Goal: Task Accomplishment & Management: Manage account settings

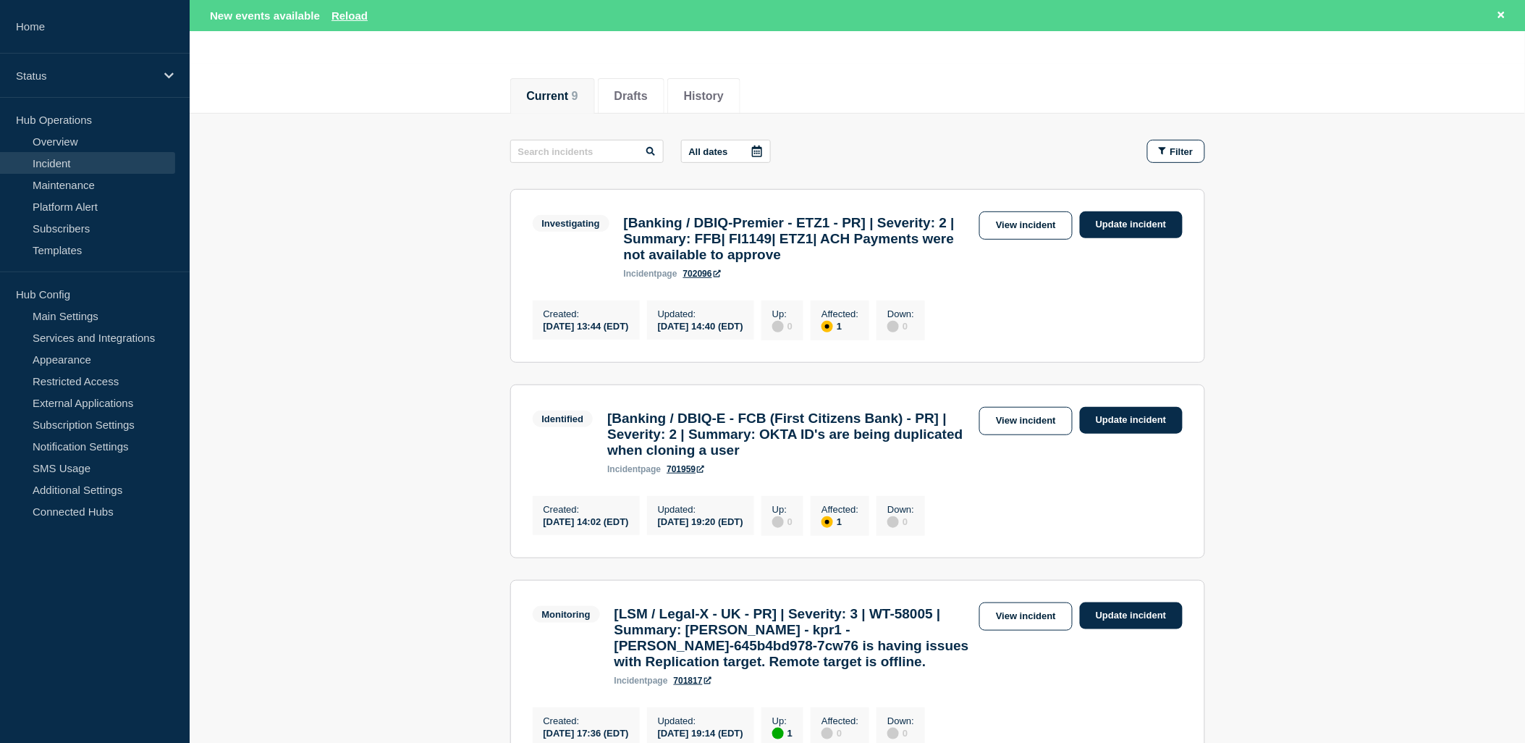
scroll to position [161, 0]
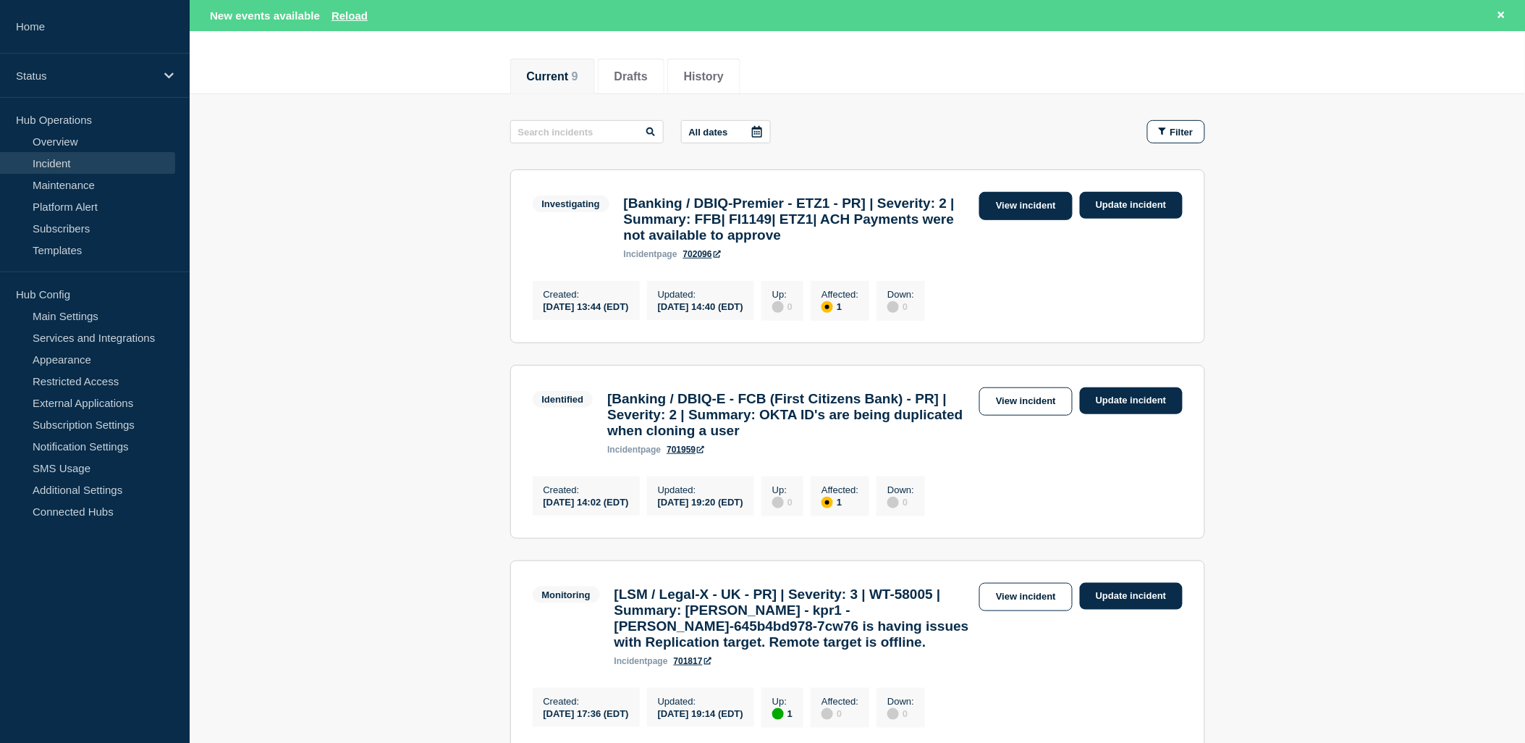
click at [1044, 205] on link "View incident" at bounding box center [1025, 206] width 93 height 28
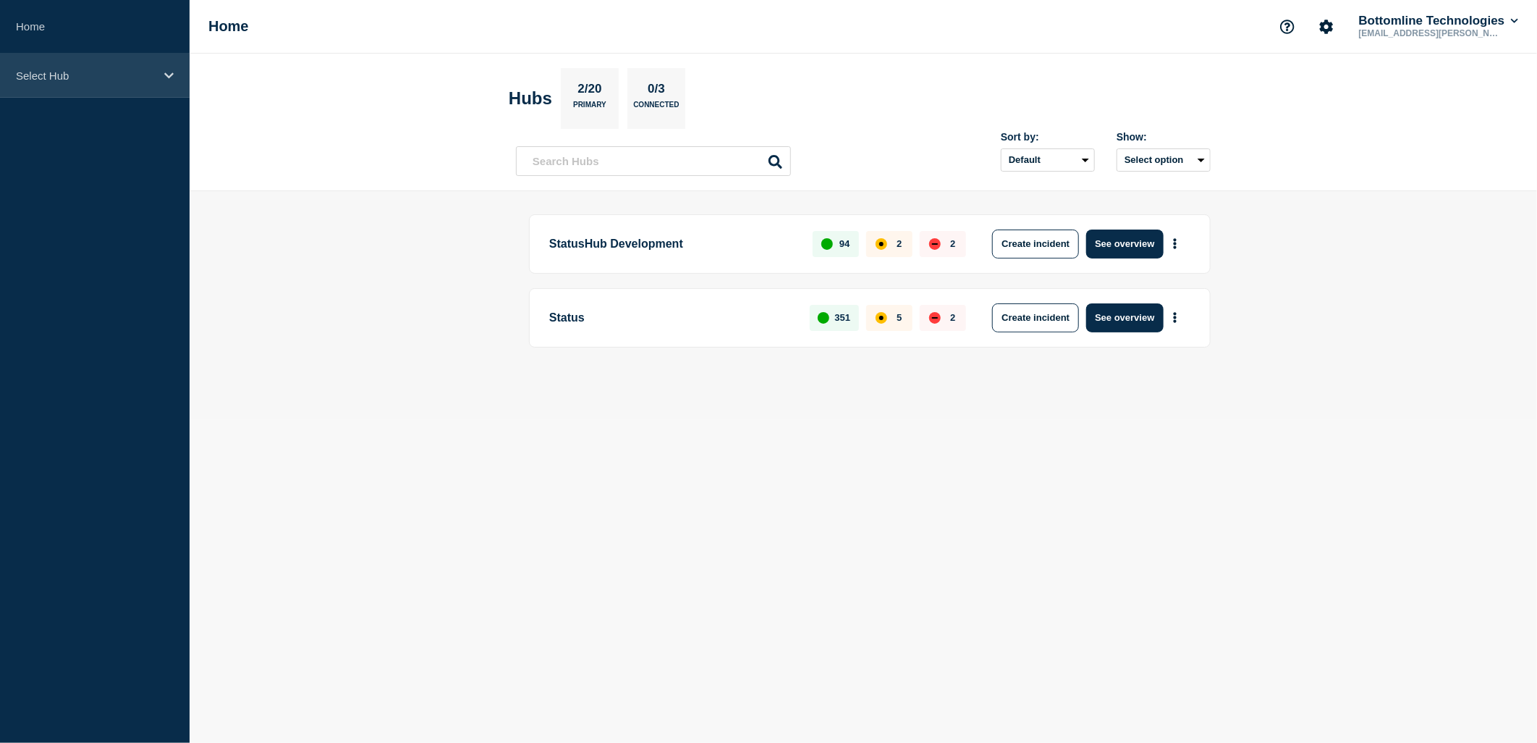
click at [92, 80] on p "Select Hub" at bounding box center [85, 75] width 139 height 12
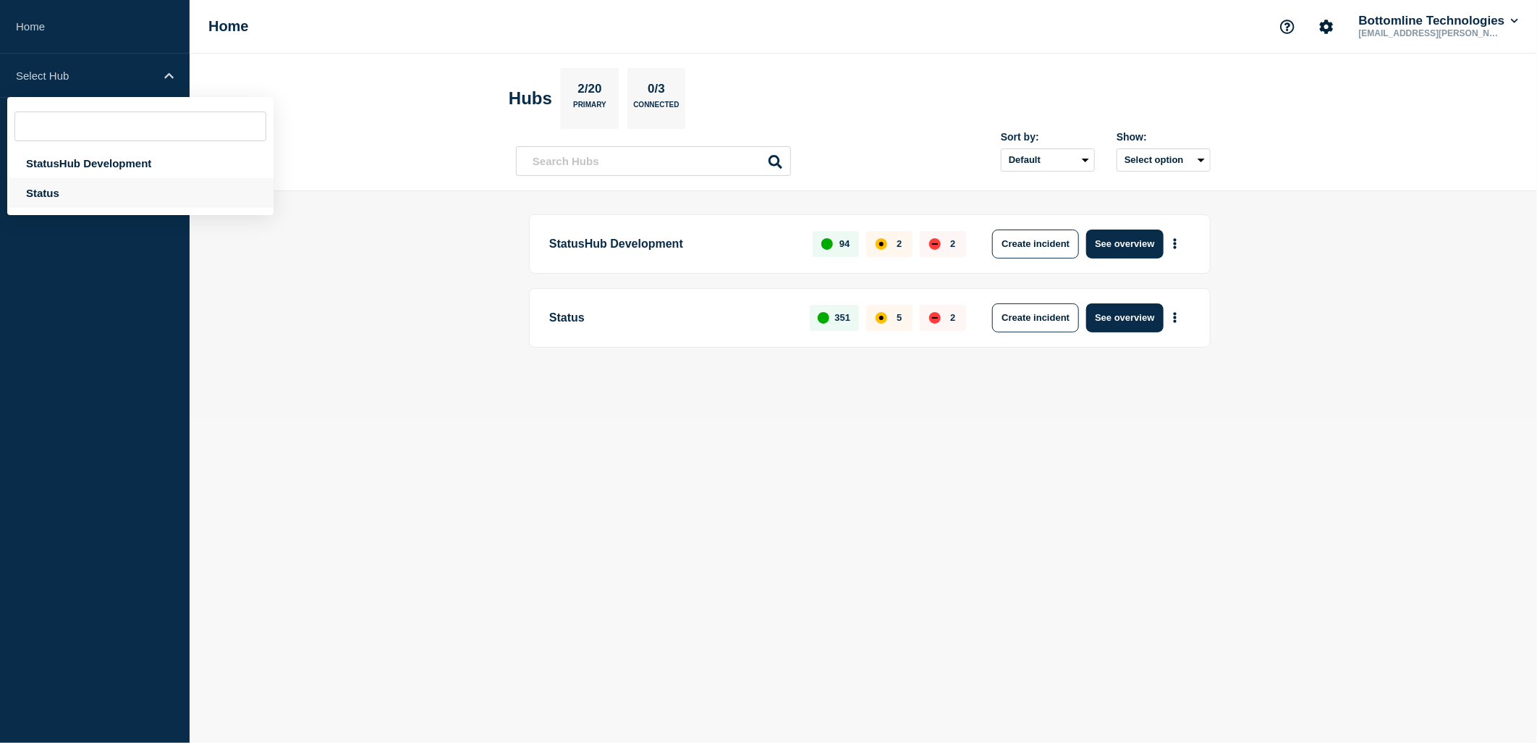
click at [62, 194] on div "Status" at bounding box center [140, 193] width 266 height 30
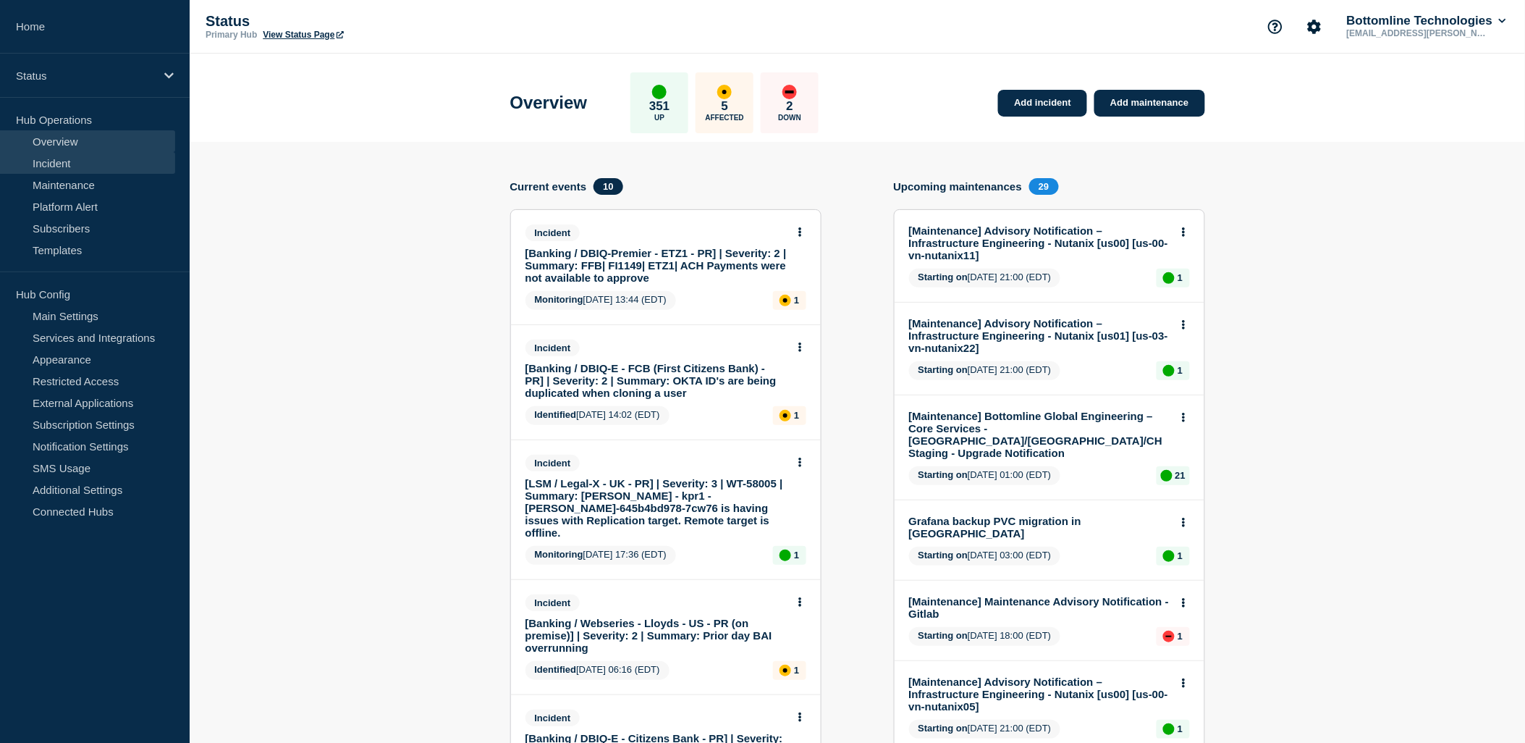
click at [62, 152] on link "Incident" at bounding box center [87, 163] width 175 height 22
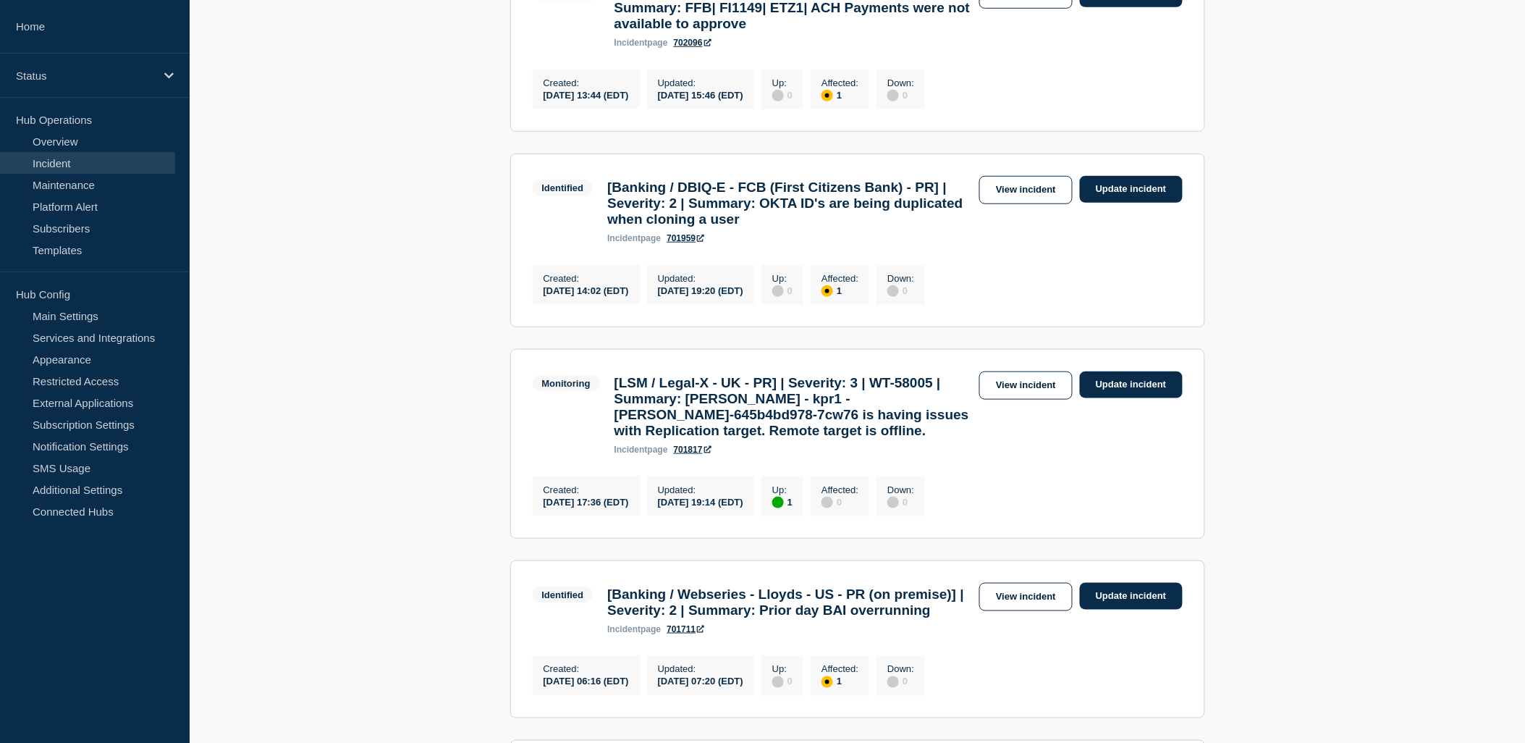
scroll to position [261, 0]
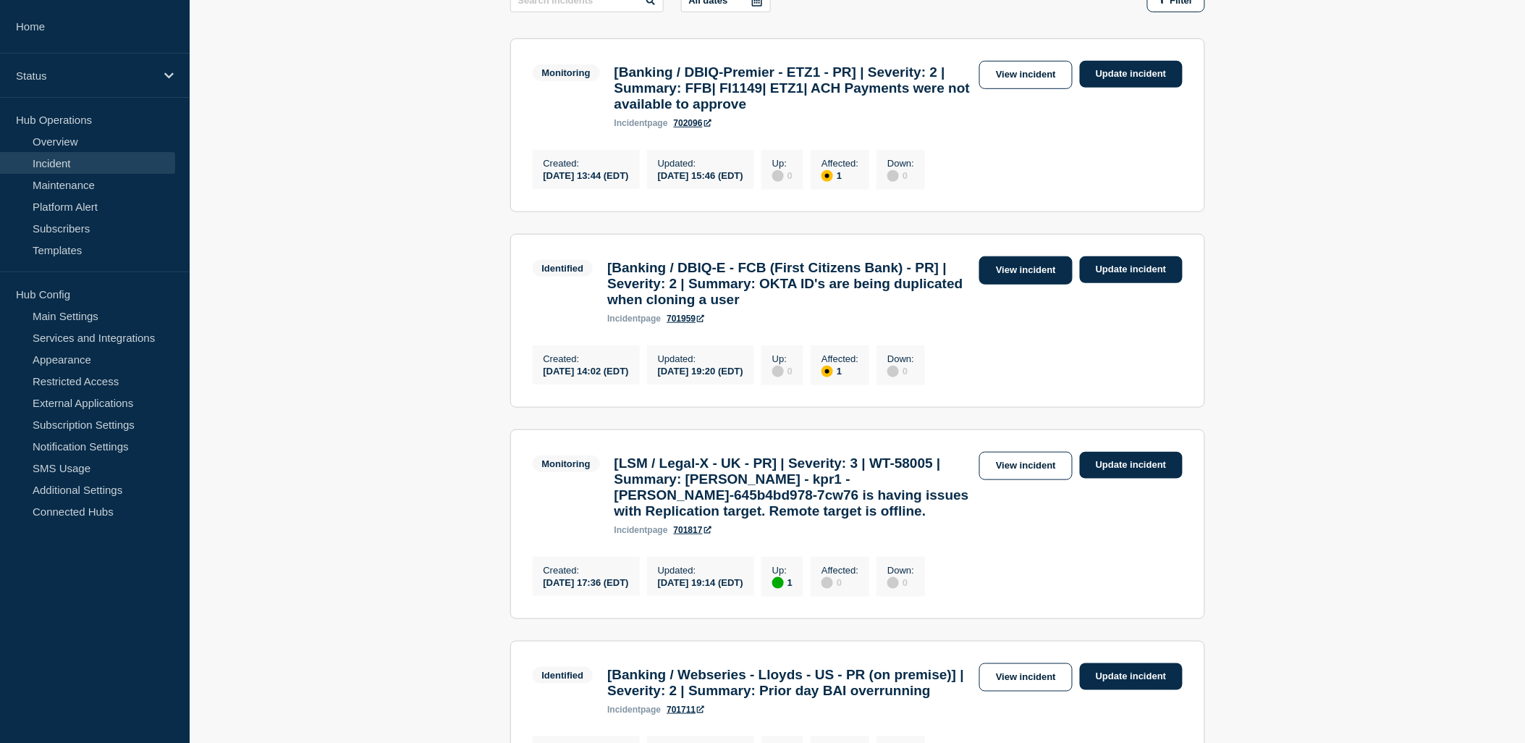
click at [1018, 284] on link "View incident" at bounding box center [1025, 270] width 93 height 28
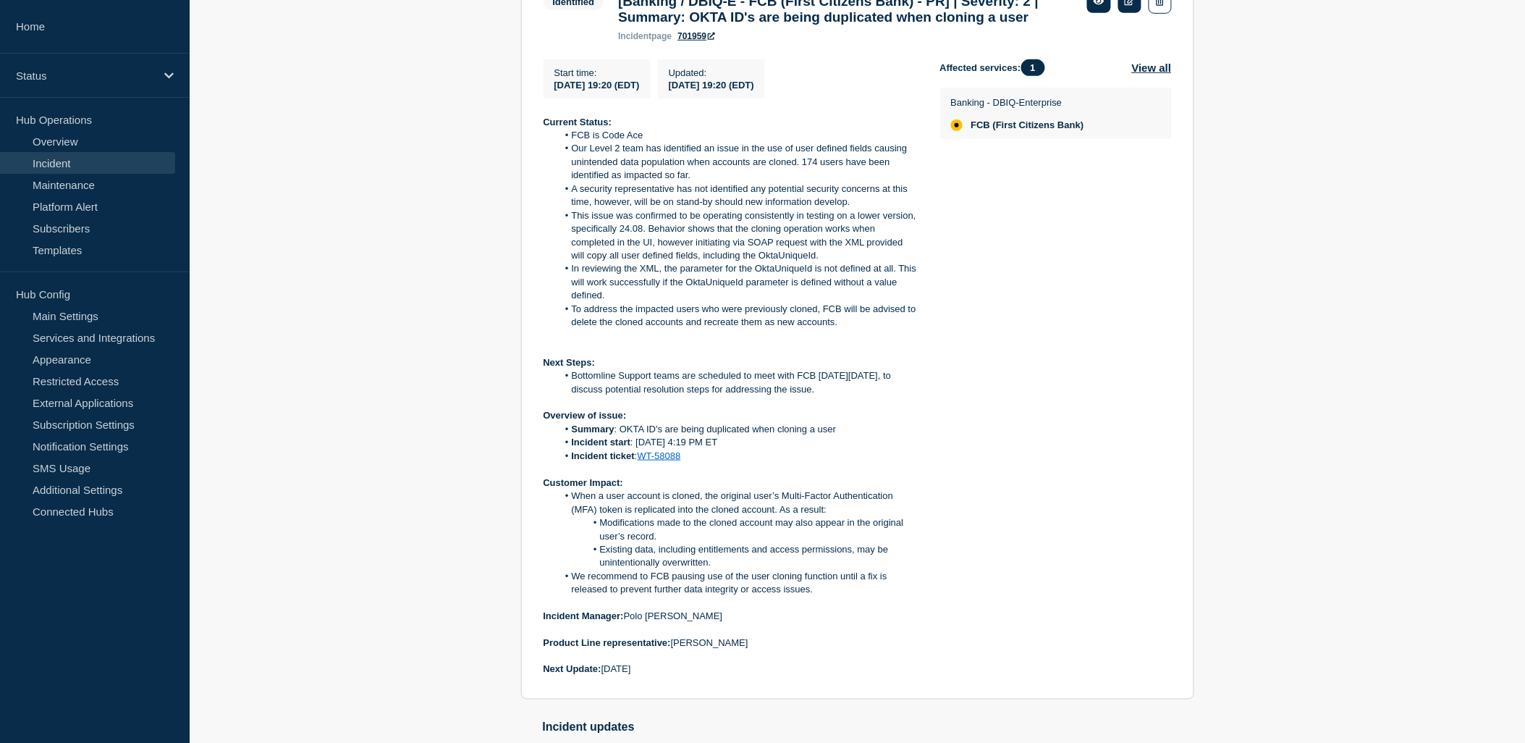
scroll to position [138, 0]
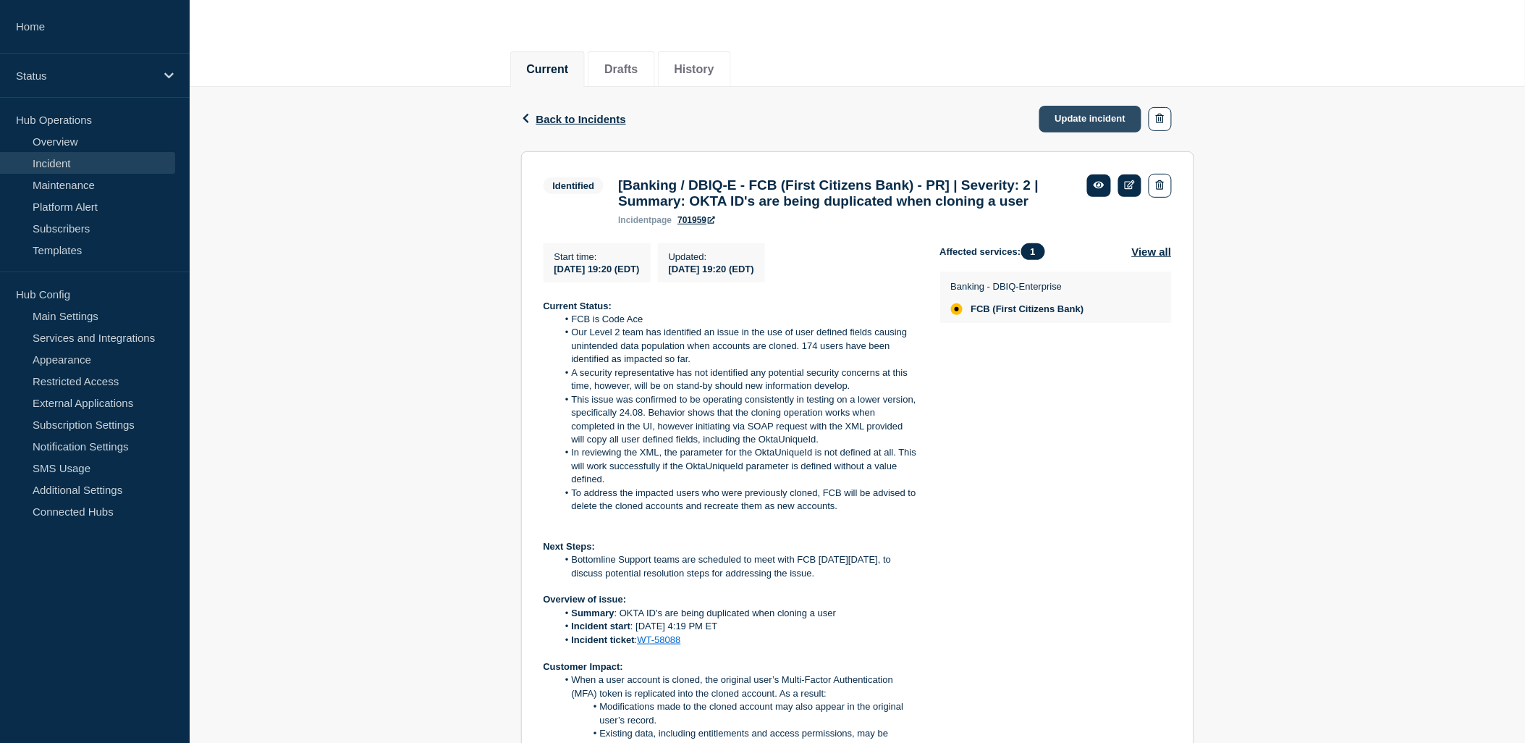
click at [1115, 113] on link "Update incident" at bounding box center [1090, 119] width 103 height 27
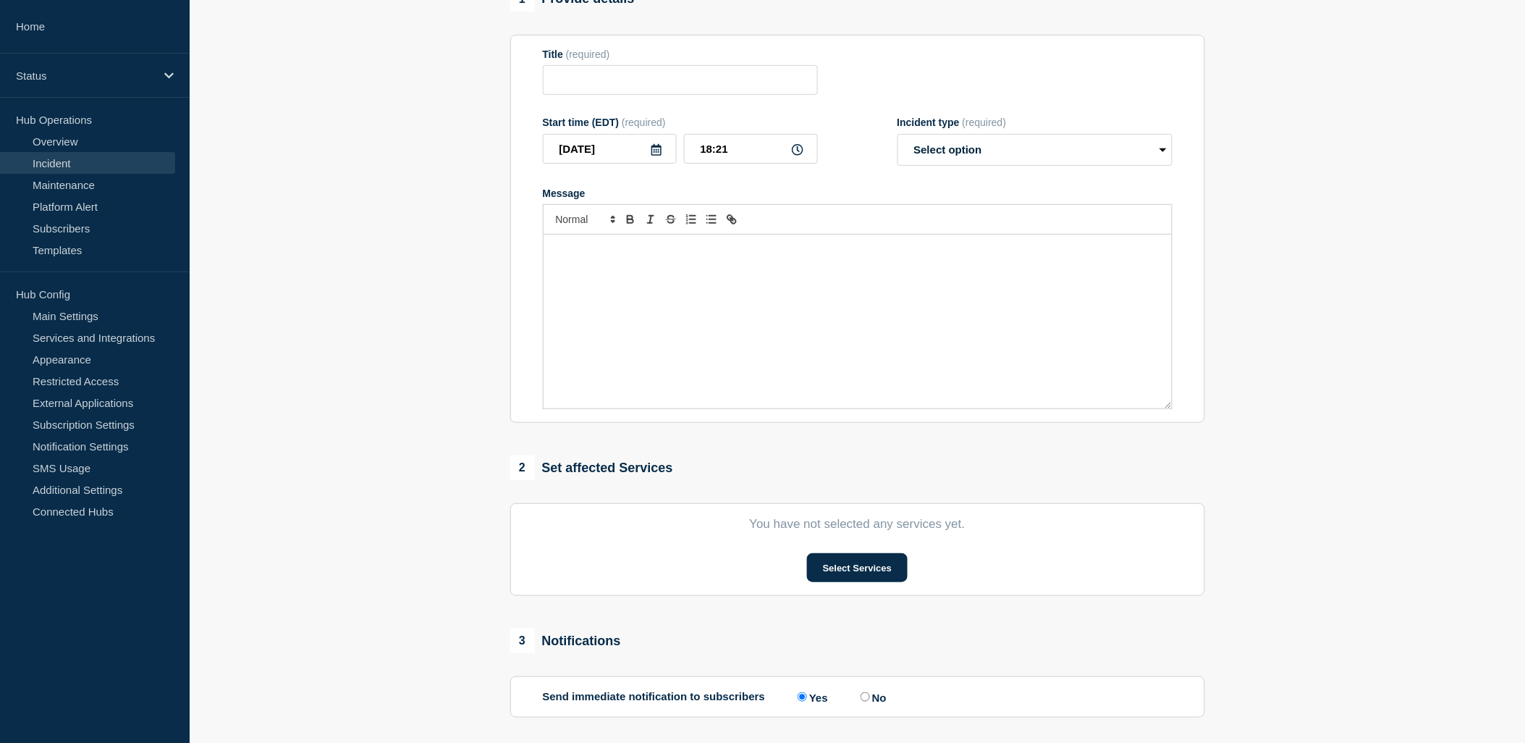
type input "[Banking / DBIQ-E - FCB (First Citizens Bank) - PR] | Severity: 2 | Summary: OK…"
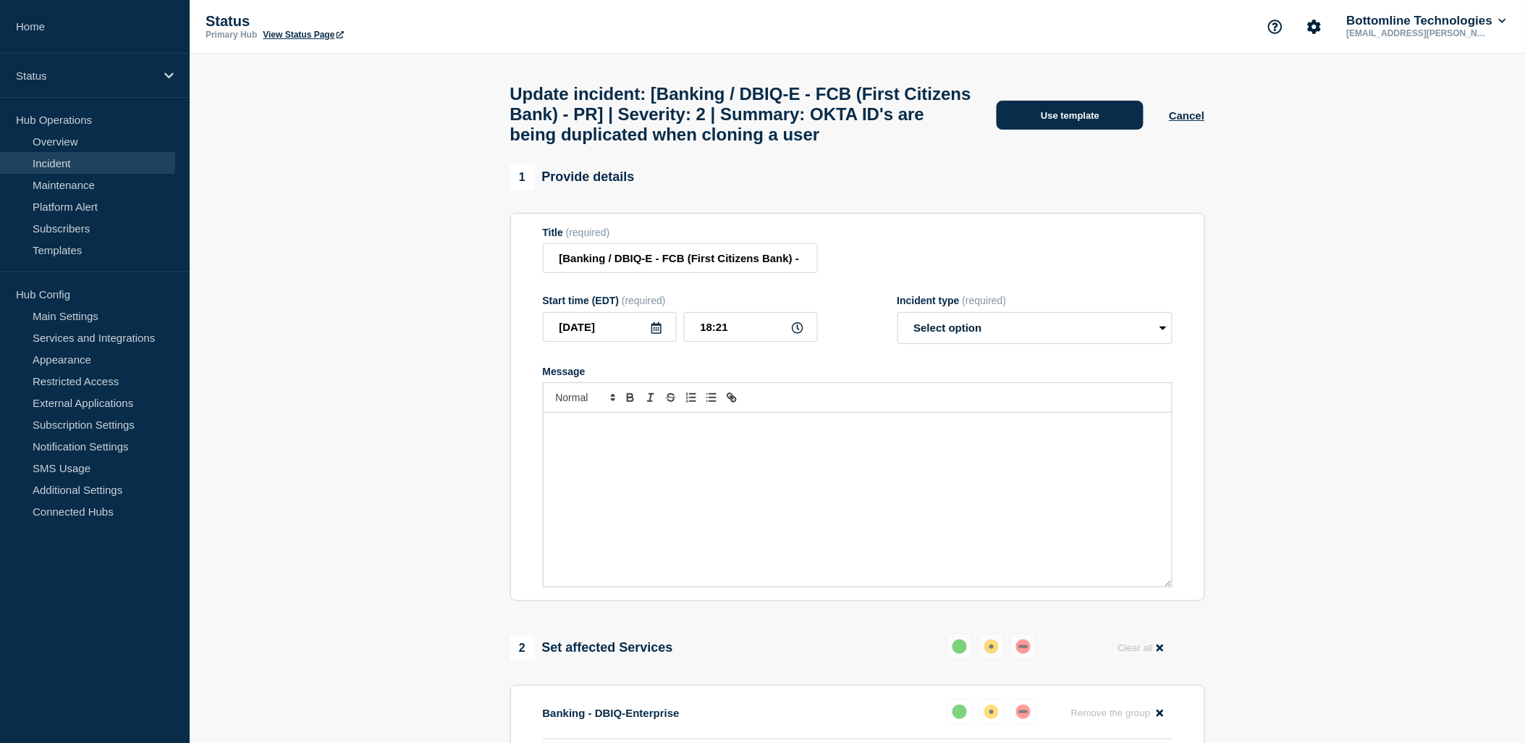
click at [1075, 130] on button "Use template" at bounding box center [1070, 115] width 147 height 29
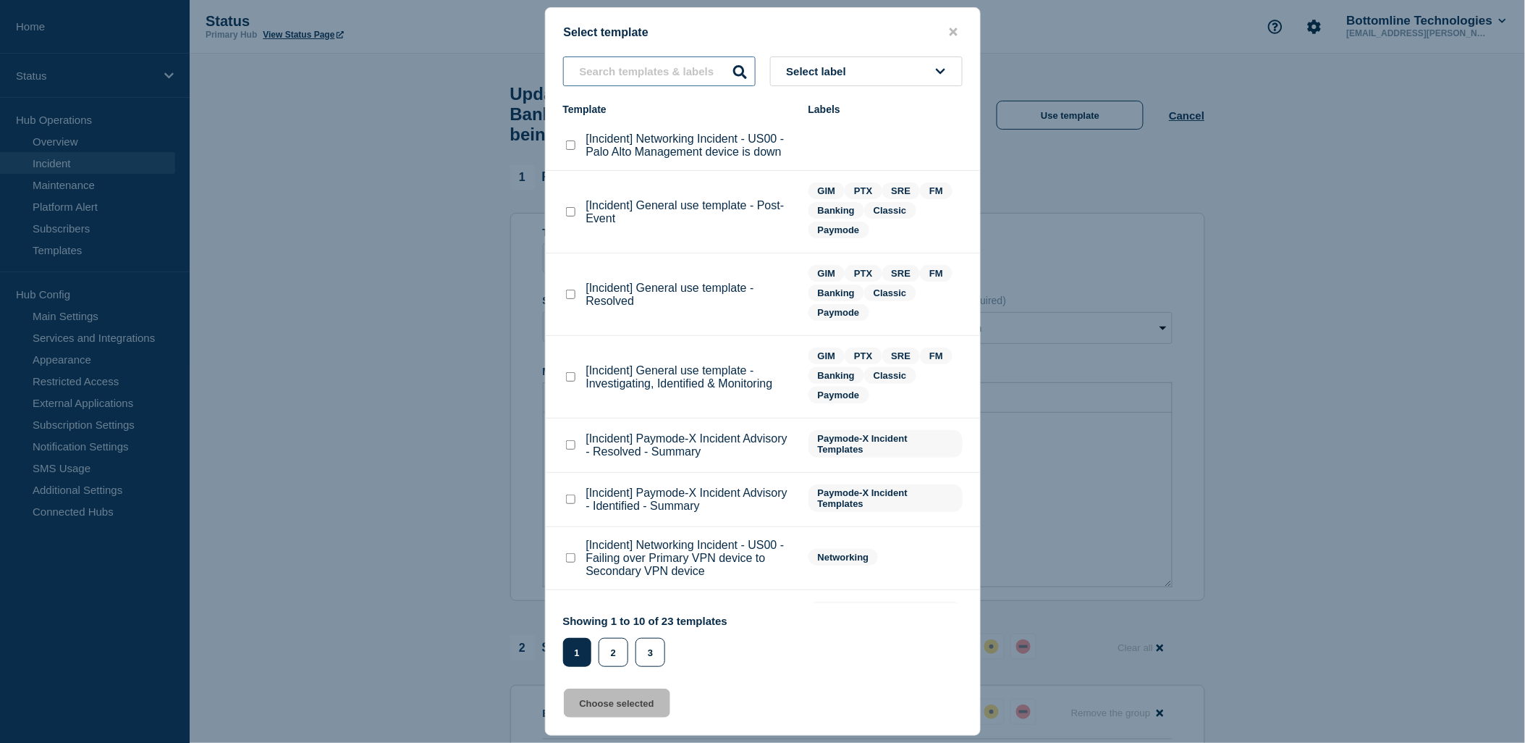
click at [675, 68] on input "text" at bounding box center [659, 71] width 193 height 30
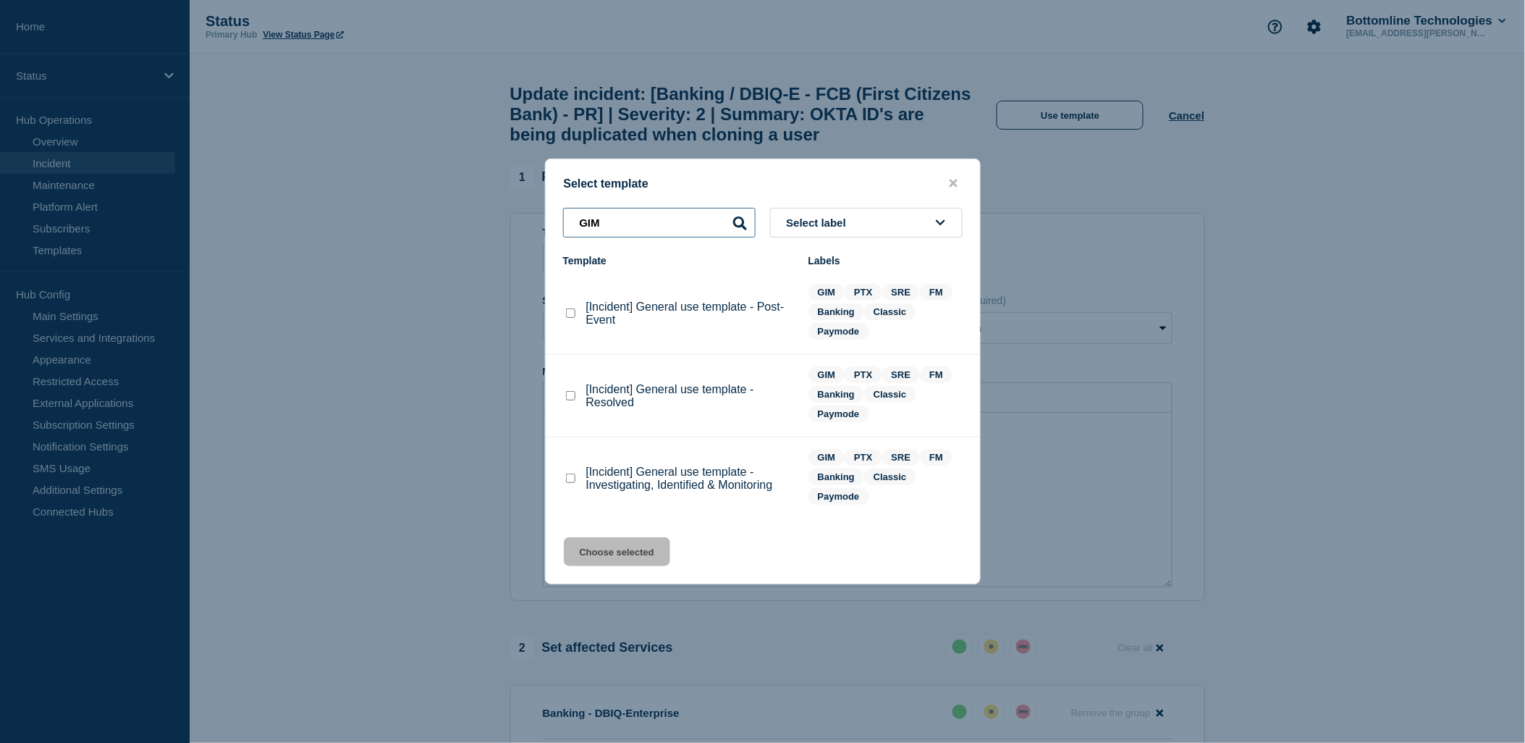
type input "GIM"
click at [575, 478] on checkbox"] "[Incident] General use template - Investigating, Identified & Monitoring checkb…" at bounding box center [570, 477] width 9 height 9
checkbox checkbox"] "true"
click at [627, 554] on button "Choose selected" at bounding box center [617, 551] width 106 height 29
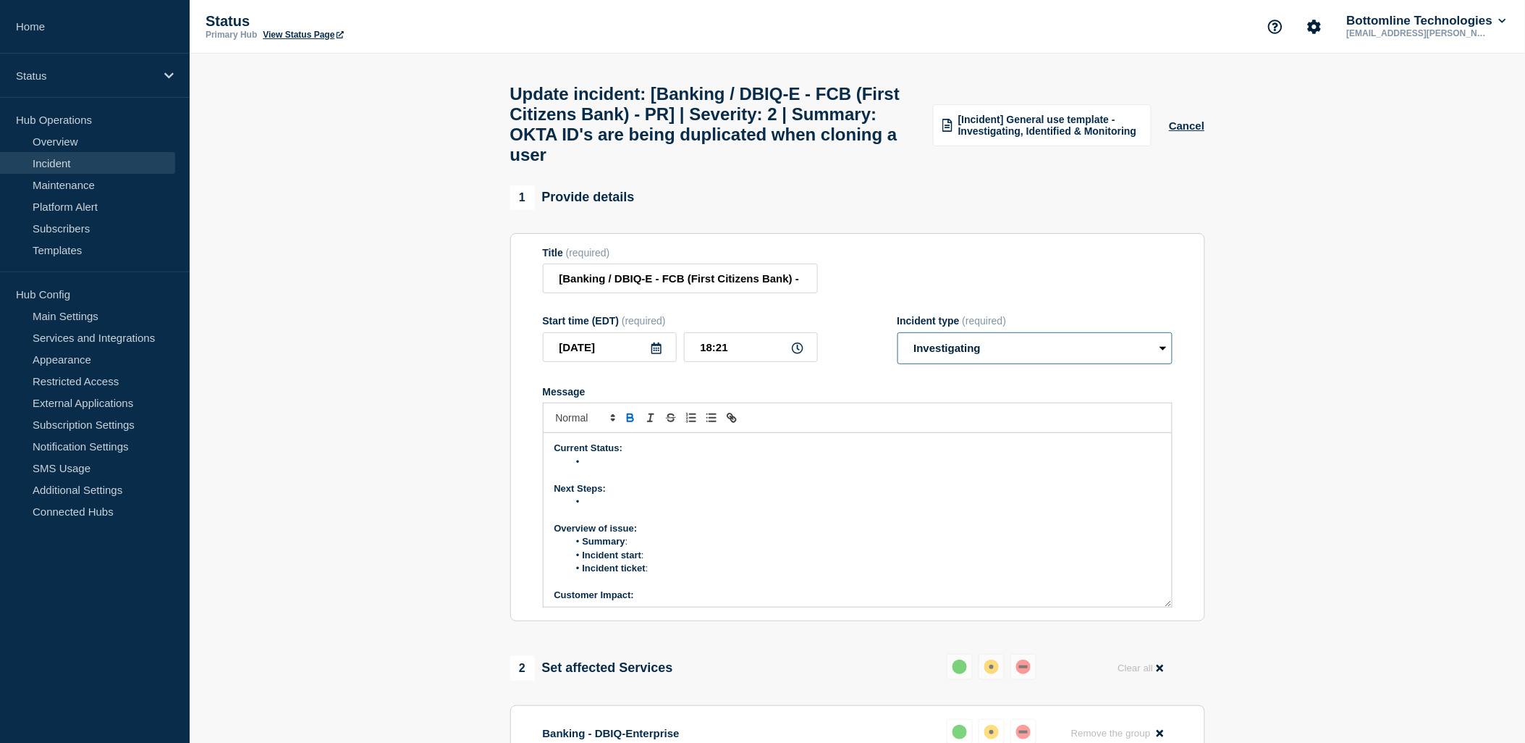
click at [995, 364] on select "Select option Investigating Identified Monitoring Resolved" at bounding box center [1034, 348] width 275 height 32
select select "identified"
click at [897, 350] on select "Select option Investigating Identified Monitoring Resolved" at bounding box center [1034, 348] width 275 height 32
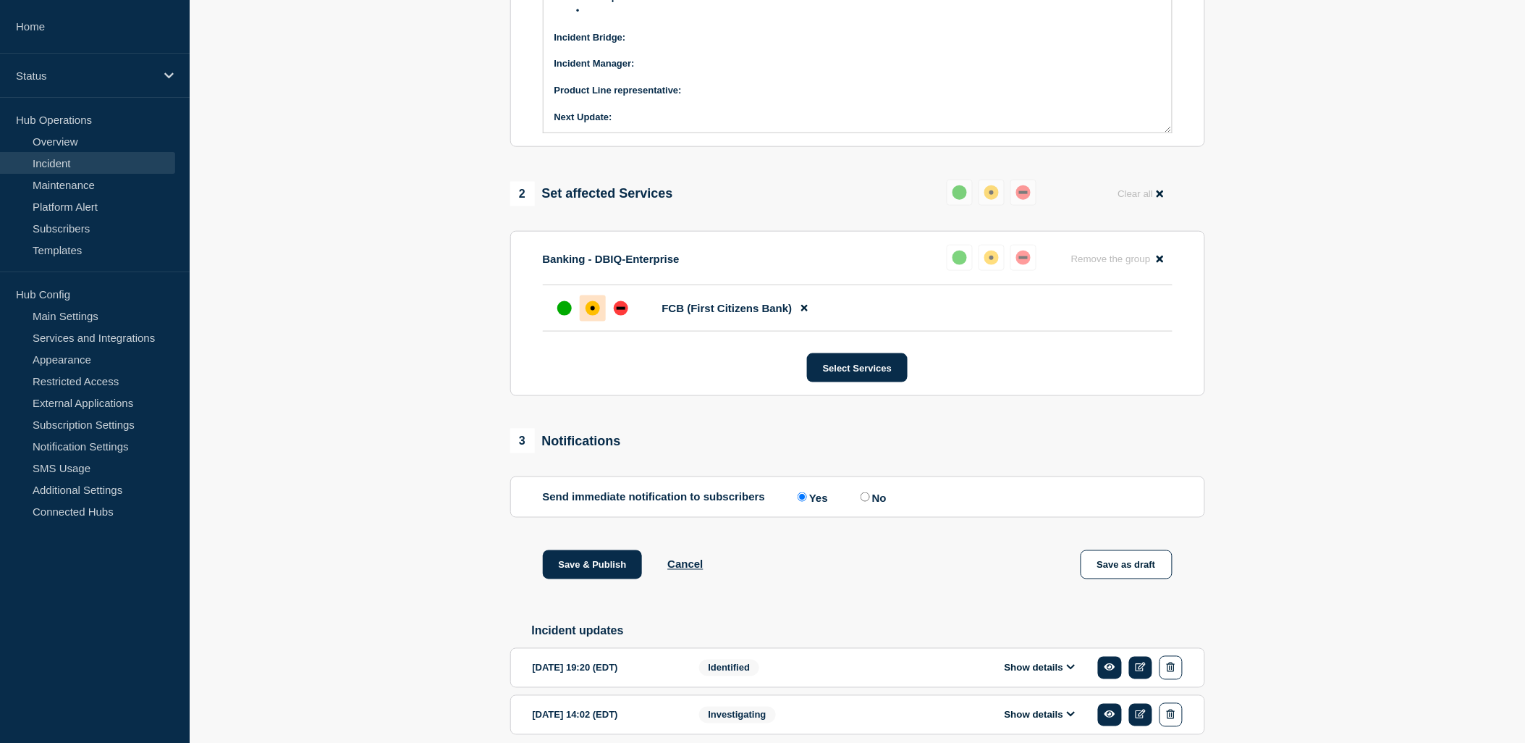
scroll to position [555, 0]
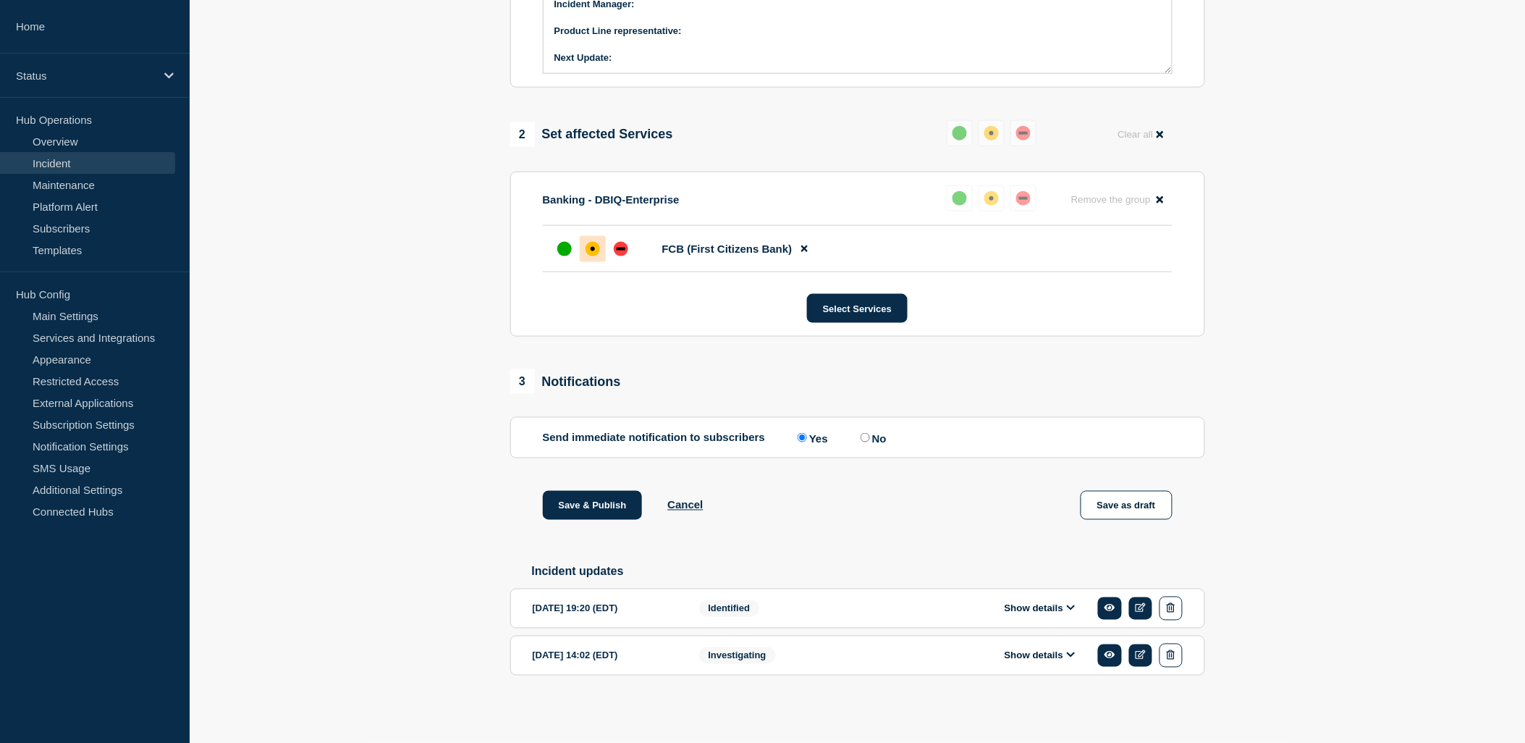
click at [1046, 604] on button "Show details" at bounding box center [1040, 608] width 80 height 12
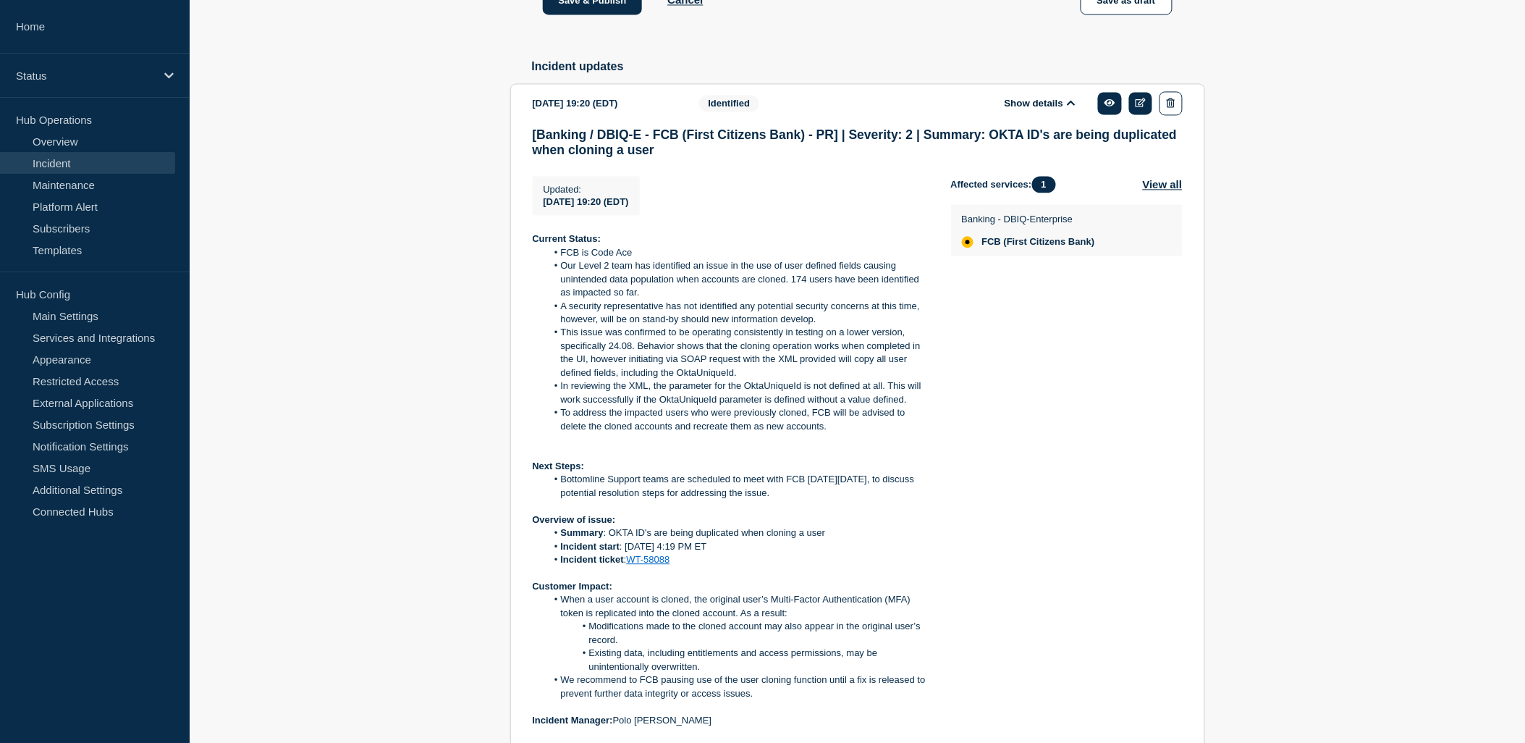
scroll to position [1199, 0]
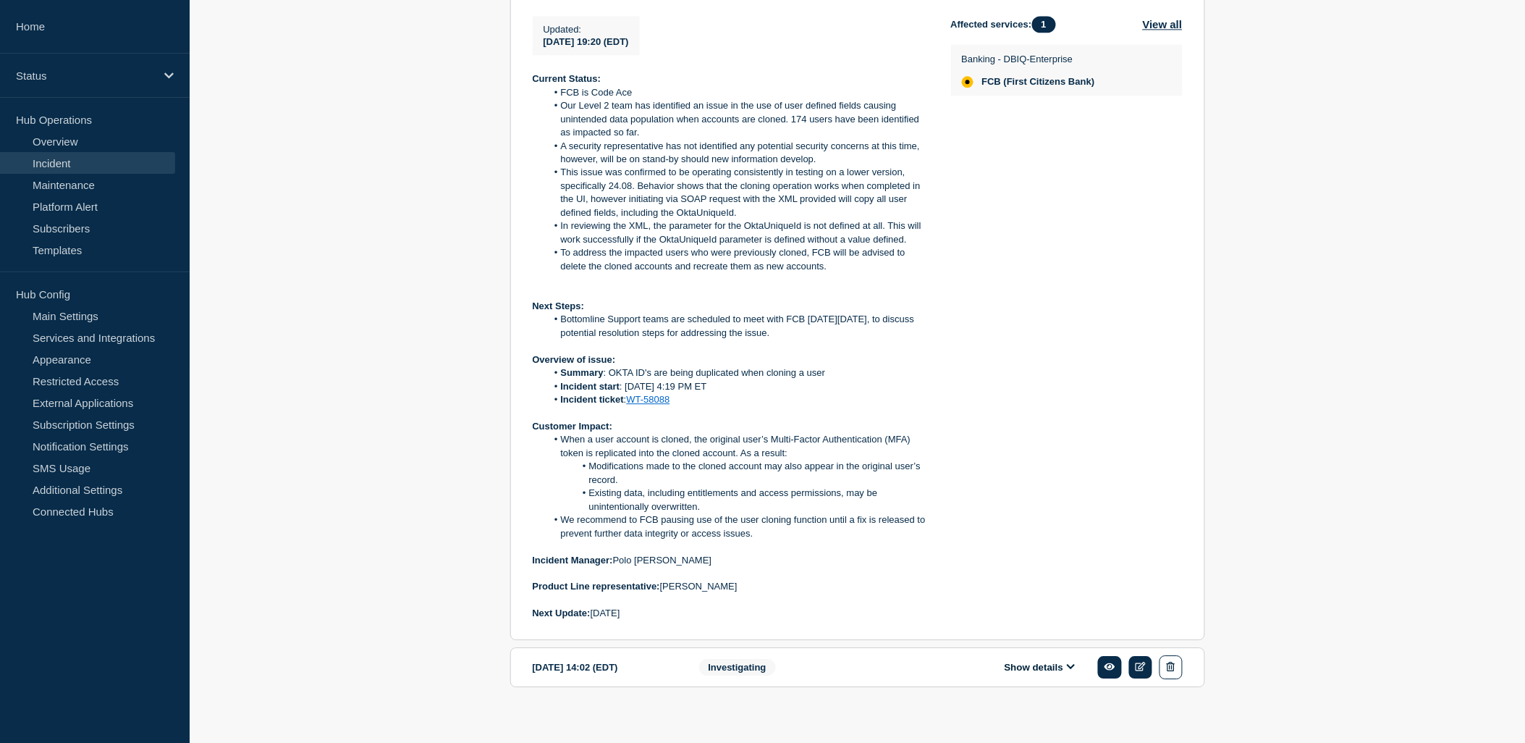
drag, startPoint x: 685, startPoint y: 635, endPoint x: 517, endPoint y: 102, distance: 559.2
click at [517, 102] on section "[DATE] 19:20 (EDT) Show details Identified [Banking / DBIQ-E - FCB (First Citiz…" at bounding box center [857, 281] width 695 height 717
drag, startPoint x: 517, startPoint y: 102, endPoint x: 621, endPoint y: 204, distance: 145.9
copy div "Current Status: FCB is Code Ace Our Level 2 team has identified an issue in the…"
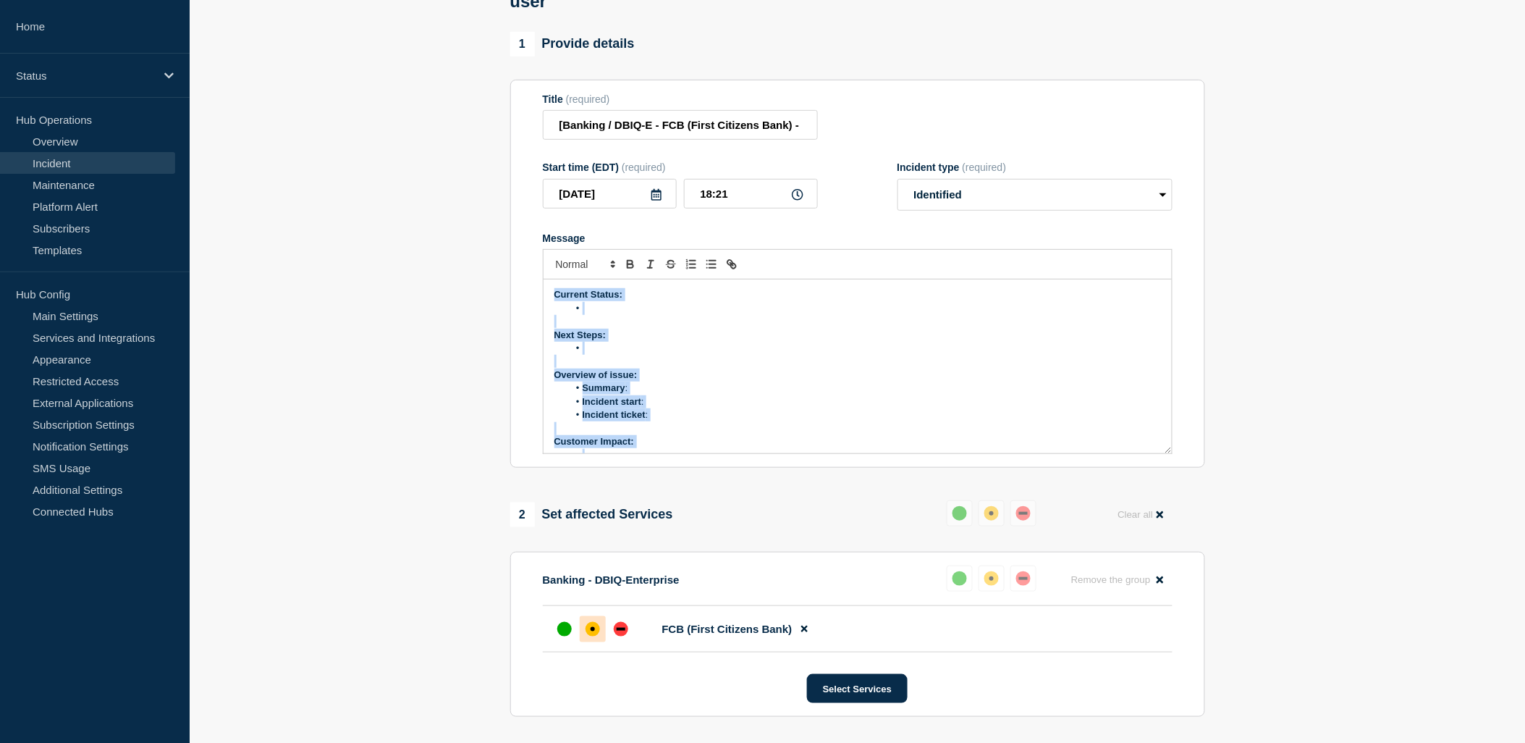
scroll to position [124, 0]
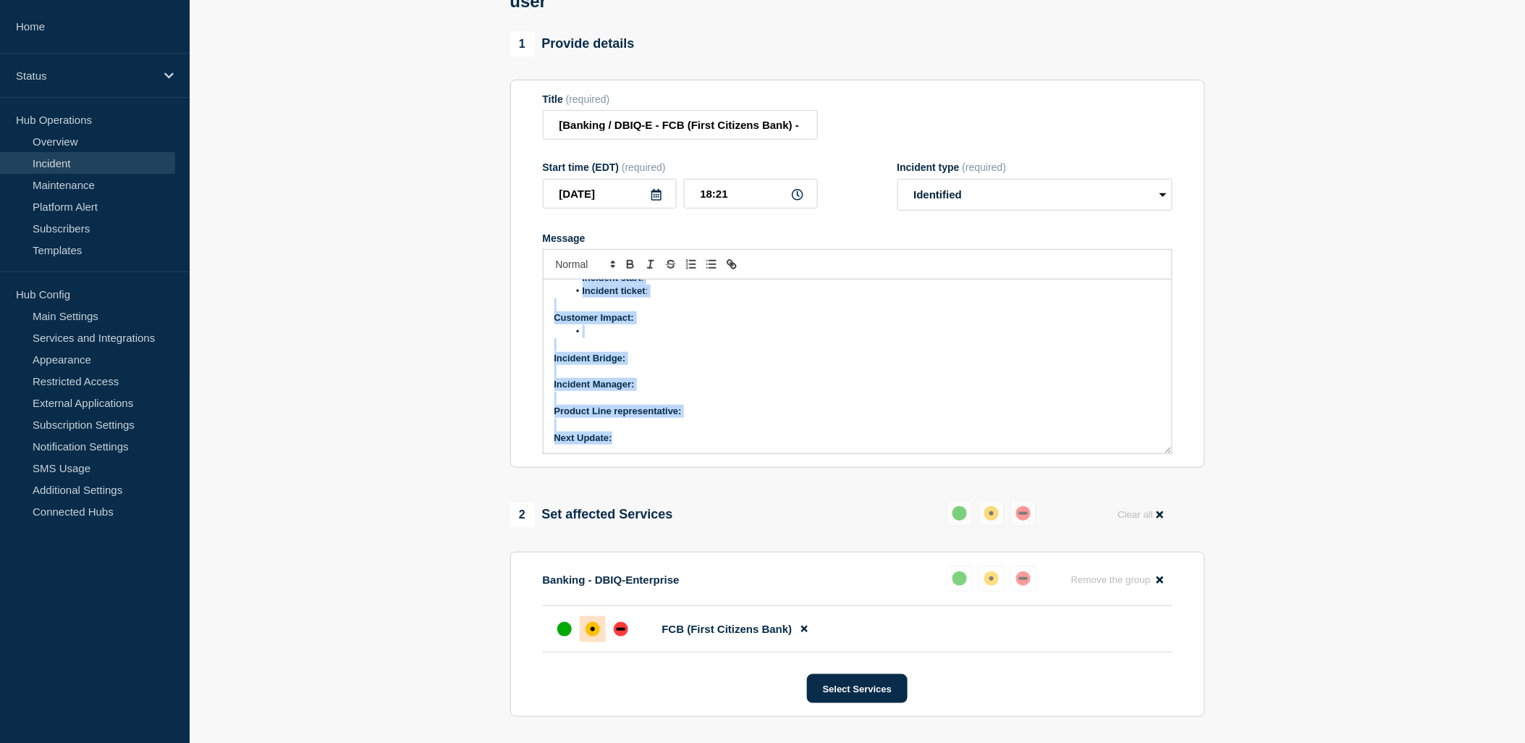
drag, startPoint x: 545, startPoint y: 308, endPoint x: 1023, endPoint y: 654, distance: 589.8
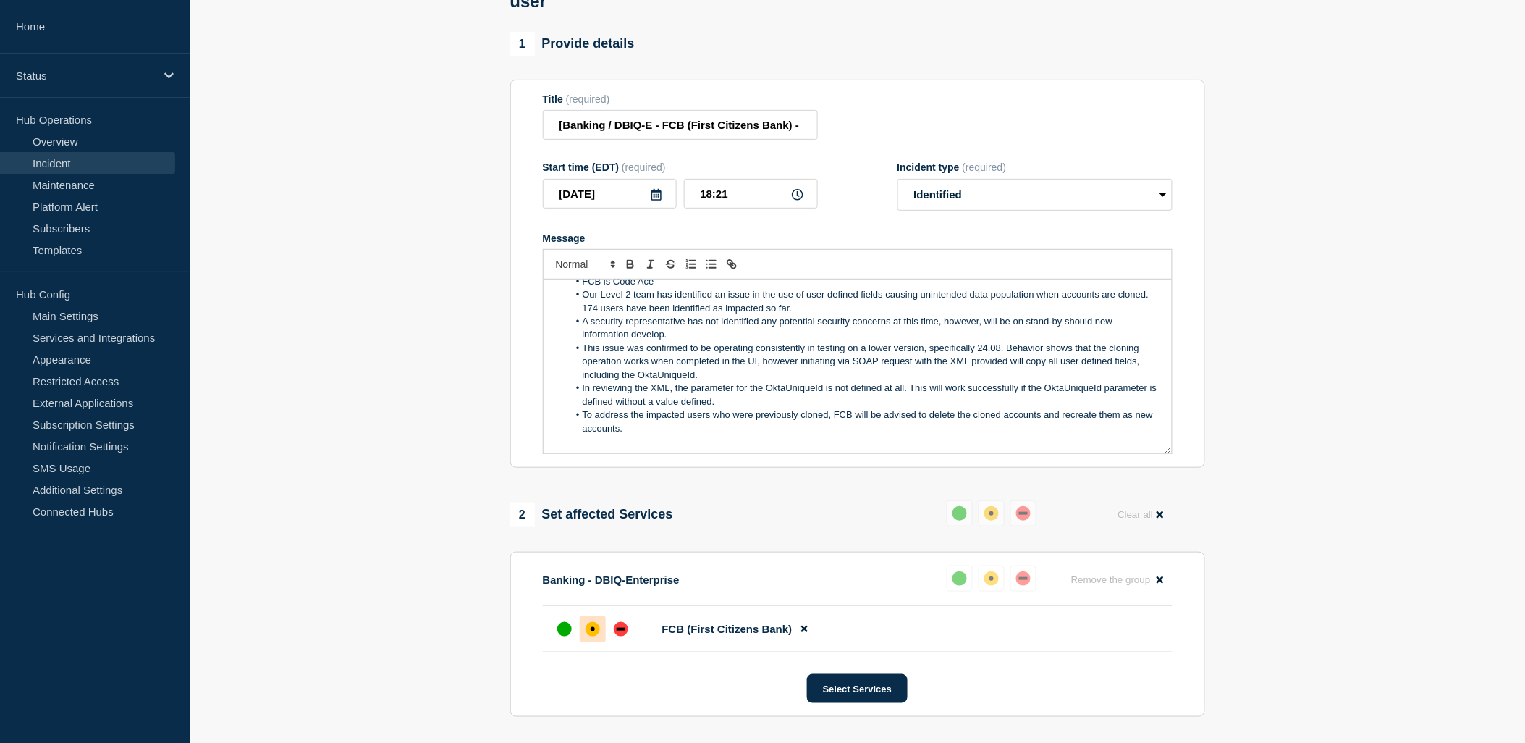
scroll to position [0, 0]
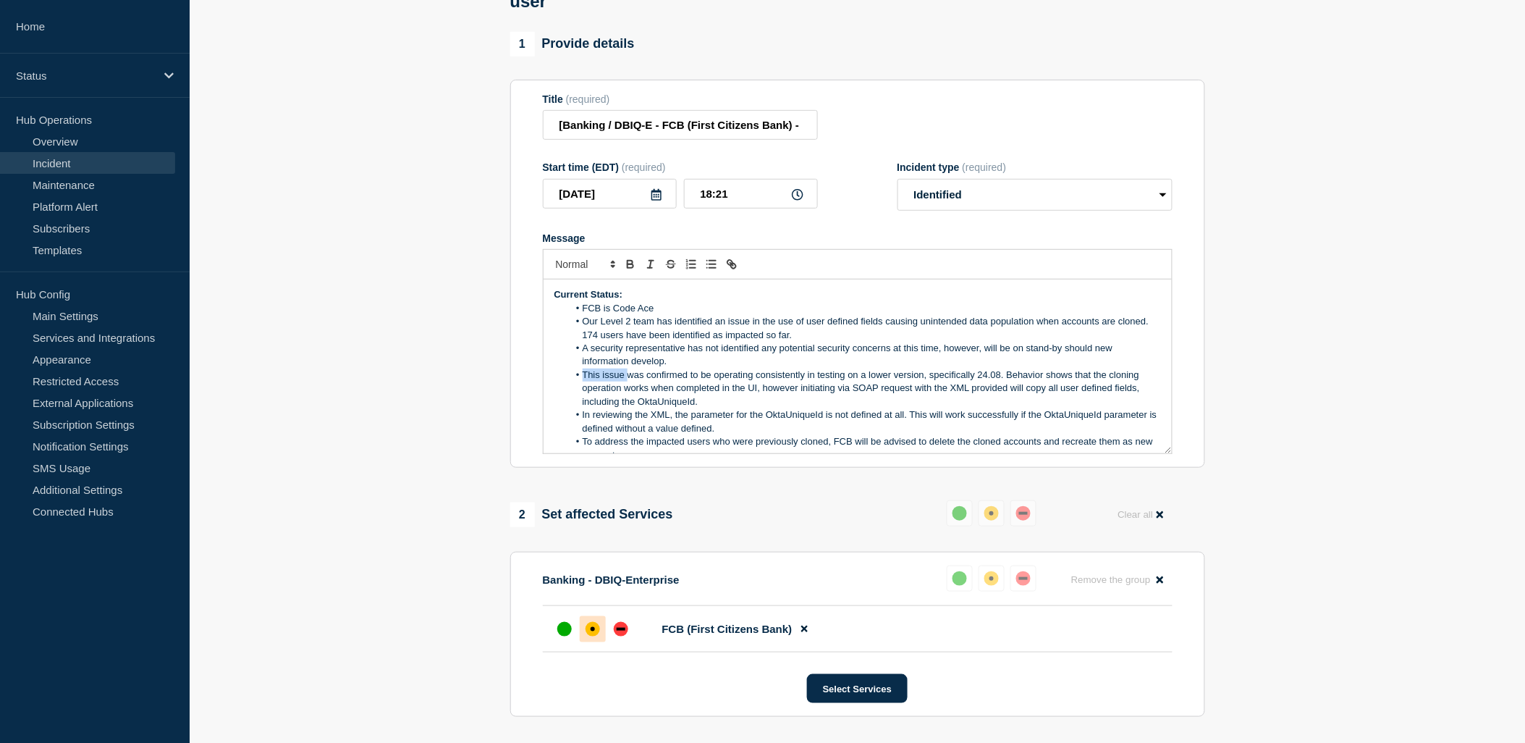
drag, startPoint x: 627, startPoint y: 389, endPoint x: 919, endPoint y: 385, distance: 292.4
click at [919, 385] on ol "FCB is Code Ace Our Level 2 team has identified an issue in the use of user def…" at bounding box center [857, 382] width 606 height 160
click at [640, 368] on li "A security representative has not identified any potential security concerns at…" at bounding box center [864, 355] width 593 height 27
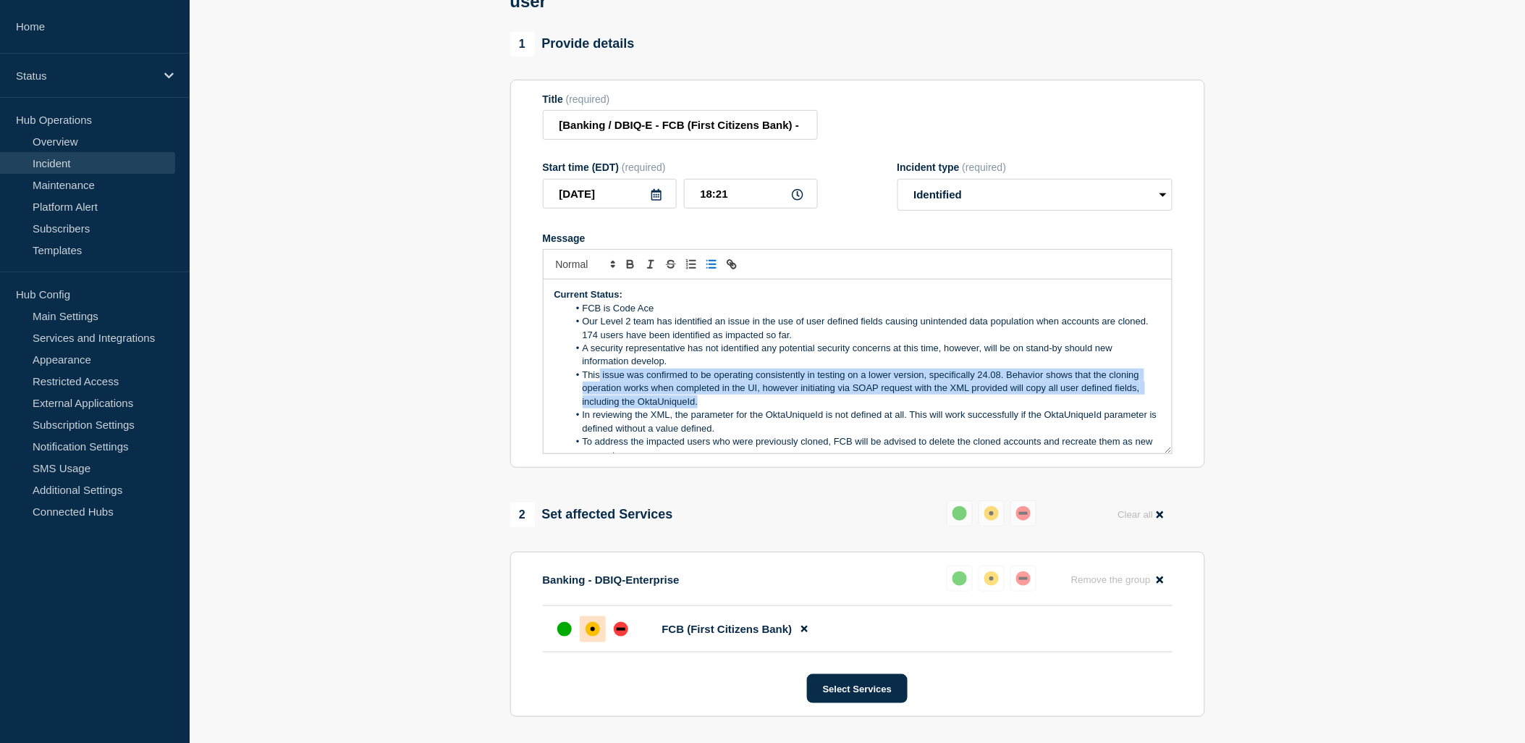
drag, startPoint x: 599, startPoint y: 391, endPoint x: 887, endPoint y: 418, distance: 290.0
click at [887, 408] on li "This issue was confirmed to be operating consistently in testing on a lower ver…" at bounding box center [864, 388] width 593 height 40
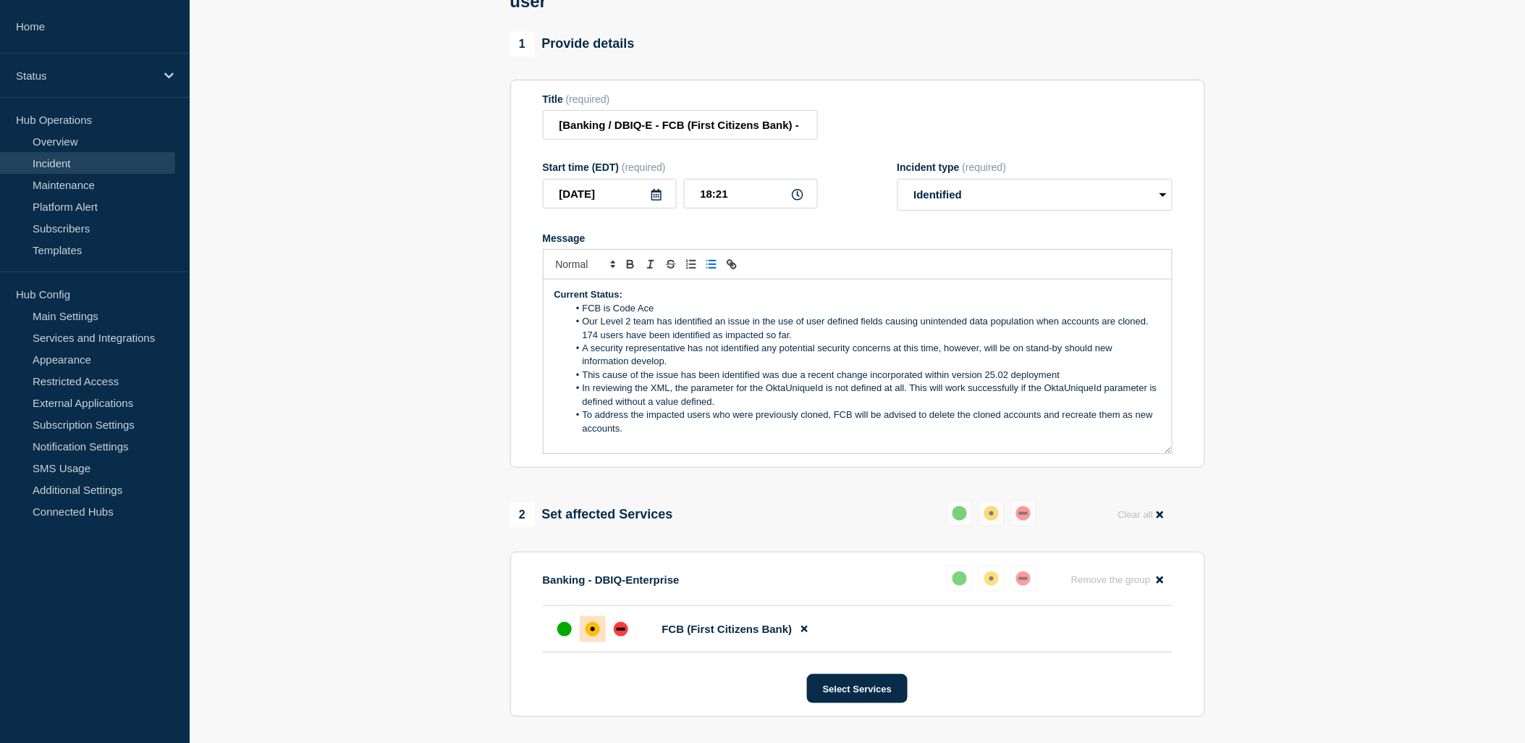
click at [987, 381] on li "This cause of the issue has been identified was due a recent change incorporate…" at bounding box center [864, 374] width 593 height 13
drag, startPoint x: 1066, startPoint y: 392, endPoint x: 580, endPoint y: 397, distance: 486.4
click at [580, 381] on li "This cause of the issue has been identified was due a recent change incorporate…" at bounding box center [864, 374] width 593 height 13
copy li "This cause of the issue has been identified was due a recent change incorporate…"
click at [830, 381] on li "This cause of the issue has been identified was due a recent change incorporate…" at bounding box center [864, 374] width 593 height 13
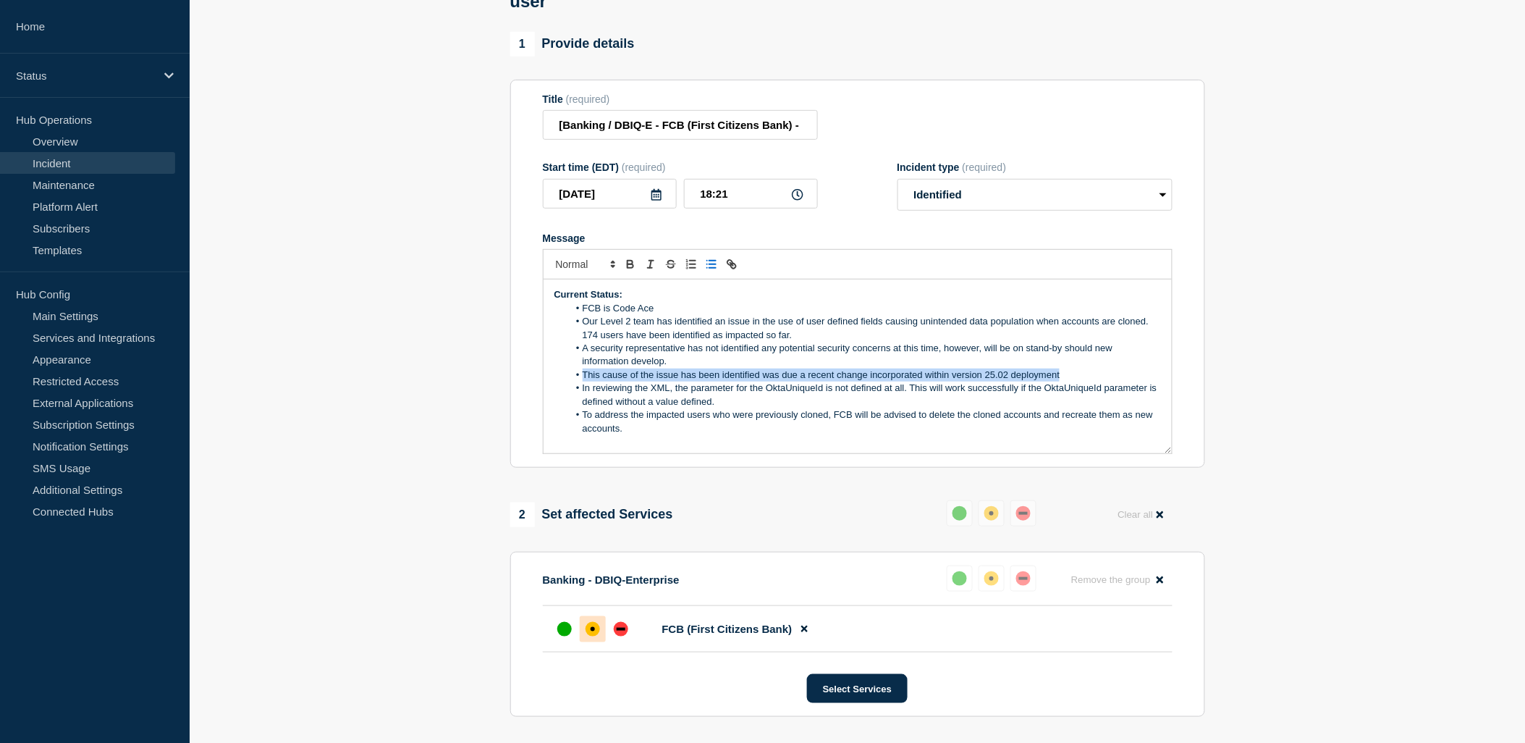
drag, startPoint x: 1058, startPoint y: 392, endPoint x: 575, endPoint y: 397, distance: 482.8
click at [575, 381] on li "This cause of the issue has been identified was due a recent change incorporate…" at bounding box center [864, 374] width 593 height 13
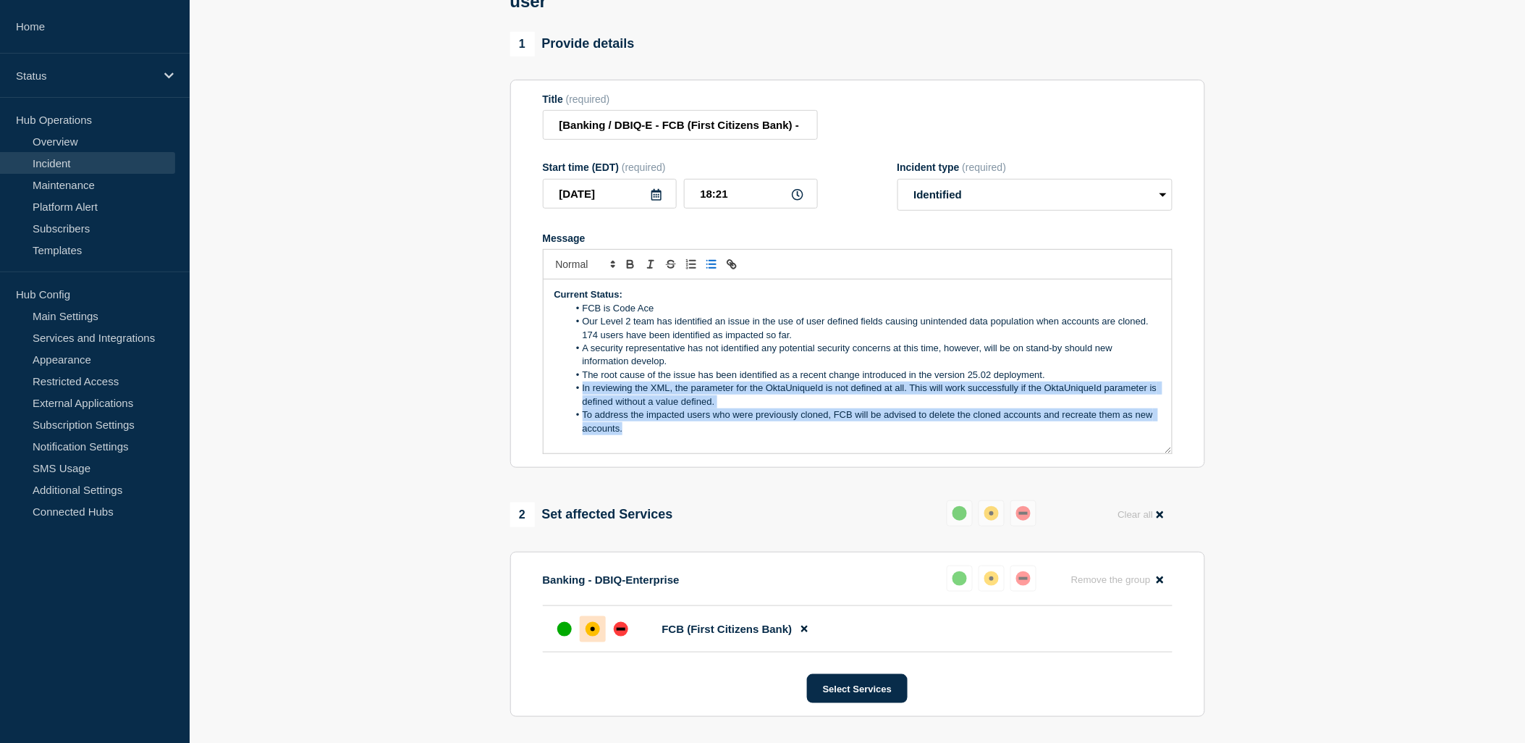
drag, startPoint x: 656, startPoint y: 447, endPoint x: 578, endPoint y: 402, distance: 90.1
click at [578, 402] on ol "FCB is Code Ace Our Level 2 team has identified an issue in the use of user def…" at bounding box center [857, 369] width 606 height 134
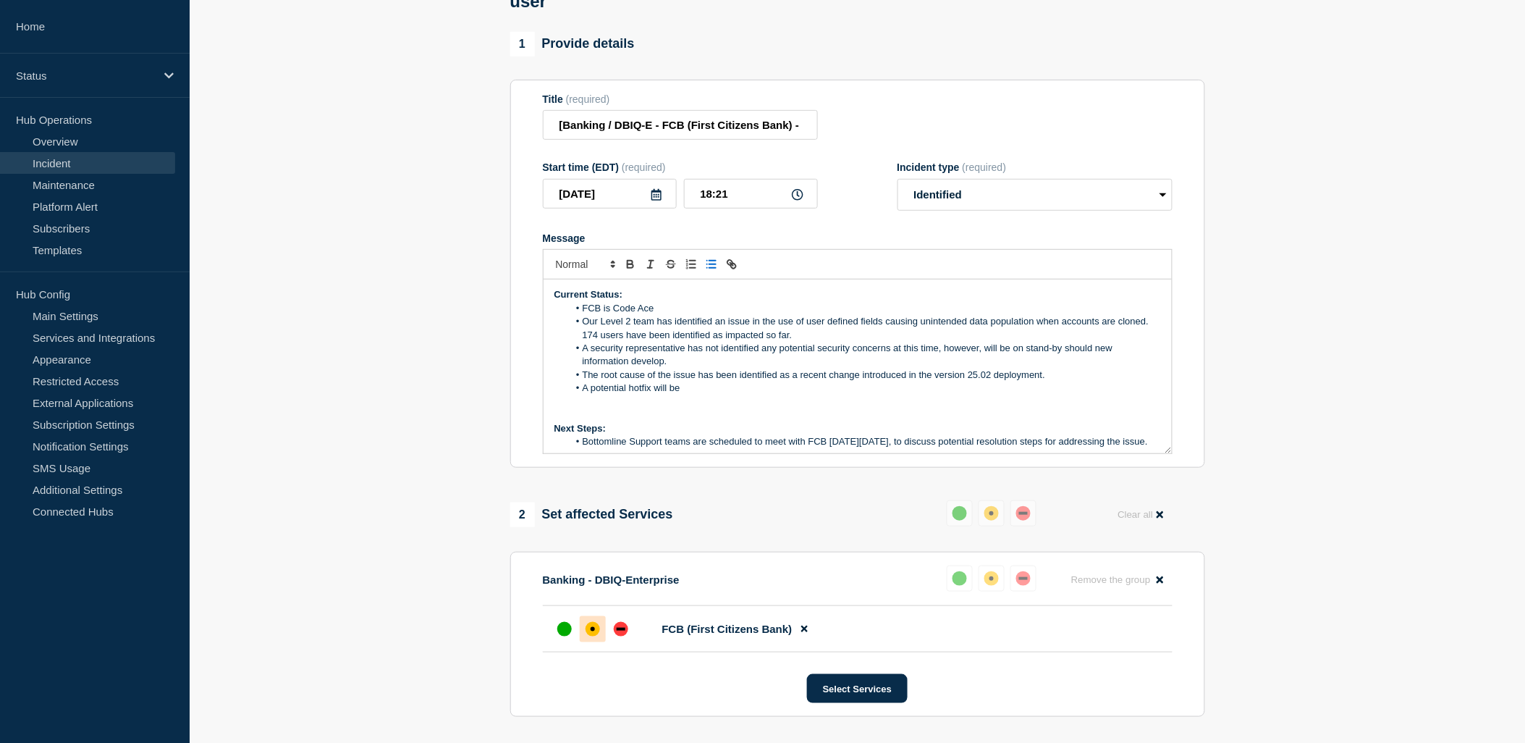
click at [748, 408] on p "Message" at bounding box center [857, 401] width 606 height 13
click at [744, 394] on li "A potential hotfix will be" at bounding box center [864, 387] width 593 height 13
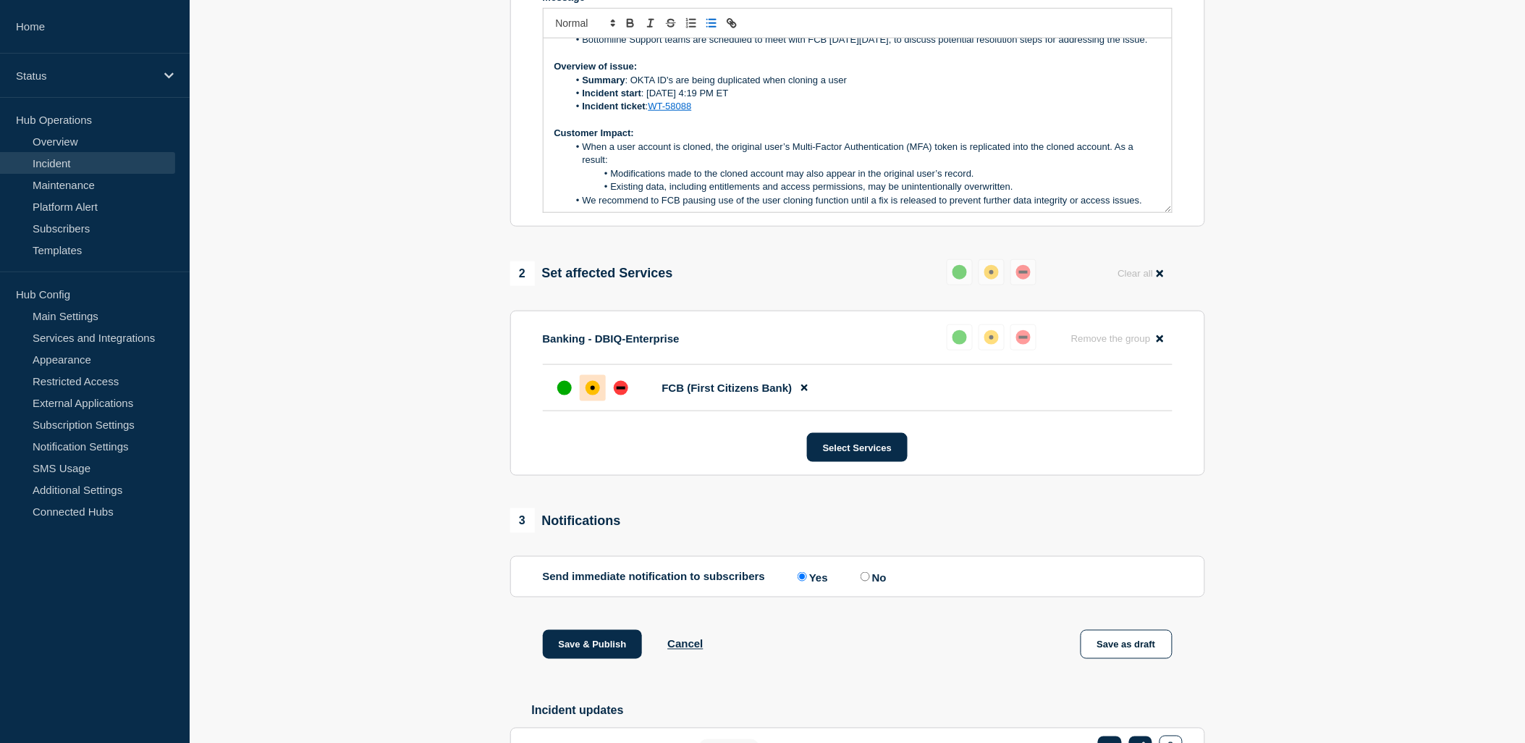
scroll to position [475, 0]
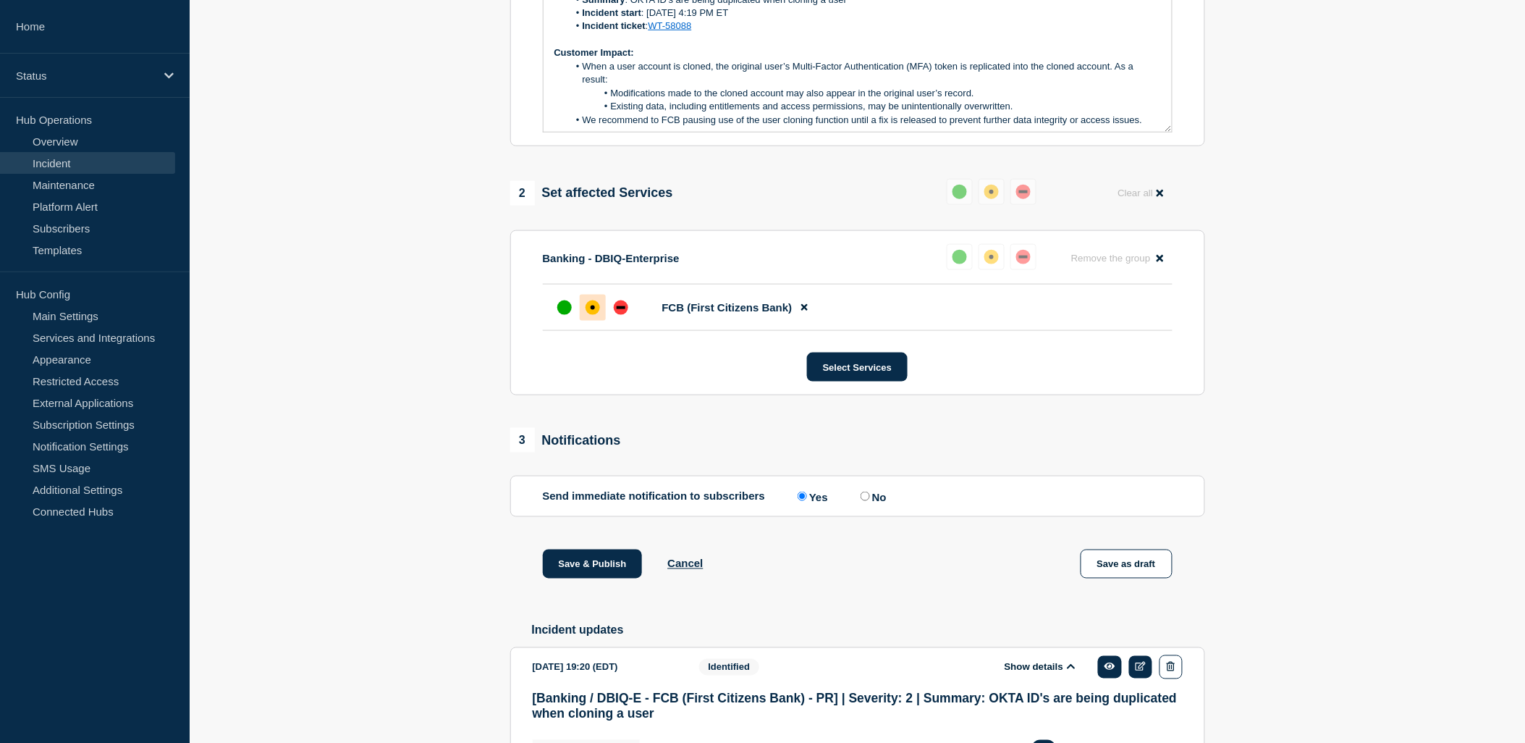
click at [870, 501] on input "No" at bounding box center [865, 495] width 9 height 9
radio input "true"
radio input "false"
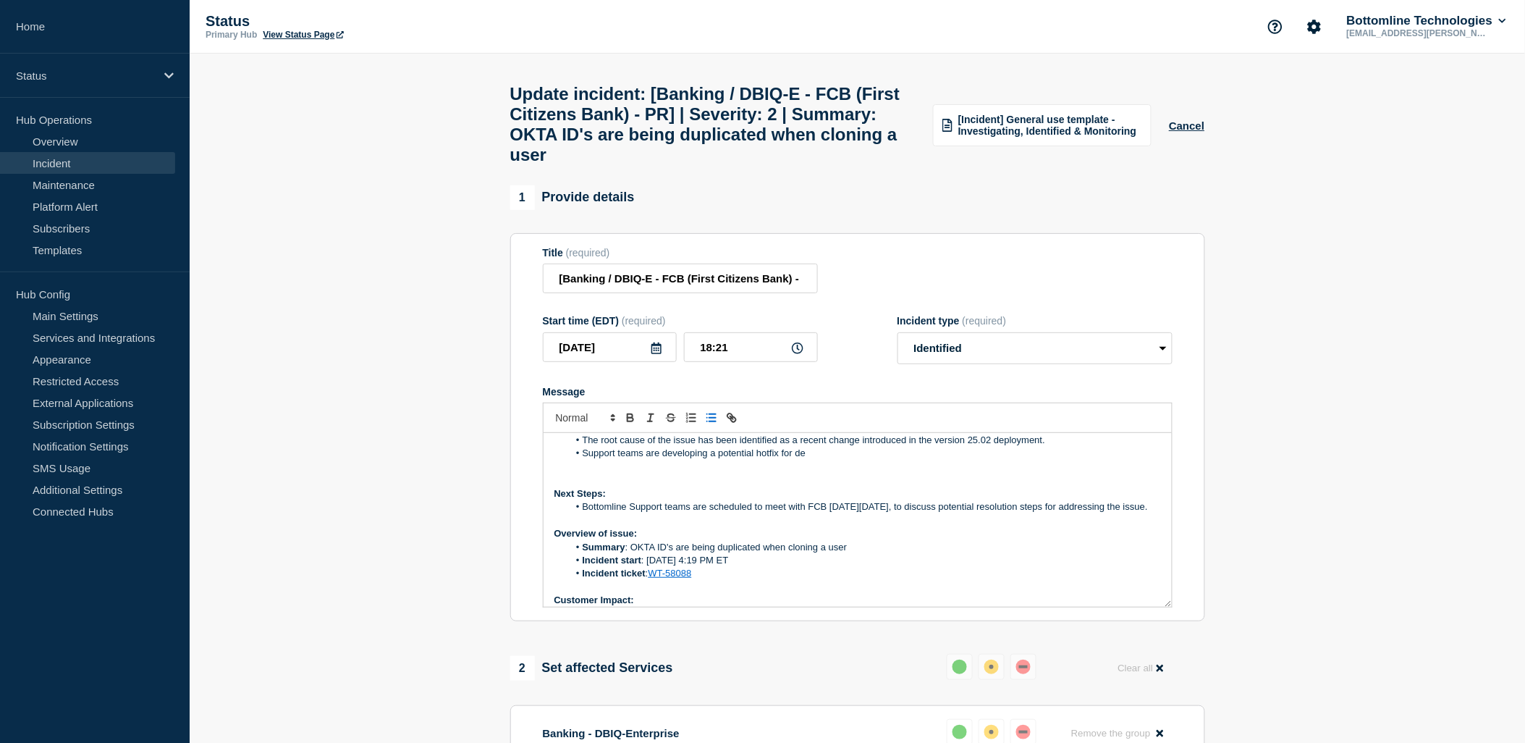
scroll to position [0, 0]
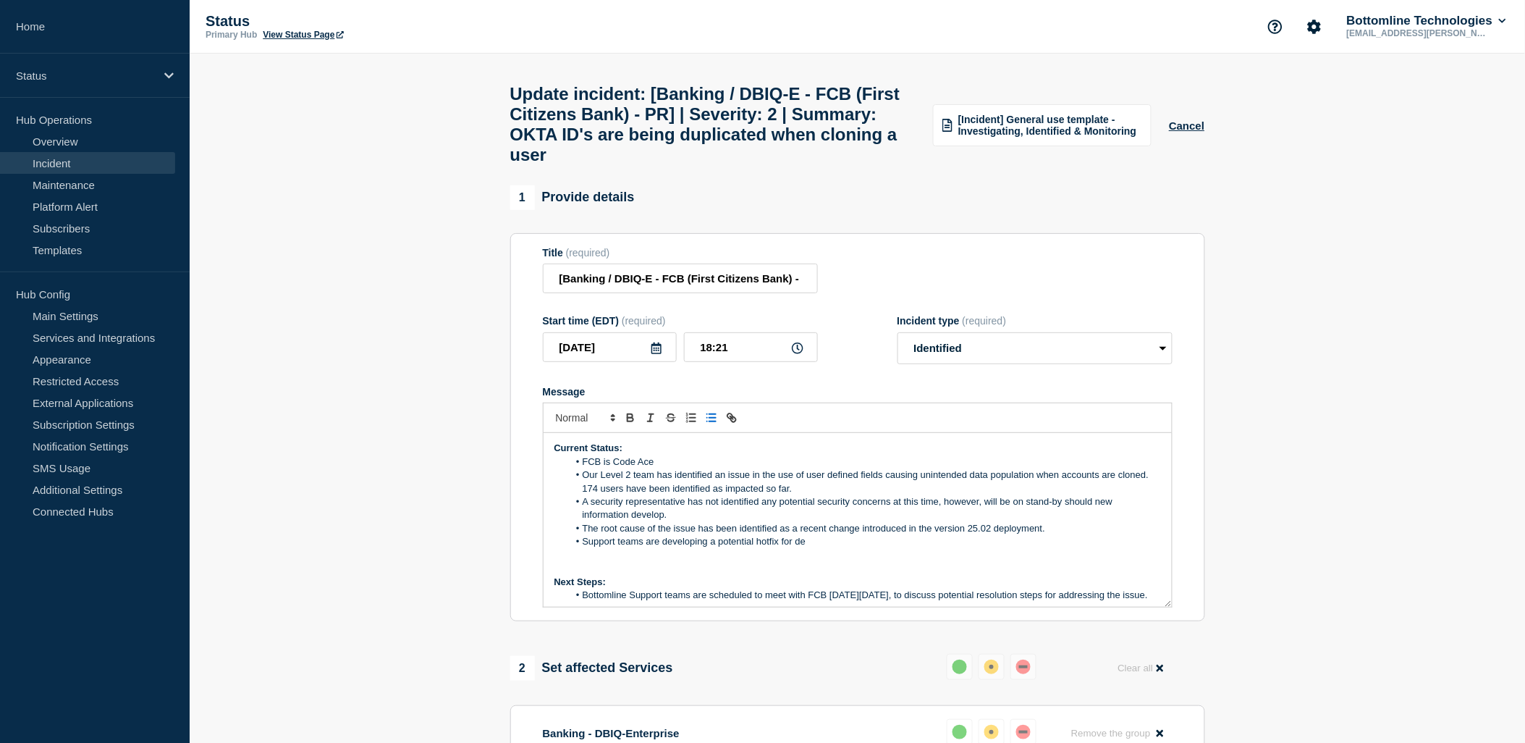
click at [825, 548] on li "Support teams are developing a potential hotfix for de" at bounding box center [864, 541] width 593 height 13
click at [887, 548] on li "Support teams are developing a potential hotfix for deployment to FCB to test i…" at bounding box center [864, 541] width 593 height 13
click at [1051, 535] on li "The root cause of the issue has been identified as a recent change introduced i…" at bounding box center [864, 528] width 593 height 13
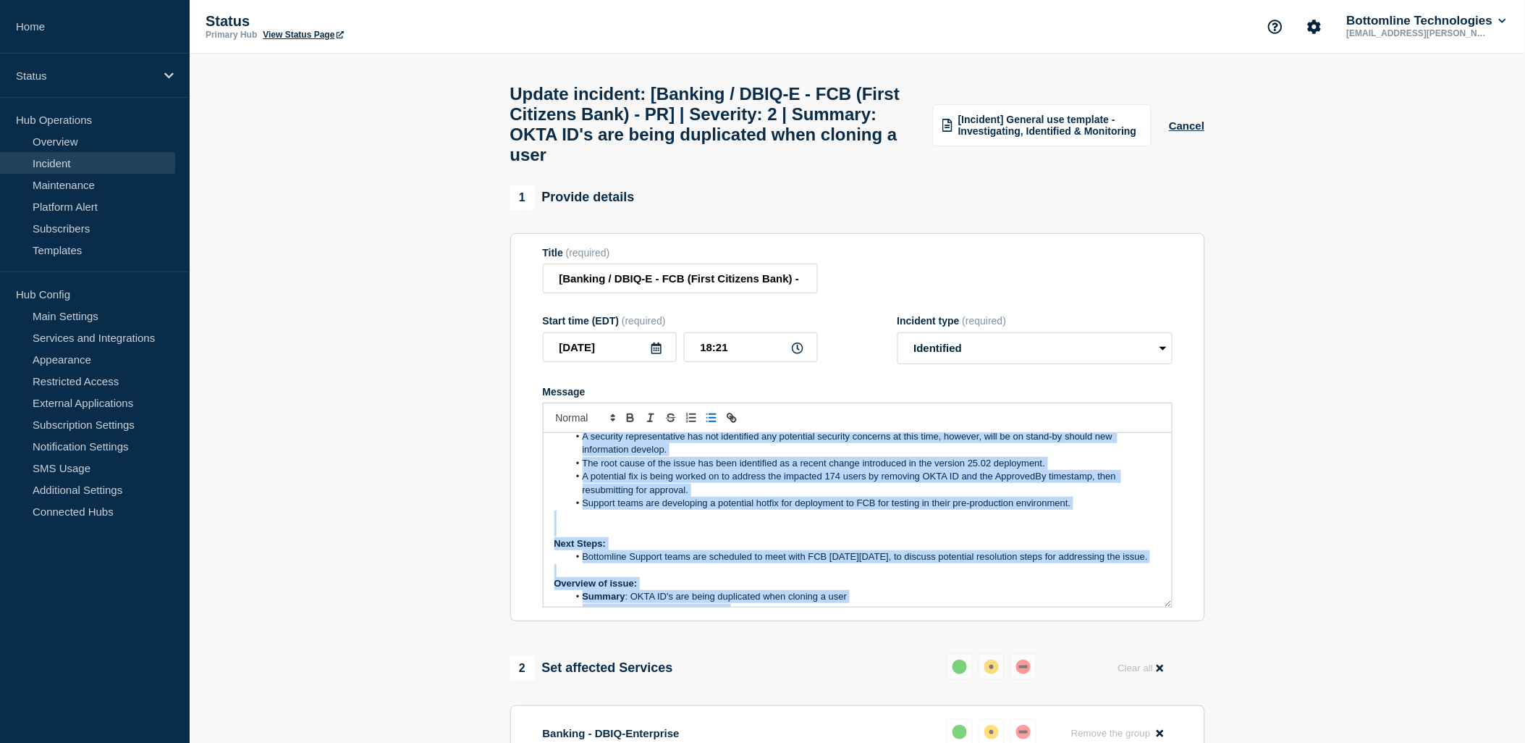
scroll to position [284, 0]
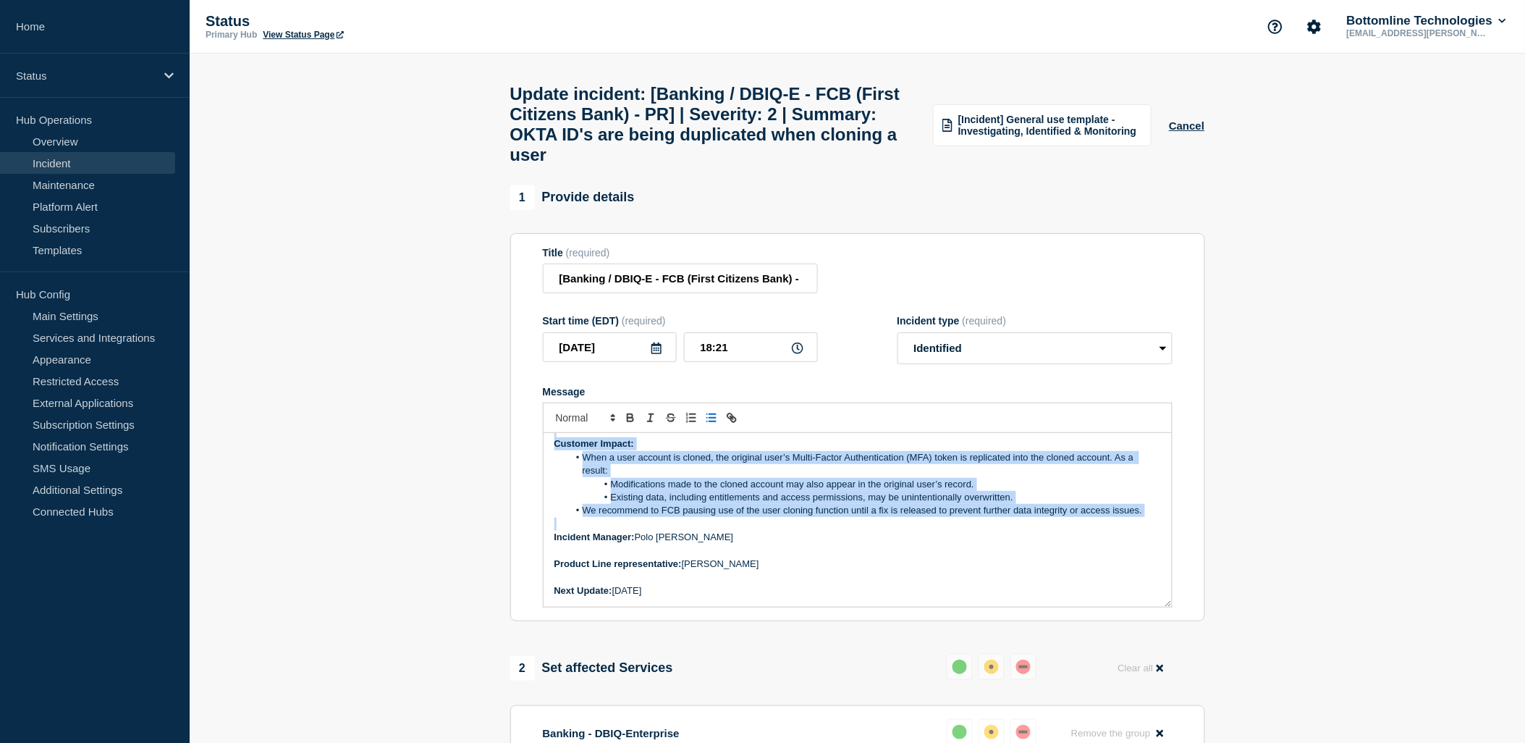
drag, startPoint x: 550, startPoint y: 457, endPoint x: 717, endPoint y: 664, distance: 266.2
copy div "Current Status: FCB is Code Ace Our Level 2 team has identified an issue in the…"
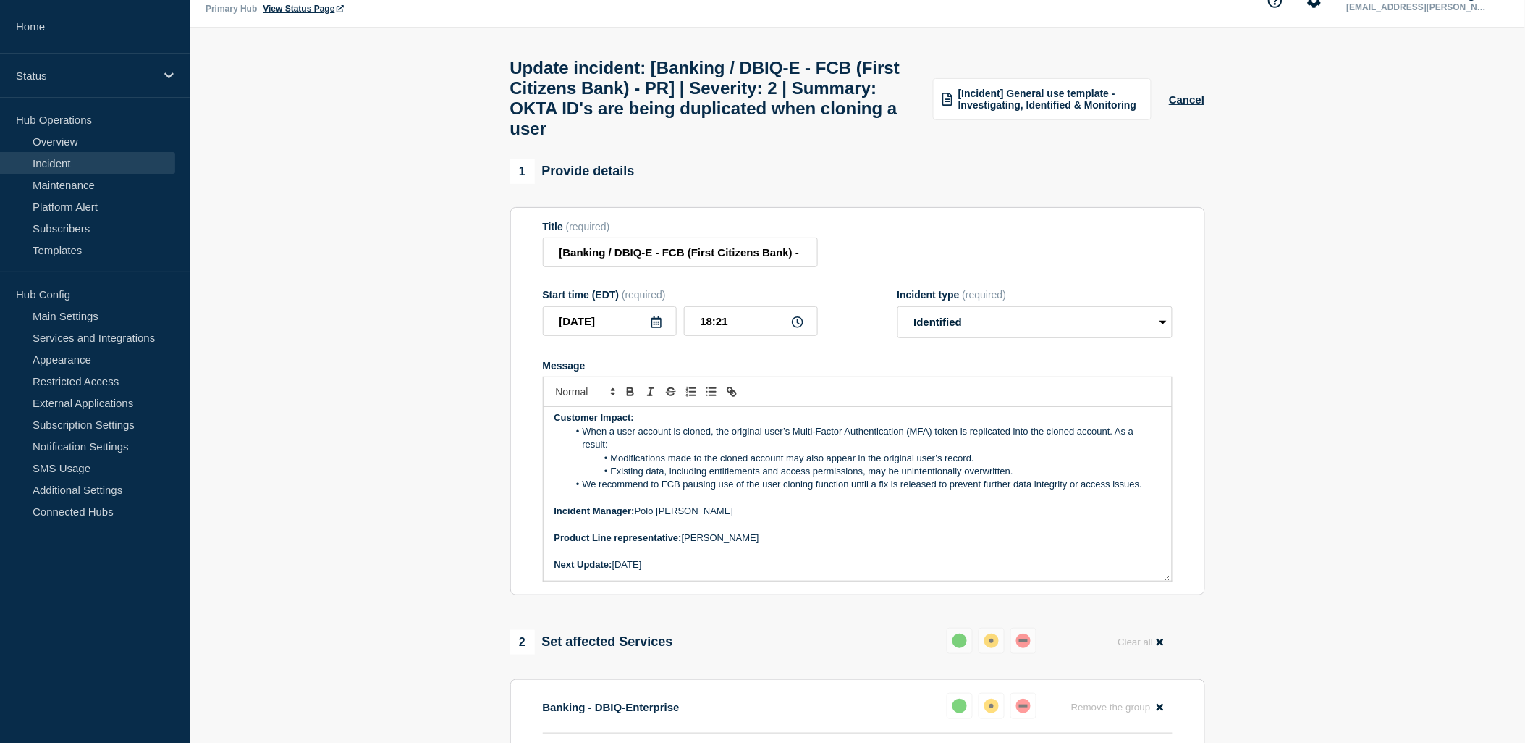
scroll to position [0, 0]
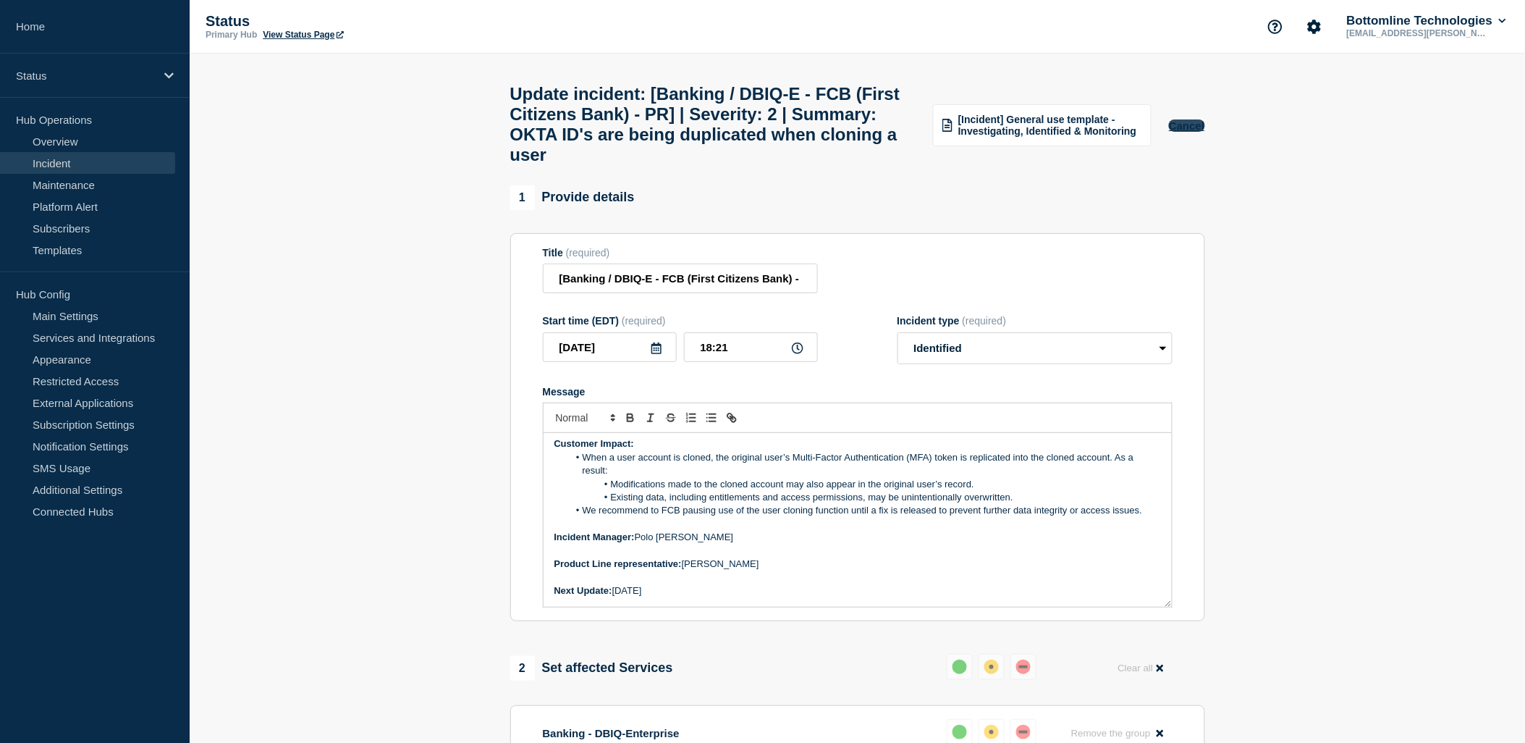
click at [1191, 132] on button "Cancel" at bounding box center [1186, 125] width 35 height 12
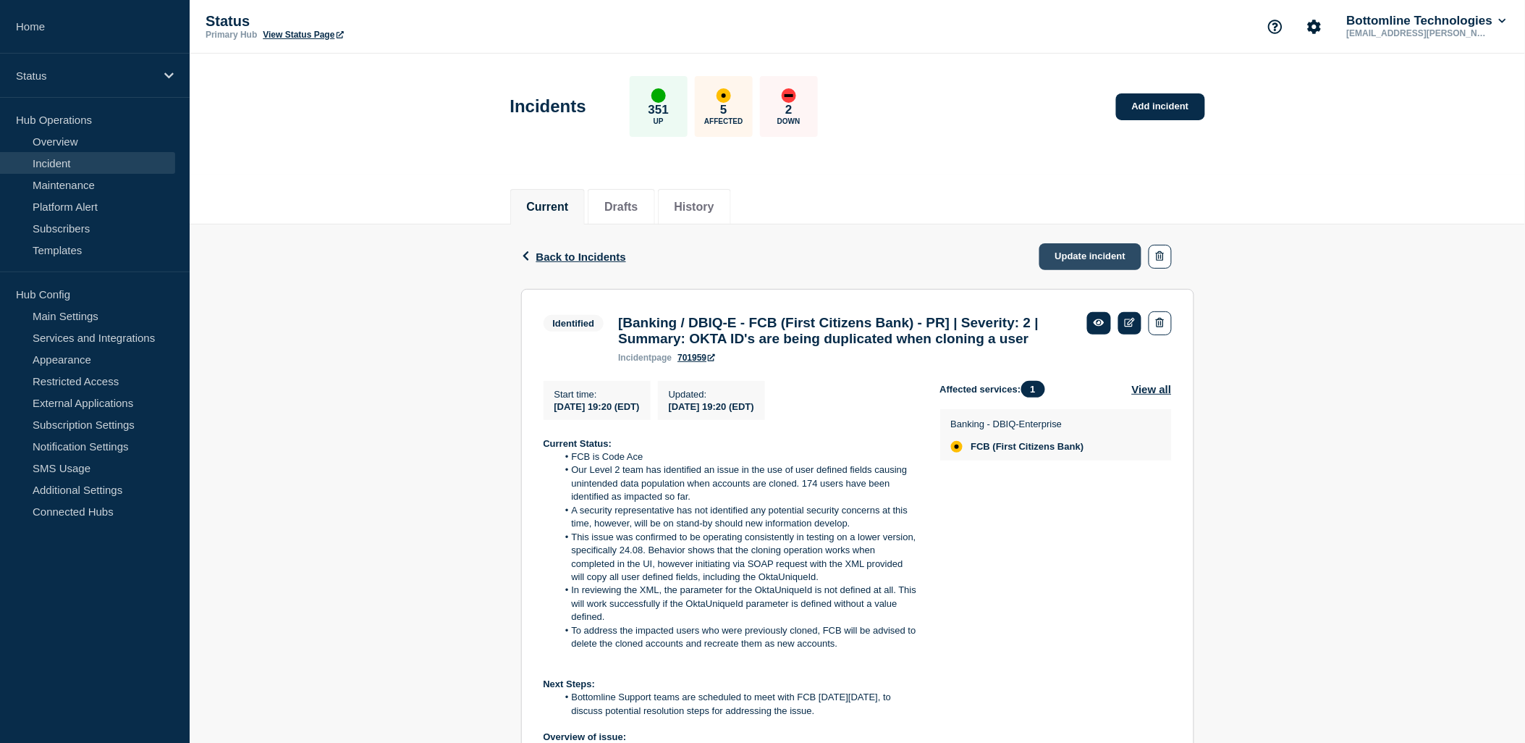
click at [1080, 255] on link "Update incident" at bounding box center [1090, 256] width 103 height 27
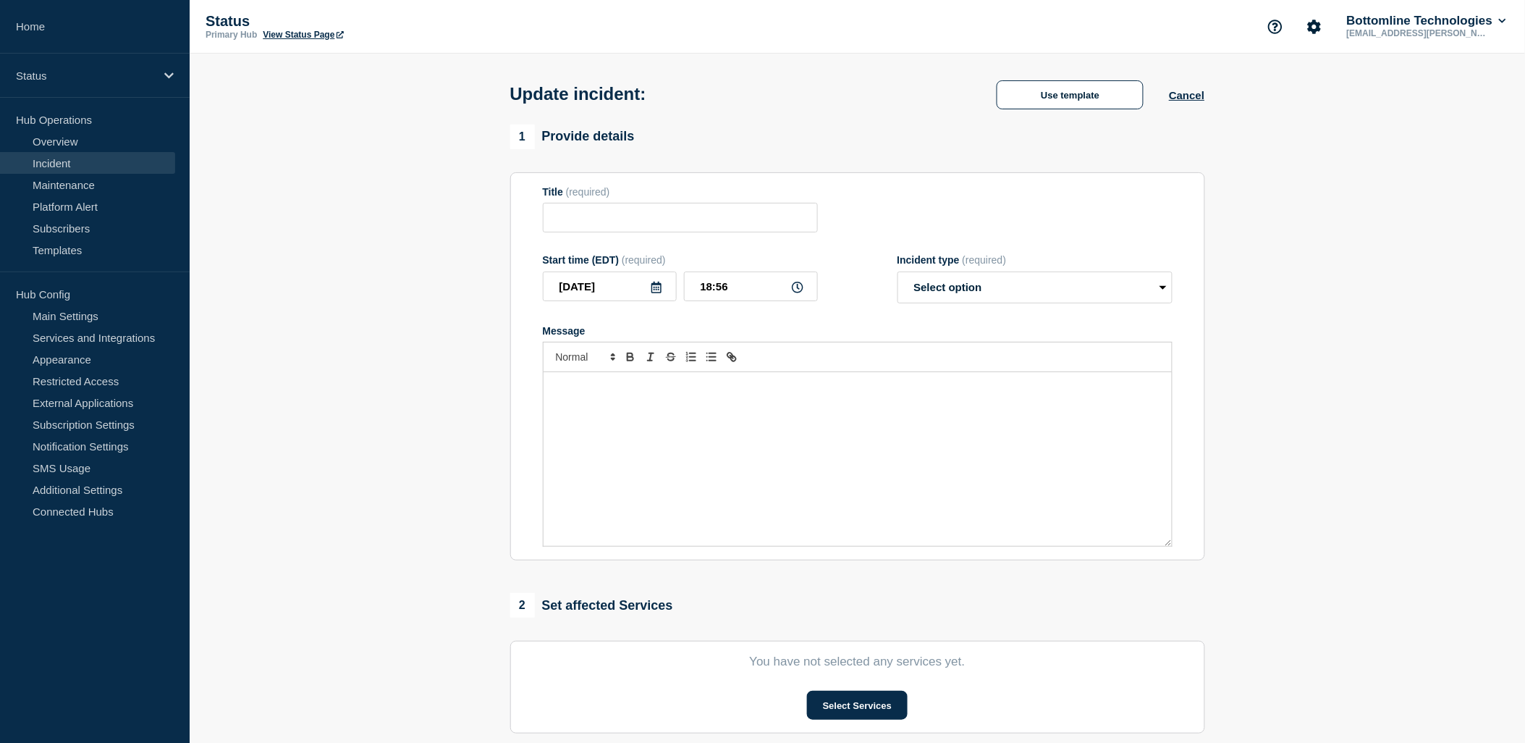
type input "[Banking / DBIQ-E - FCB (First Citizens Bank) - PR] | Severity: 2 | Summary: OK…"
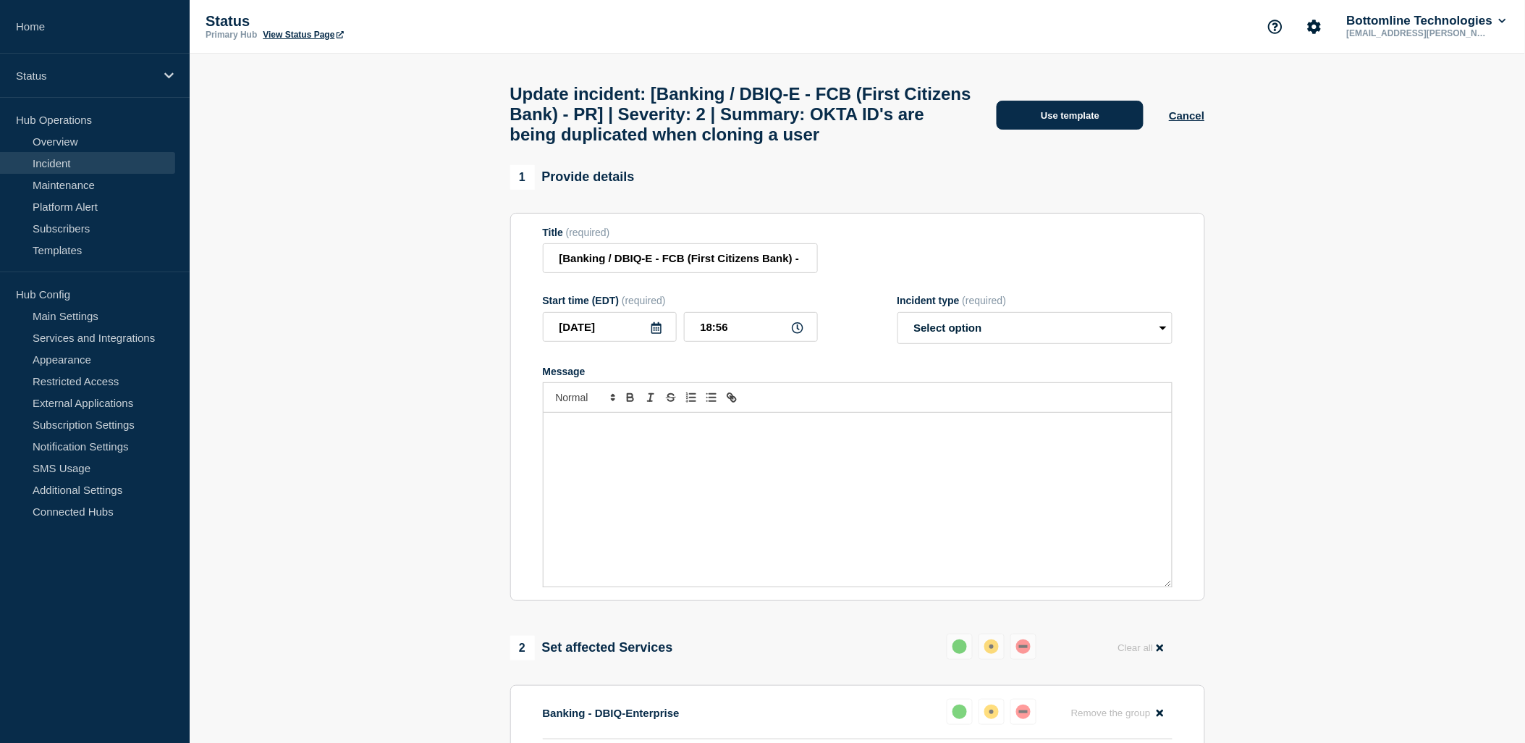
click at [1086, 130] on button "Use template" at bounding box center [1070, 115] width 147 height 29
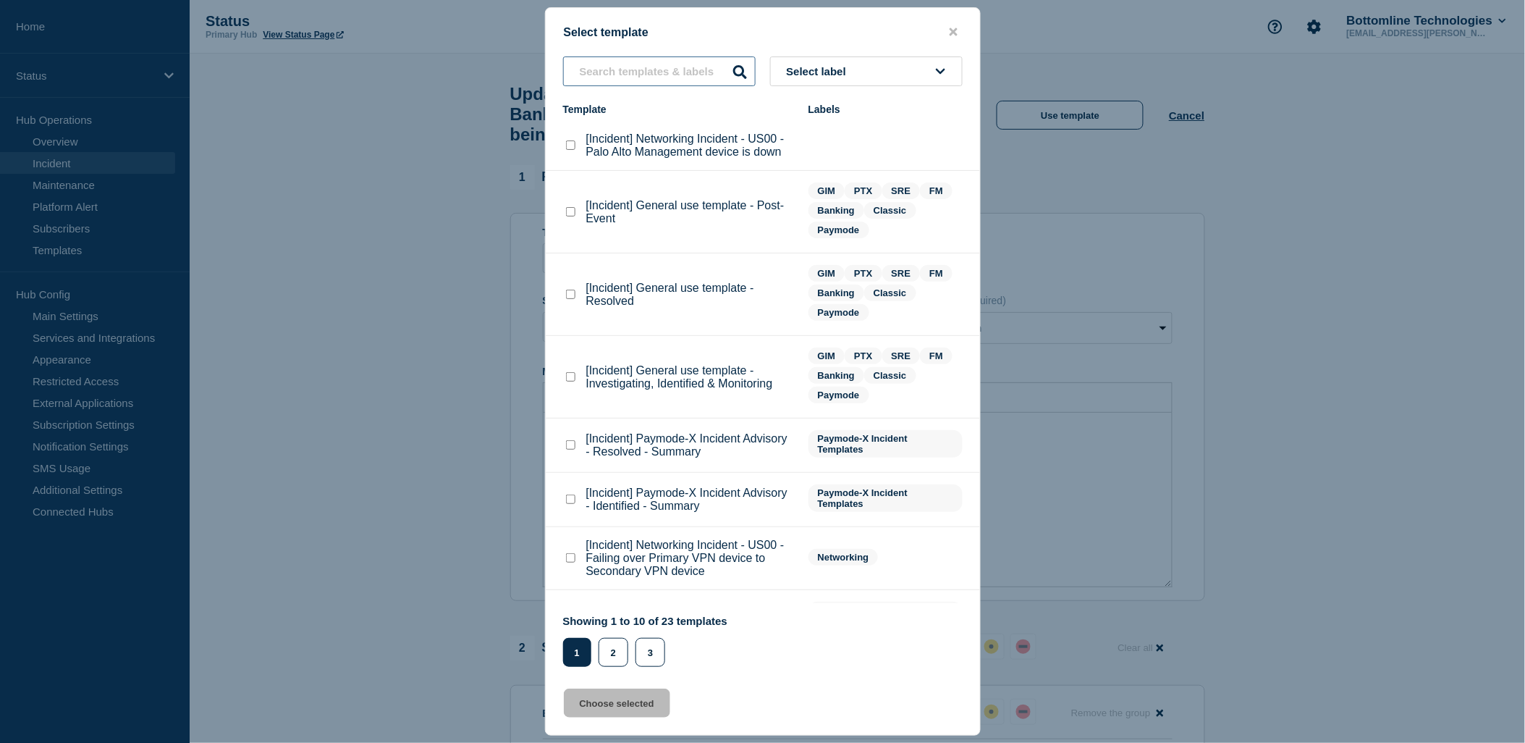
click at [635, 66] on input "text" at bounding box center [659, 71] width 193 height 30
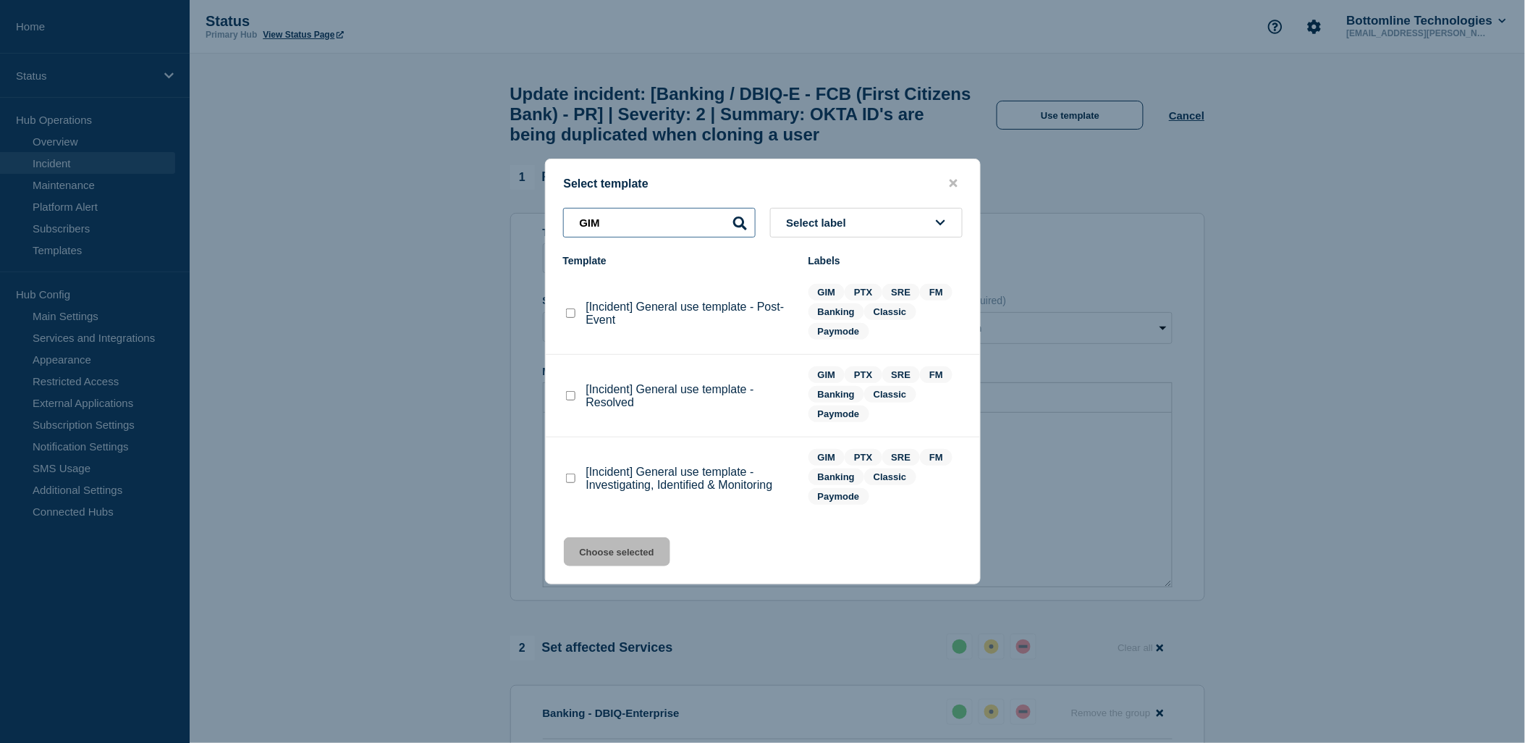
type input "GIM"
click at [575, 486] on div at bounding box center [570, 478] width 14 height 14
click at [572, 478] on checkbox"] "[Incident] General use template - Investigating, Identified & Monitoring checkb…" at bounding box center [570, 477] width 9 height 9
checkbox checkbox"] "true"
click at [615, 539] on button "Choose selected" at bounding box center [617, 551] width 106 height 29
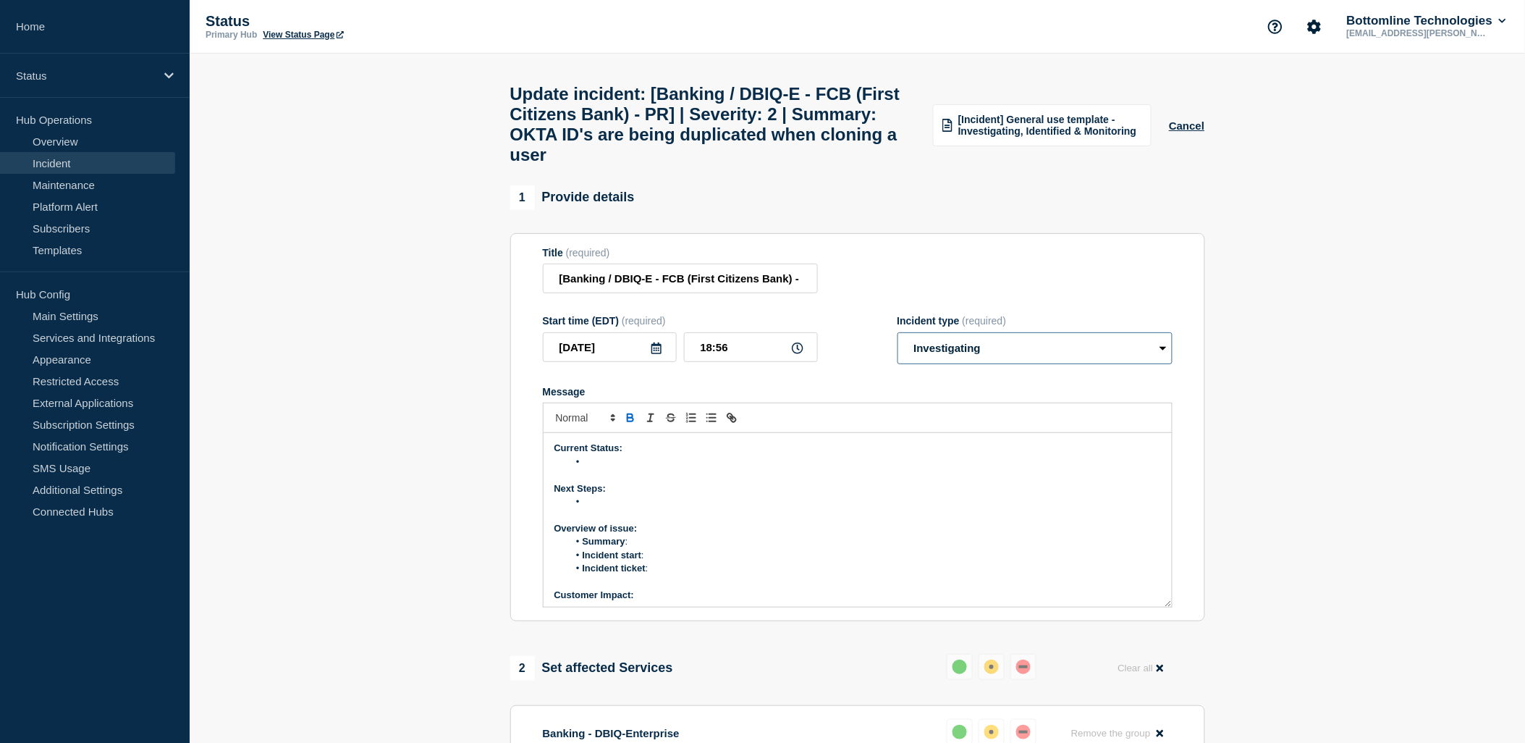
click at [1023, 356] on select "Select option Investigating Identified Monitoring Resolved" at bounding box center [1034, 348] width 275 height 32
select select "monitoring"
click at [897, 350] on select "Select option Investigating Identified Monitoring Resolved" at bounding box center [1034, 348] width 275 height 32
click at [1260, 413] on section "1 Provide details Title (required) [Banking / DBIQ-E - FCB (First Citizens Bank…" at bounding box center [857, 719] width 1335 height 1069
click at [782, 455] on p "Current Status:" at bounding box center [857, 447] width 606 height 13
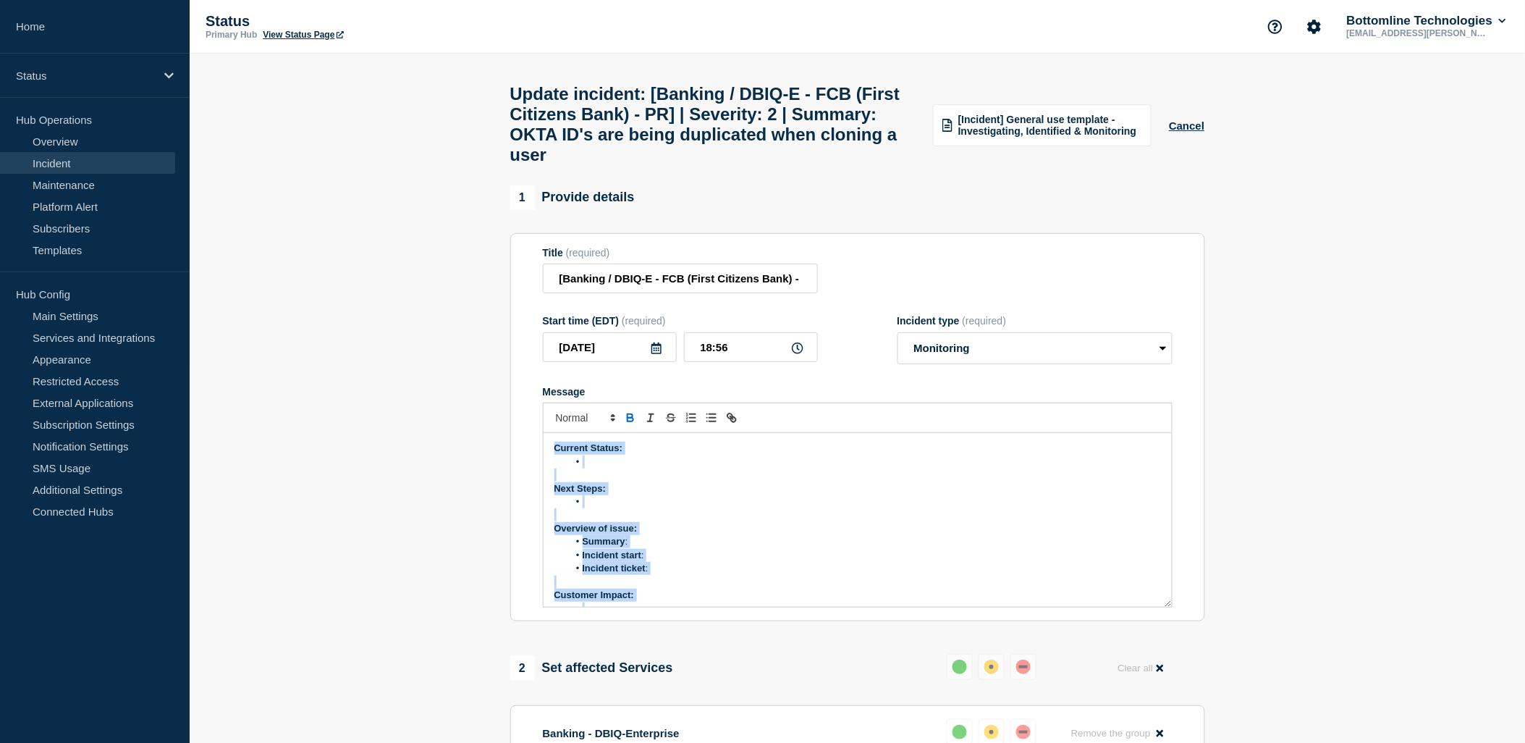
scroll to position [124, 0]
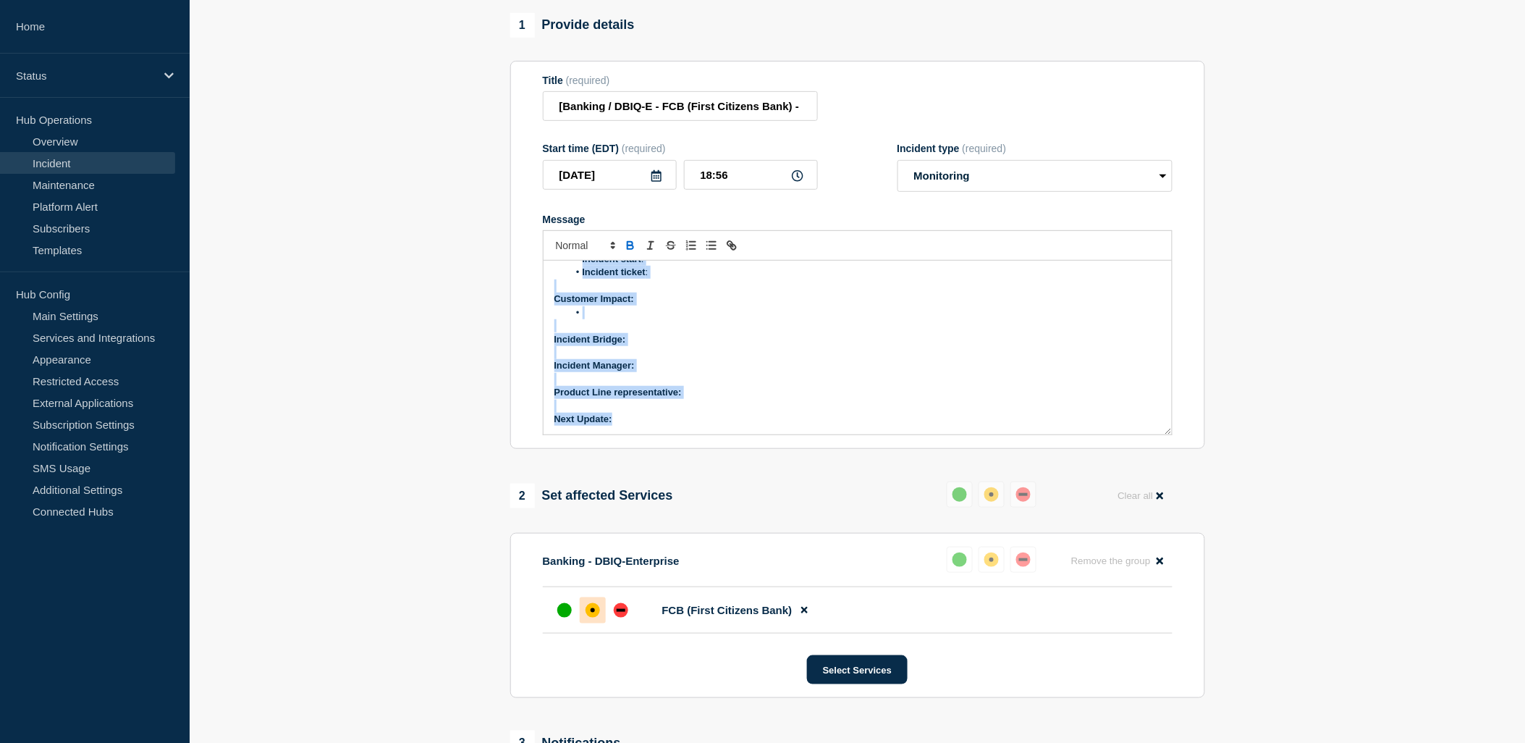
drag, startPoint x: 547, startPoint y: 460, endPoint x: 834, endPoint y: 741, distance: 402.3
click at [834, 741] on div "1 Provide details Title (required) [Banking / DBIQ-E - FCB (First Citizens Bank…" at bounding box center [857, 547] width 711 height 1069
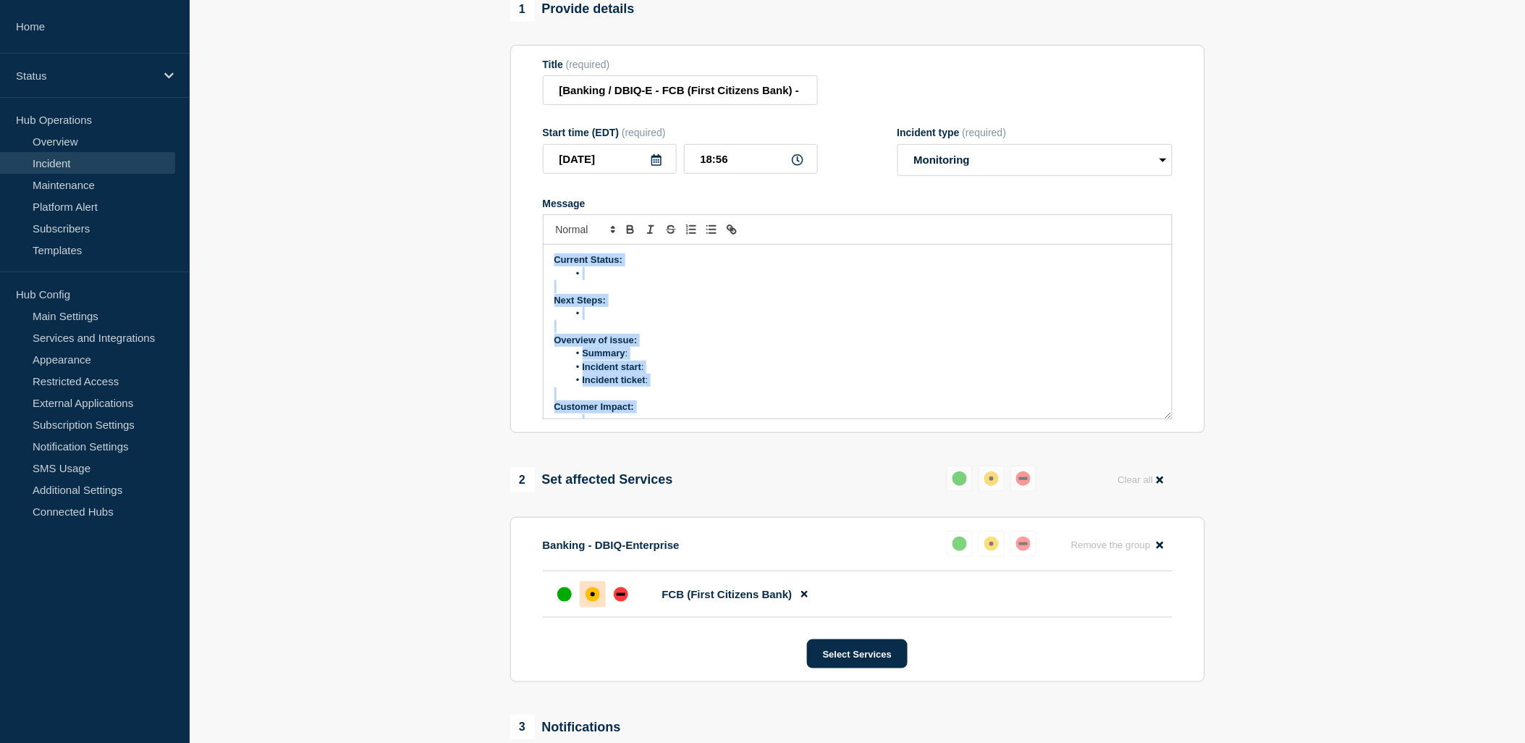
scroll to position [9, 0]
click at [826, 337] on p "Overview of issue:" at bounding box center [857, 330] width 606 height 13
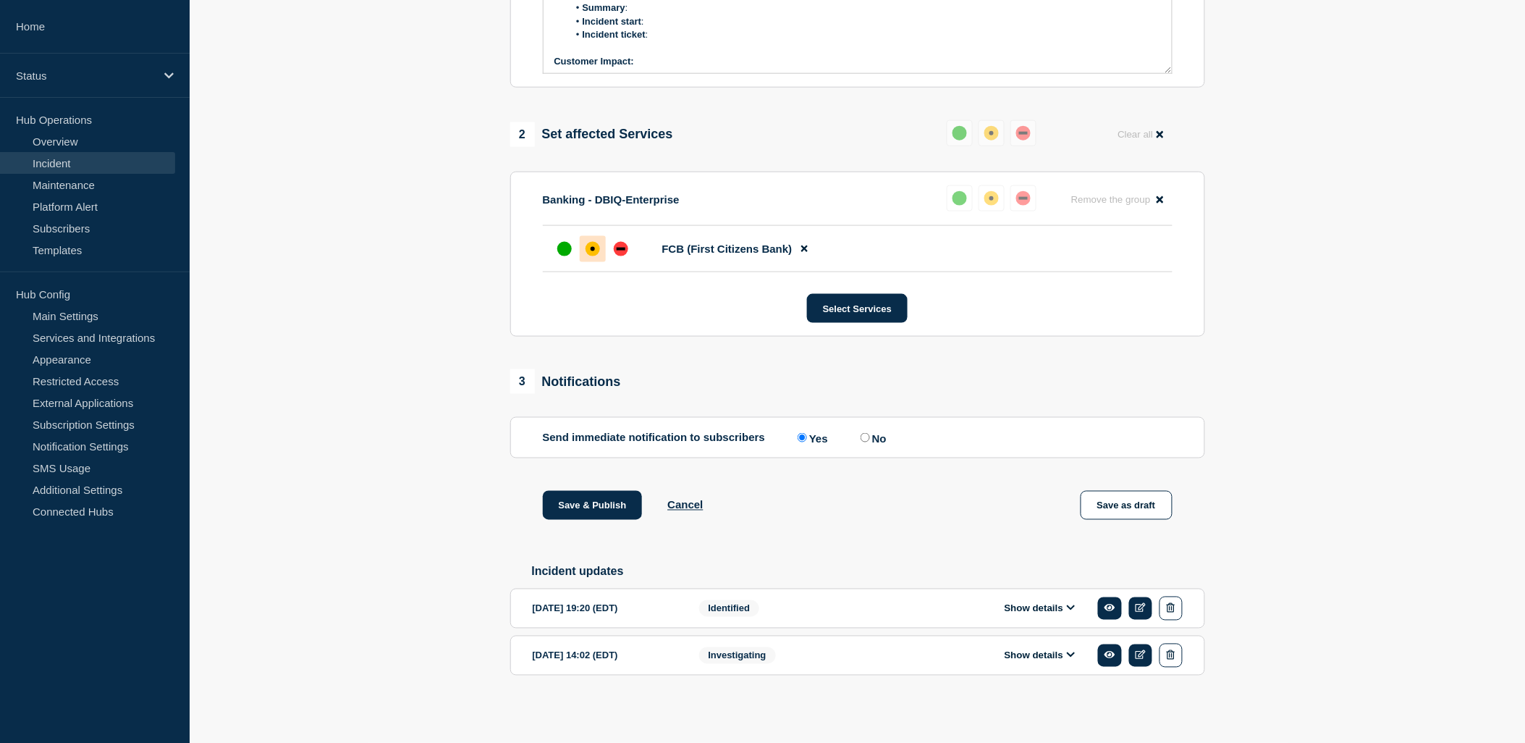
scroll to position [555, 0]
click at [1054, 613] on button "Show details" at bounding box center [1040, 608] width 80 height 12
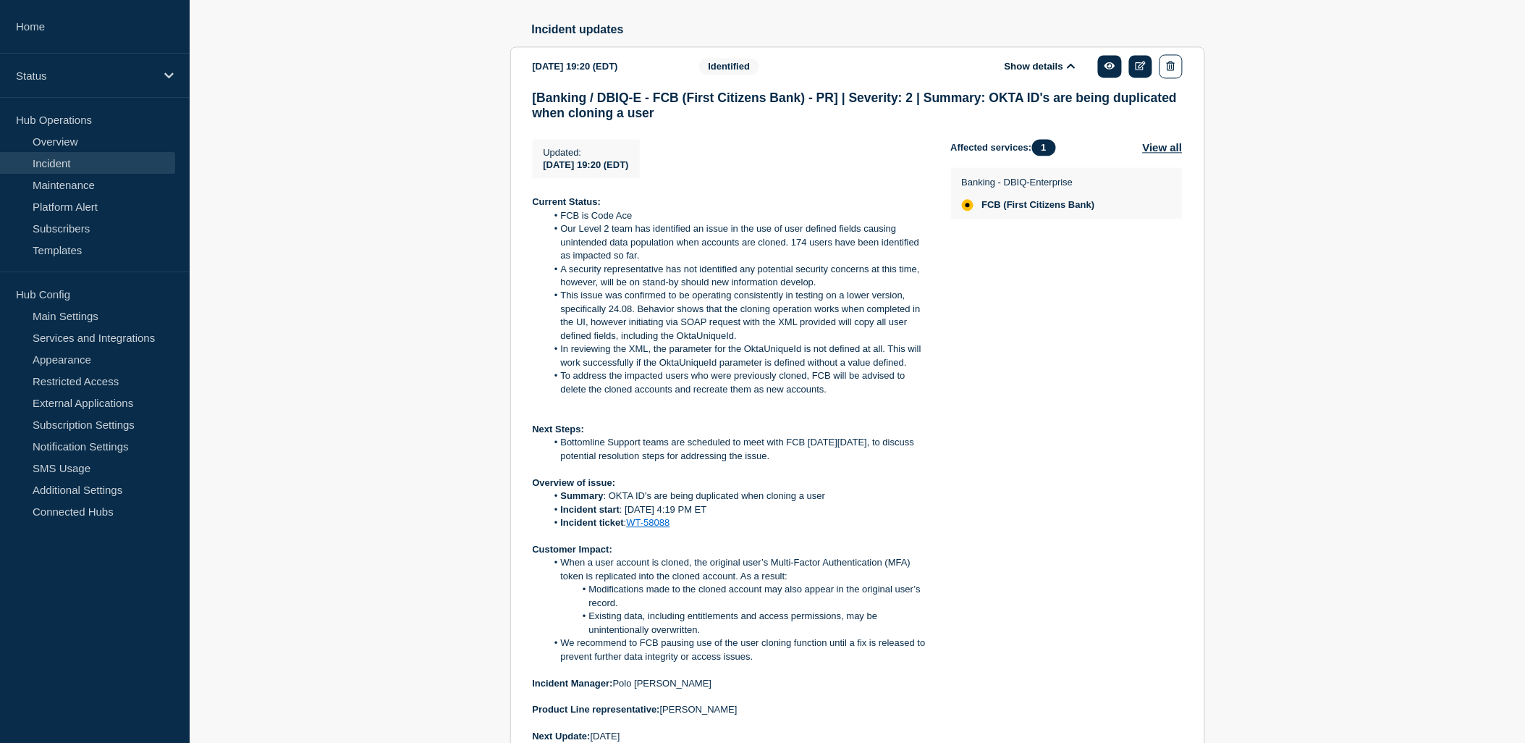
scroll to position [1233, 0]
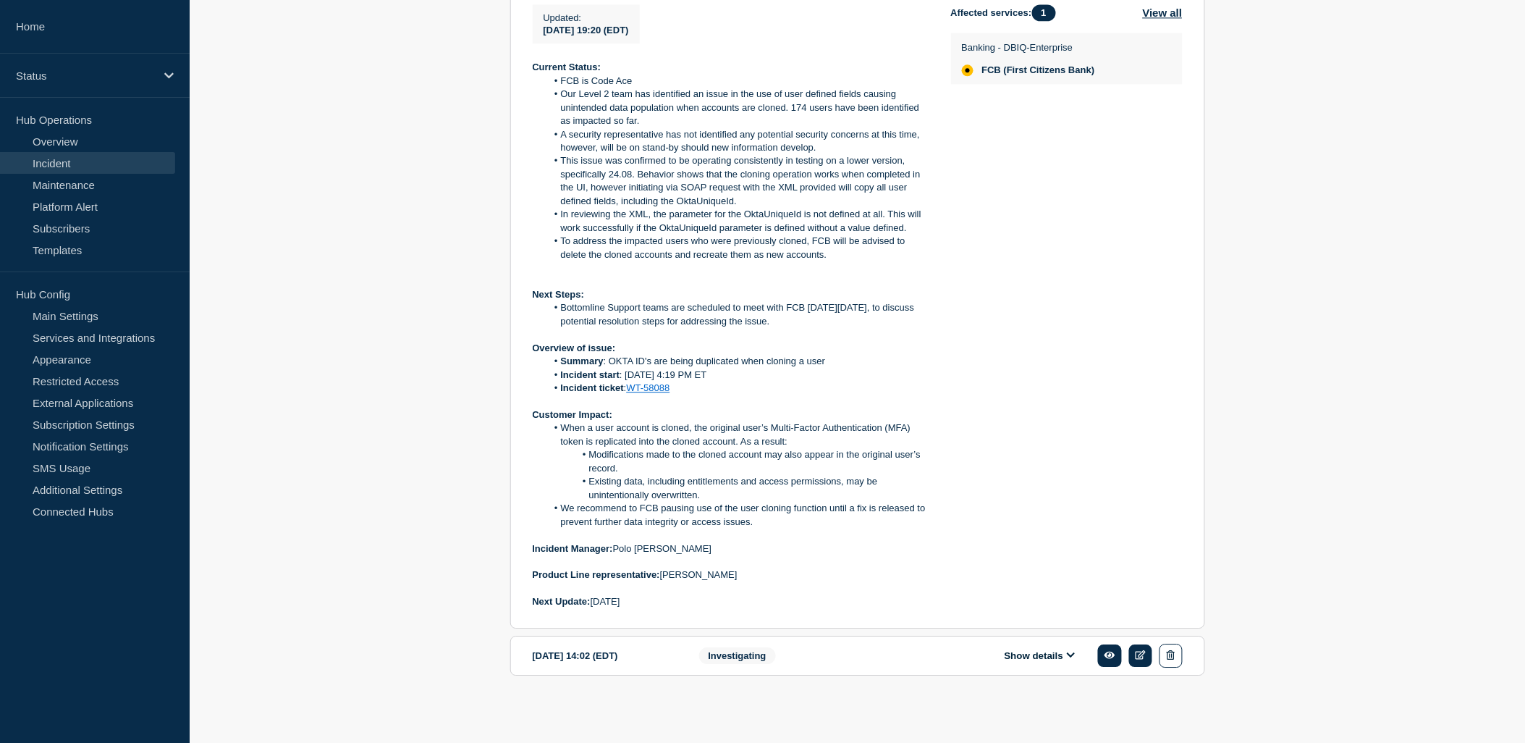
drag, startPoint x: 690, startPoint y: 606, endPoint x: 531, endPoint y: 65, distance: 563.6
click at [531, 65] on section "[DATE] 19:20 (EDT) Show details Identified [Banking / DBIQ-E - FCB (First Citiz…" at bounding box center [857, 270] width 695 height 717
copy div "Current Status: FCB is Code Ace Our Level 2 team has identified an issue in the…"
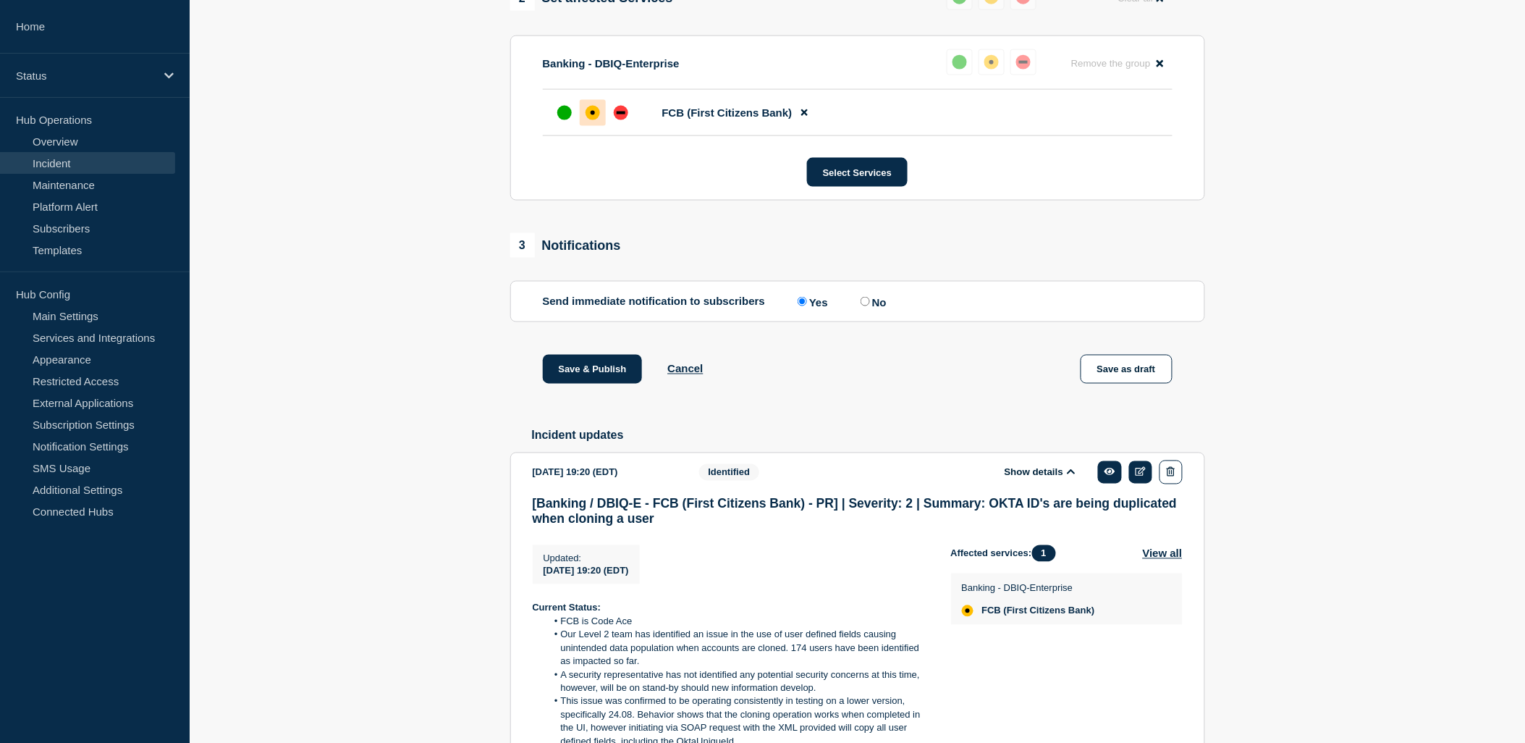
scroll to position [187, 0]
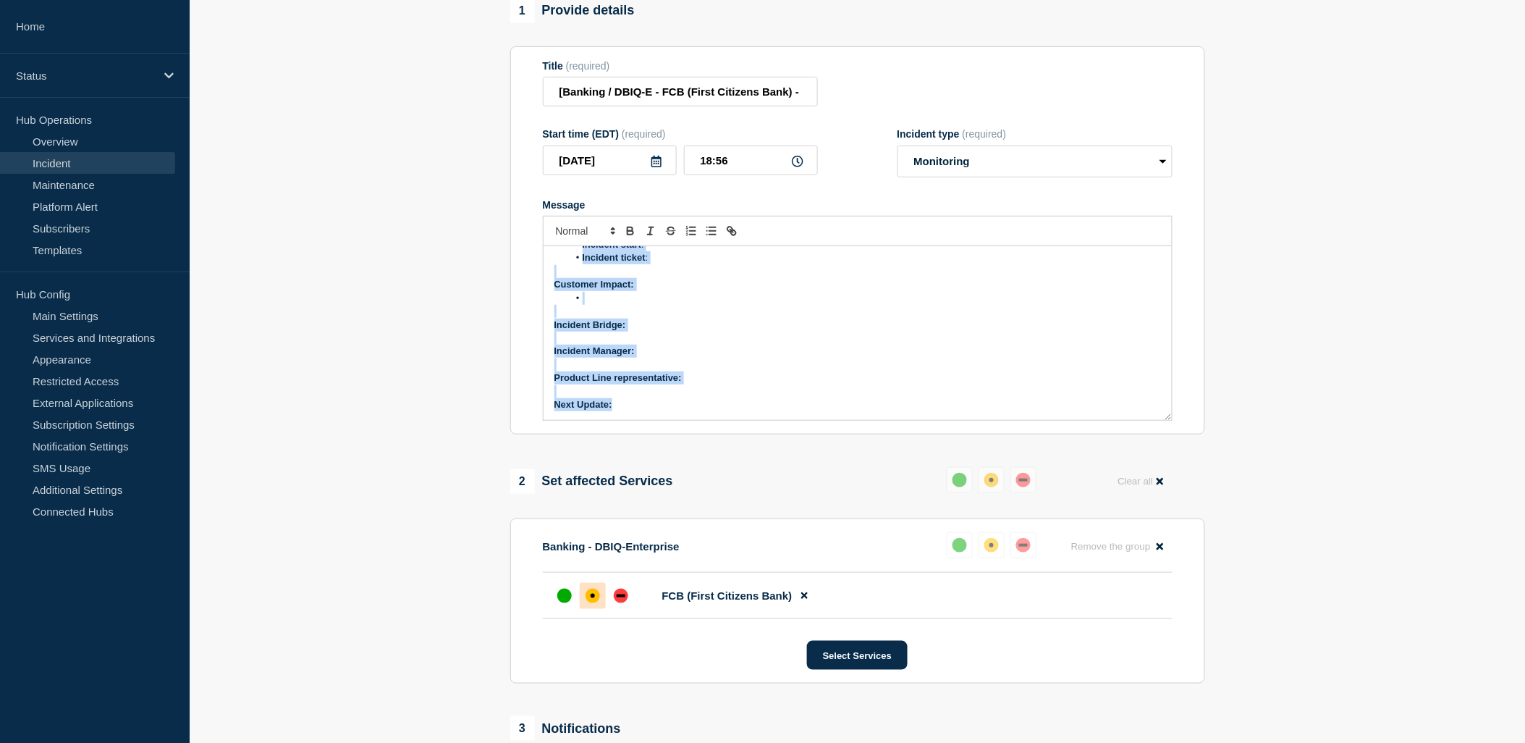
drag, startPoint x: 738, startPoint y: 407, endPoint x: 870, endPoint y: 553, distance: 196.8
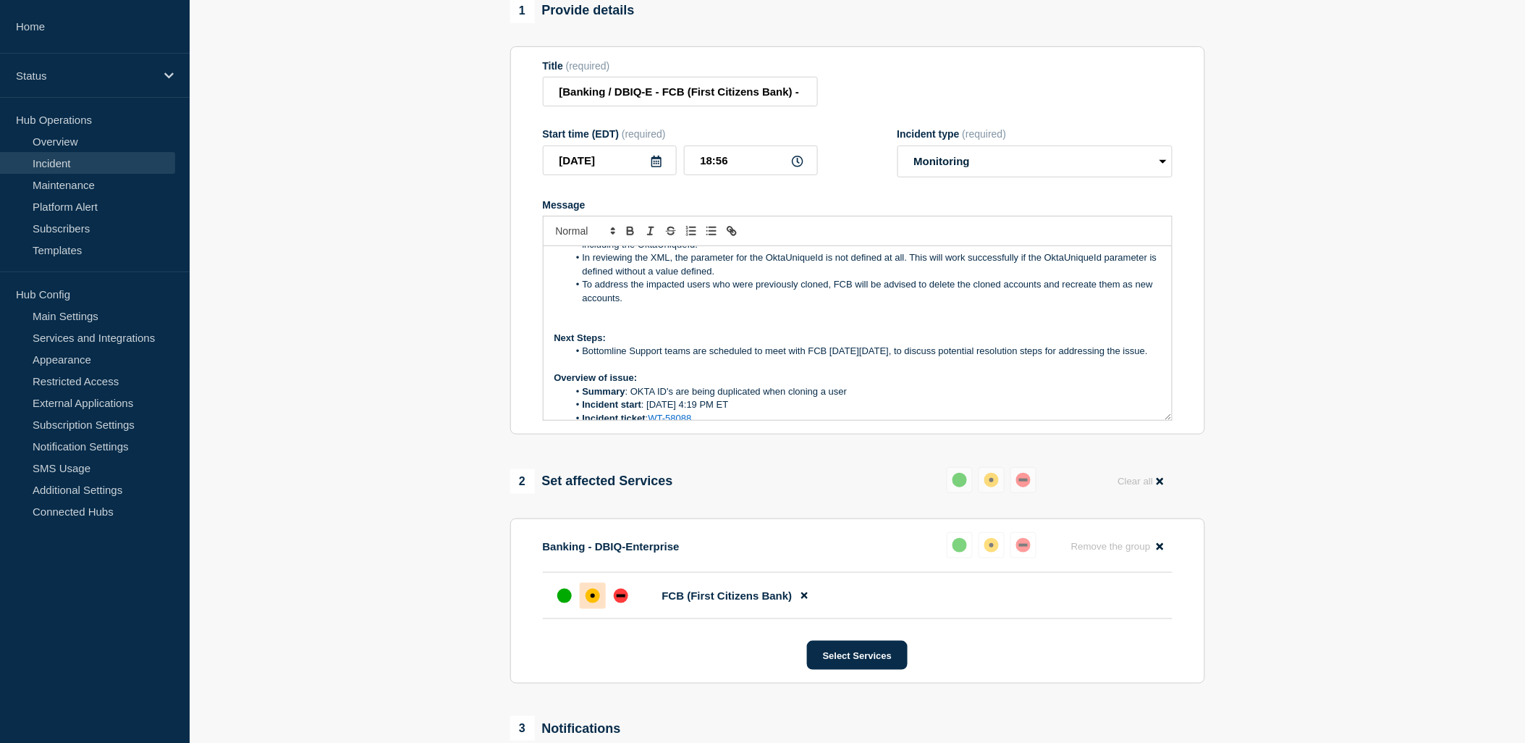
scroll to position [313, 0]
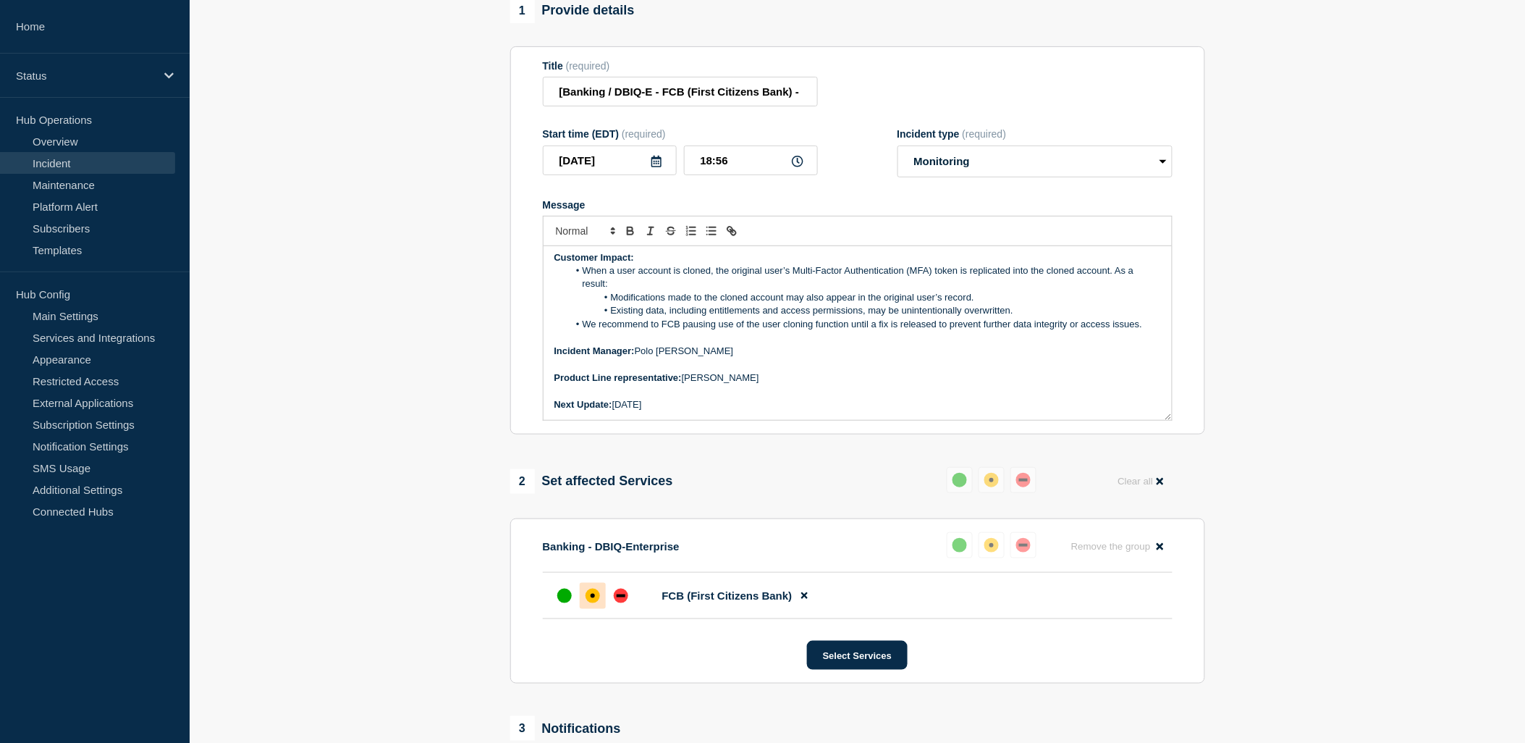
drag, startPoint x: 650, startPoint y: 428, endPoint x: 767, endPoint y: 392, distance: 122.7
click at [653, 411] on p "Next Update: [DATE]" at bounding box center [857, 404] width 606 height 13
click at [622, 237] on div at bounding box center [858, 231] width 630 height 30
click at [627, 231] on icon "Toggle bold text" at bounding box center [629, 229] width 5 height 4
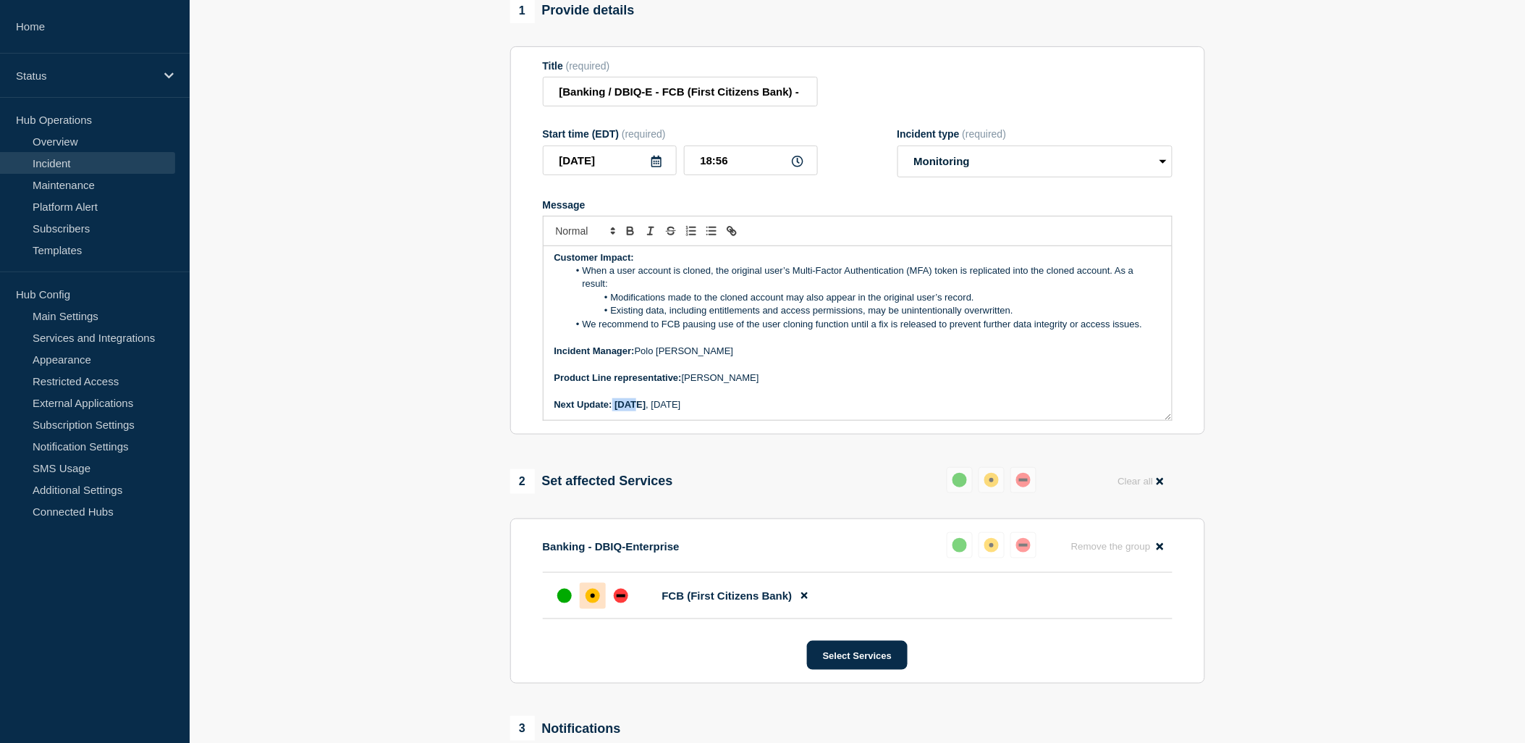
drag, startPoint x: 612, startPoint y: 430, endPoint x: 696, endPoint y: 421, distance: 83.7
click at [696, 411] on p "Next Update: [DATE]" at bounding box center [857, 404] width 606 height 13
click at [630, 237] on icon "Toggle bold text" at bounding box center [630, 230] width 13 height 13
click at [760, 384] on p "Product Line representative: [PERSON_NAME]" at bounding box center [857, 377] width 606 height 13
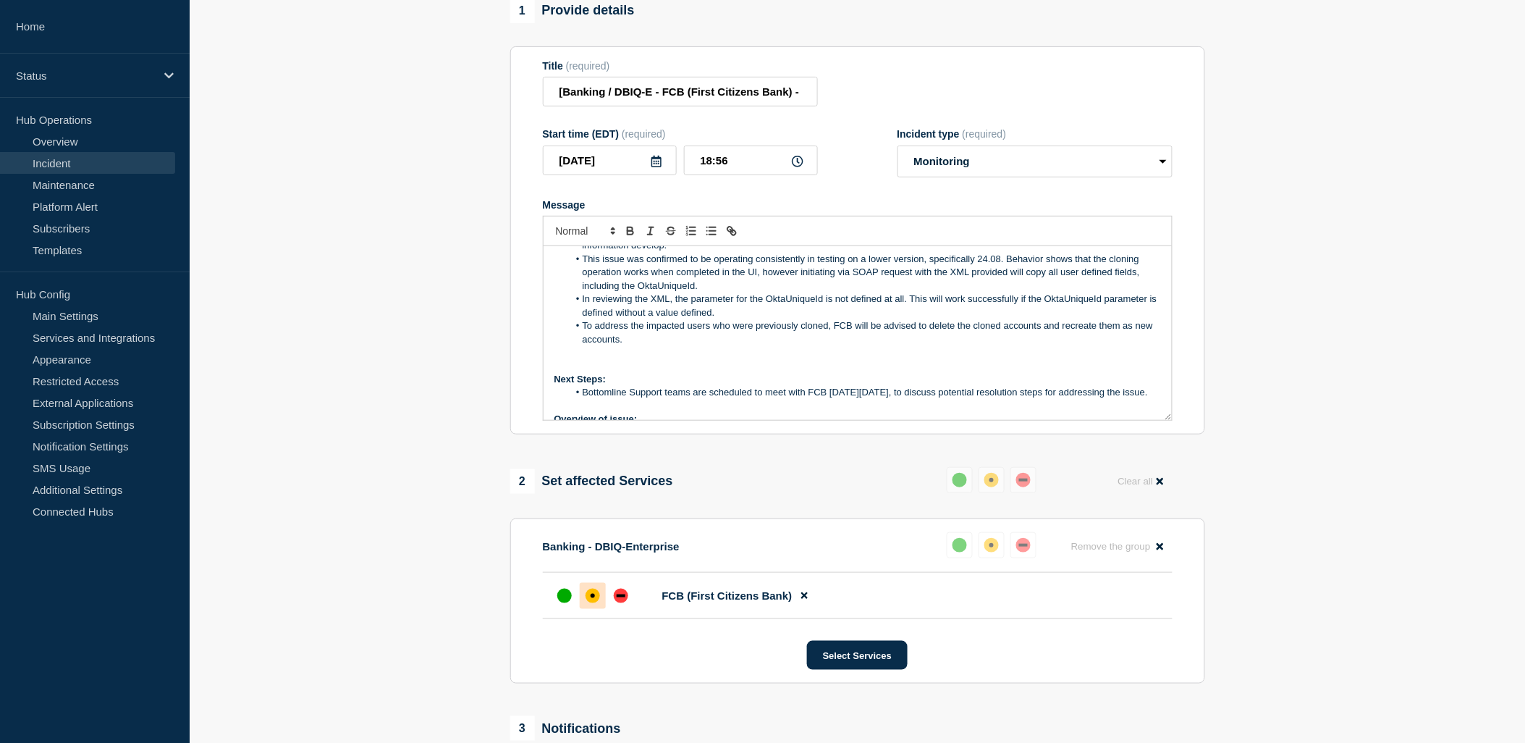
scroll to position [121, 0]
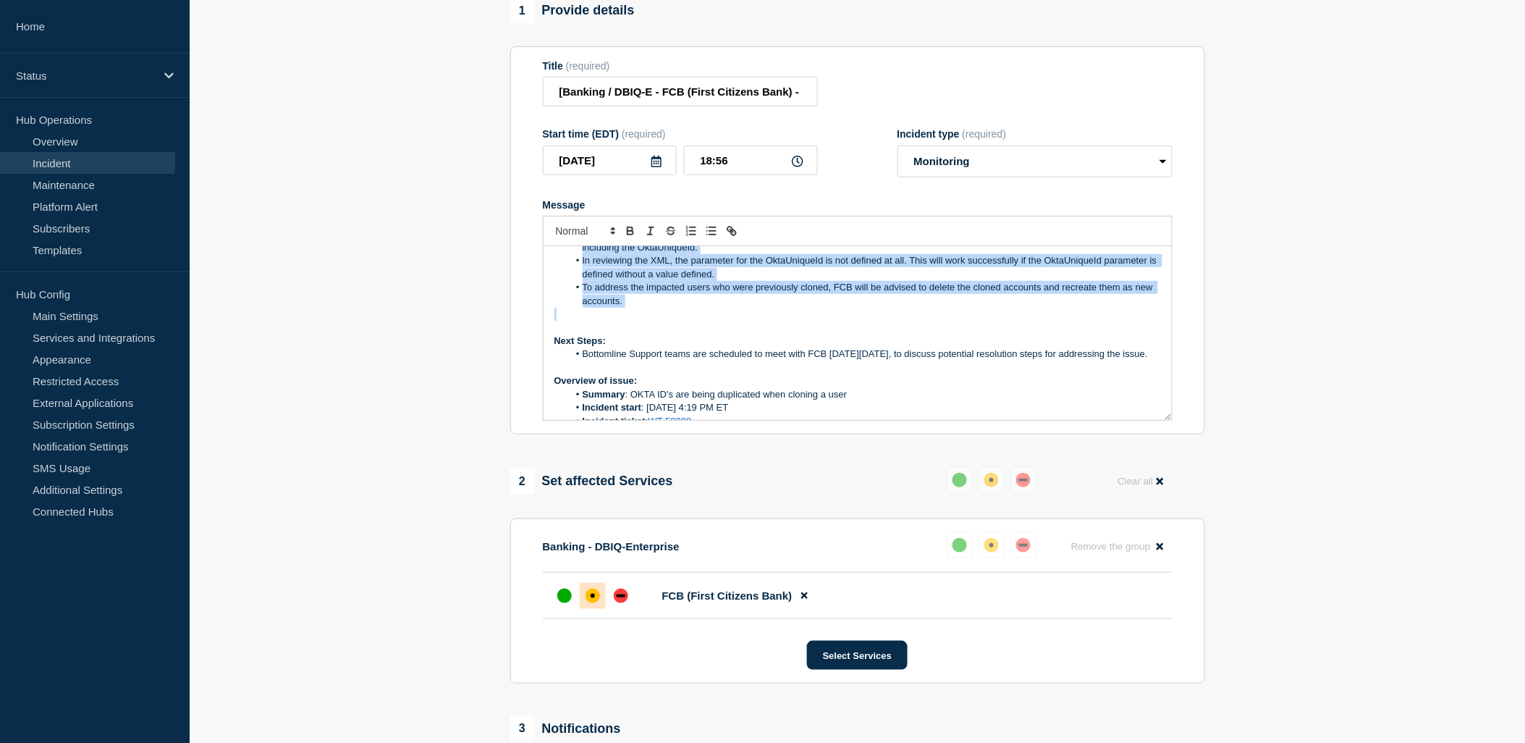
drag, startPoint x: 583, startPoint y: 356, endPoint x: 786, endPoint y: 331, distance: 204.9
click at [786, 331] on div "Current Status: FCB is Code Ace Our Level 2 team has identified an issue in the…" at bounding box center [858, 333] width 628 height 174
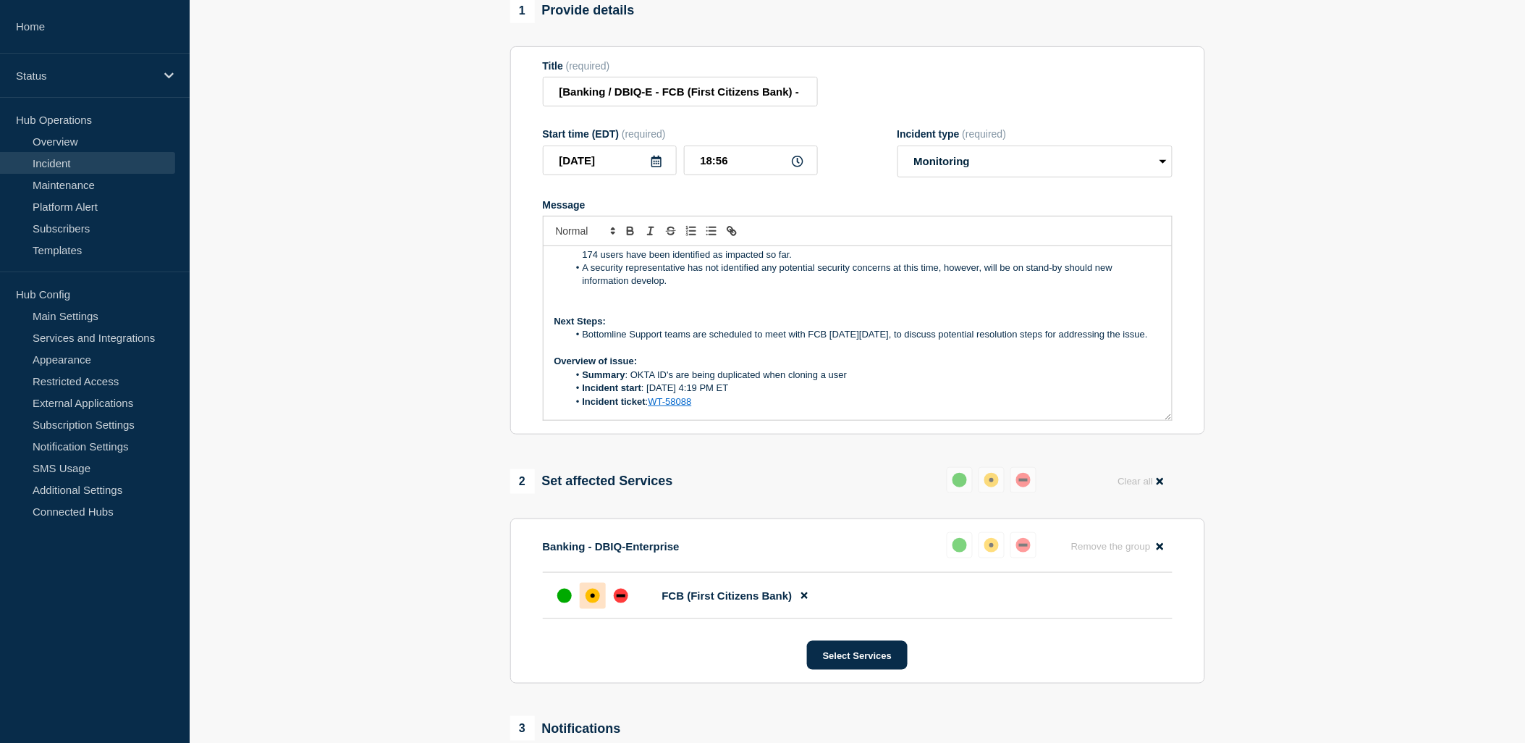
scroll to position [9, 0]
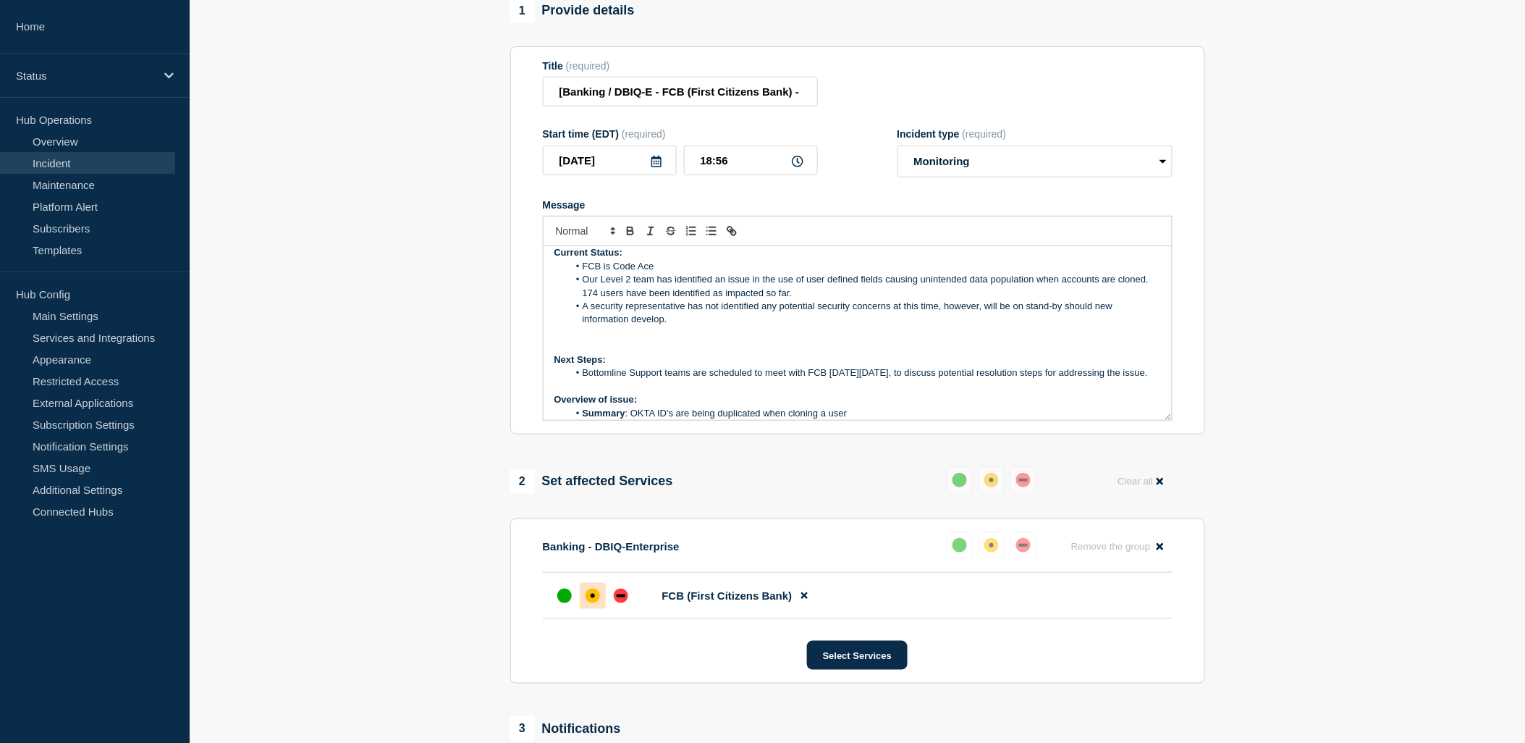
click at [680, 326] on li "A security representative has not identified any potential security concerns at…" at bounding box center [864, 313] width 593 height 27
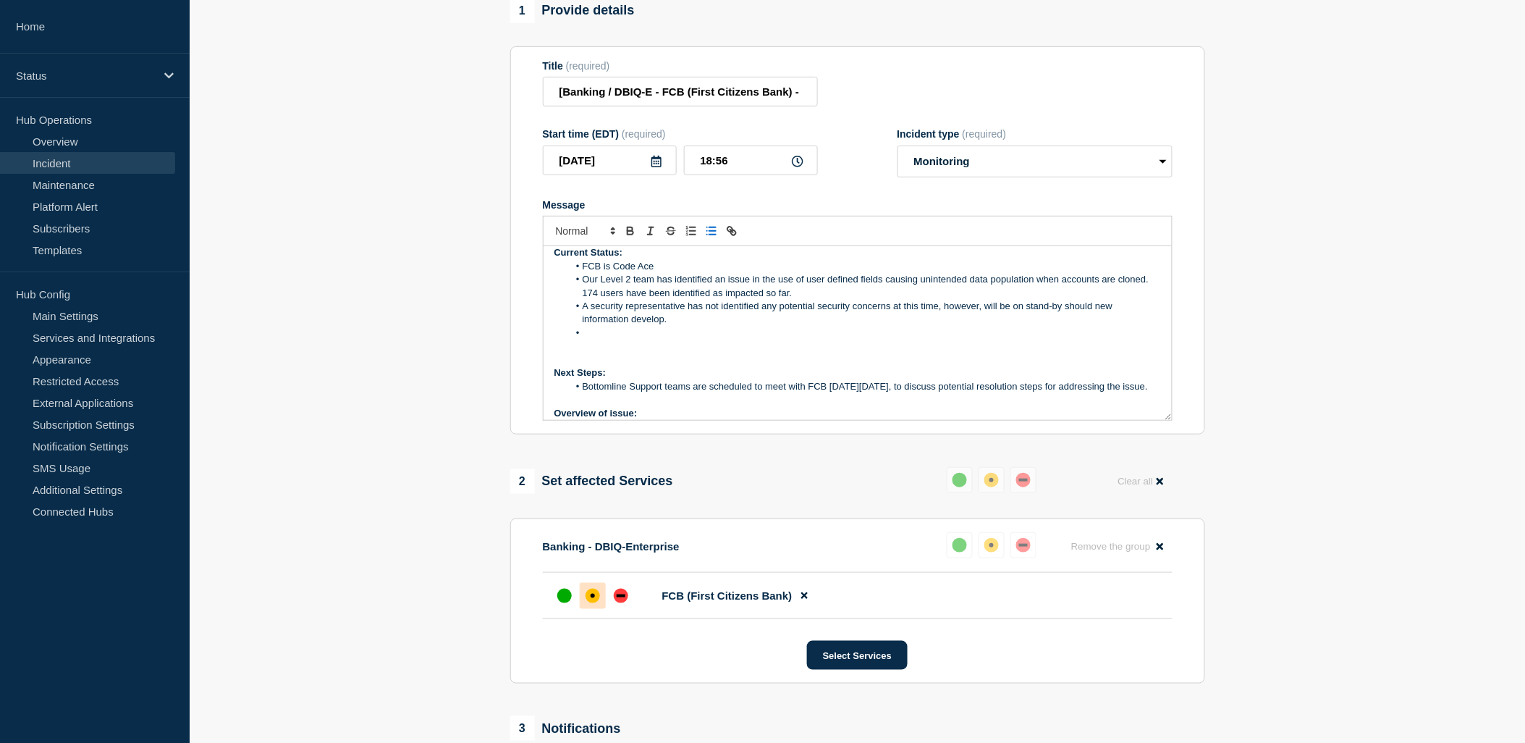
click at [594, 339] on li "Message" at bounding box center [864, 332] width 593 height 13
click at [590, 339] on li "Message" at bounding box center [864, 332] width 593 height 13
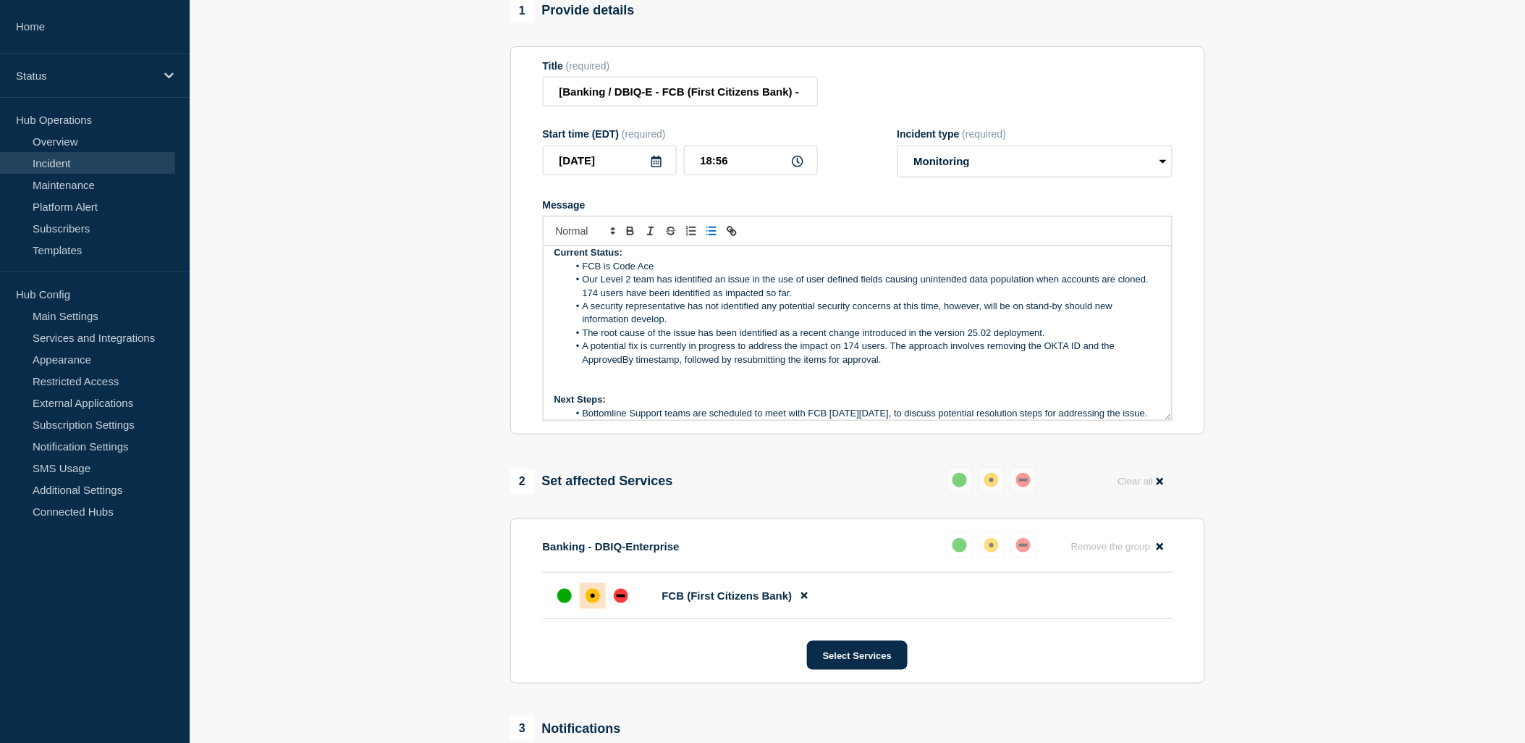
click at [907, 366] on li "A potential fix is currently in progress to address the impact on 174 users. Th…" at bounding box center [864, 352] width 593 height 27
click at [604, 379] on li "Message" at bounding box center [864, 372] width 593 height 13
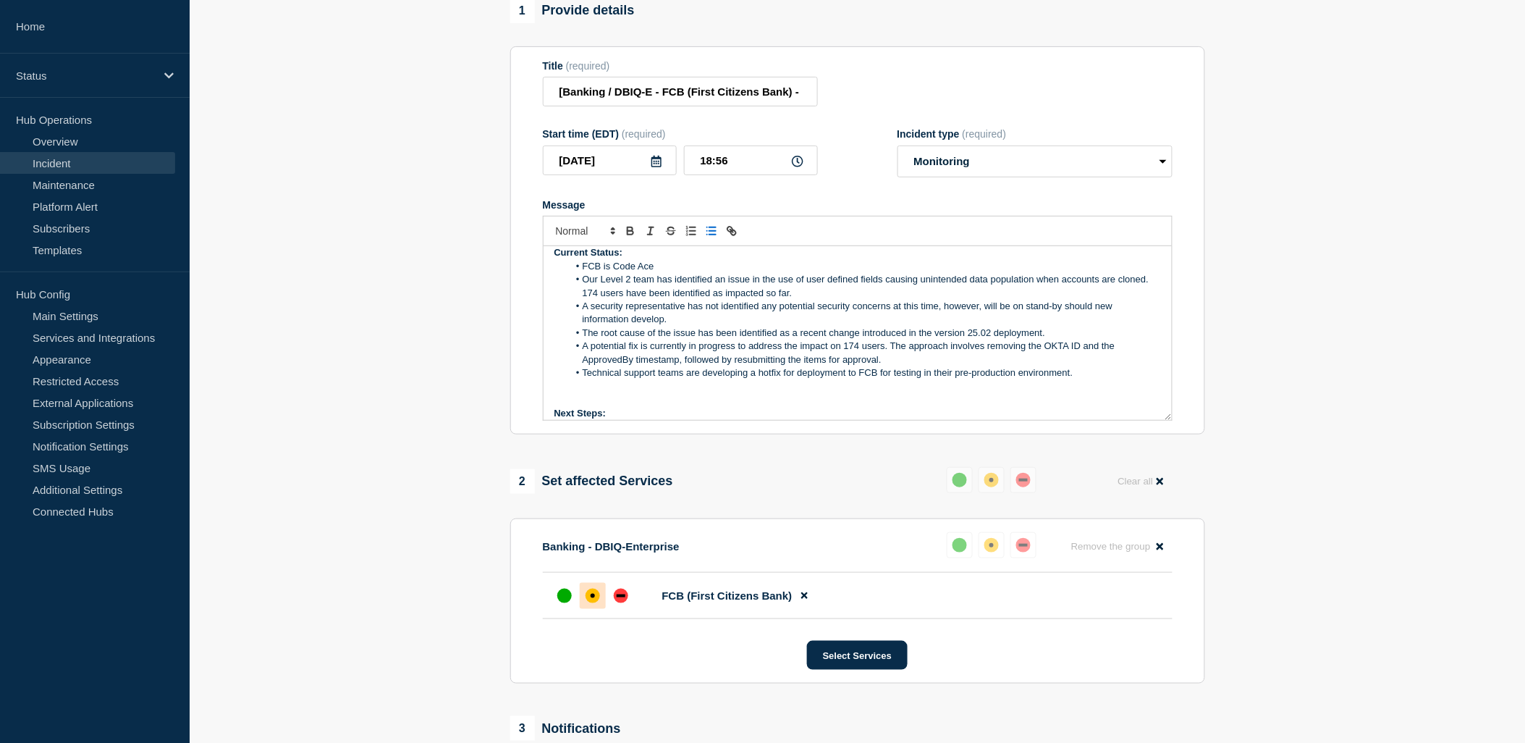
click at [1095, 379] on li "Technical support teams are developing a hotfix for deployment to FCB for testi…" at bounding box center [864, 372] width 593 height 13
drag, startPoint x: 583, startPoint y: 388, endPoint x: 624, endPoint y: 405, distance: 44.1
click at [624, 379] on li "Technical support teams are developing a hotfix for deployment to FCB for testi…" at bounding box center [864, 372] width 593 height 13
copy li "Technical support teams are developing a hotfix for deployment to FCB for testi…"
click at [588, 379] on li "Technical support teams are developing a hotfix for deployment to FCB for testi…" at bounding box center [864, 372] width 593 height 13
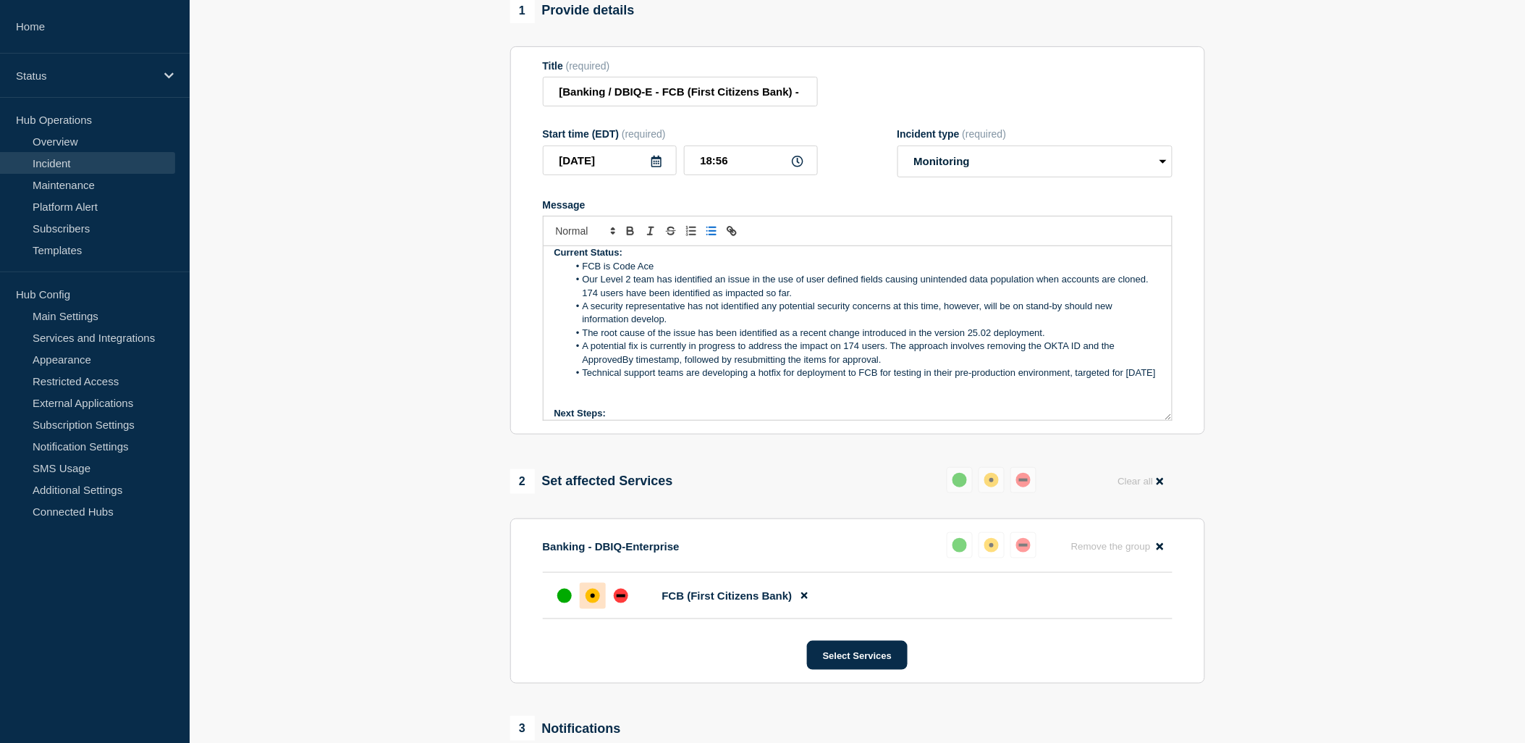
drag, startPoint x: 635, startPoint y: 400, endPoint x: 577, endPoint y: 389, distance: 59.6
click at [577, 379] on li "Technical support teams are developing a hotfix for deployment to FCB for testi…" at bounding box center [864, 372] width 593 height 13
copy li "Technical support teams are developing a hotfix for deployment to FCB for testi…"
click at [705, 393] on p "Message" at bounding box center [857, 386] width 606 height 13
drag, startPoint x: 630, startPoint y: 400, endPoint x: 585, endPoint y: 388, distance: 47.2
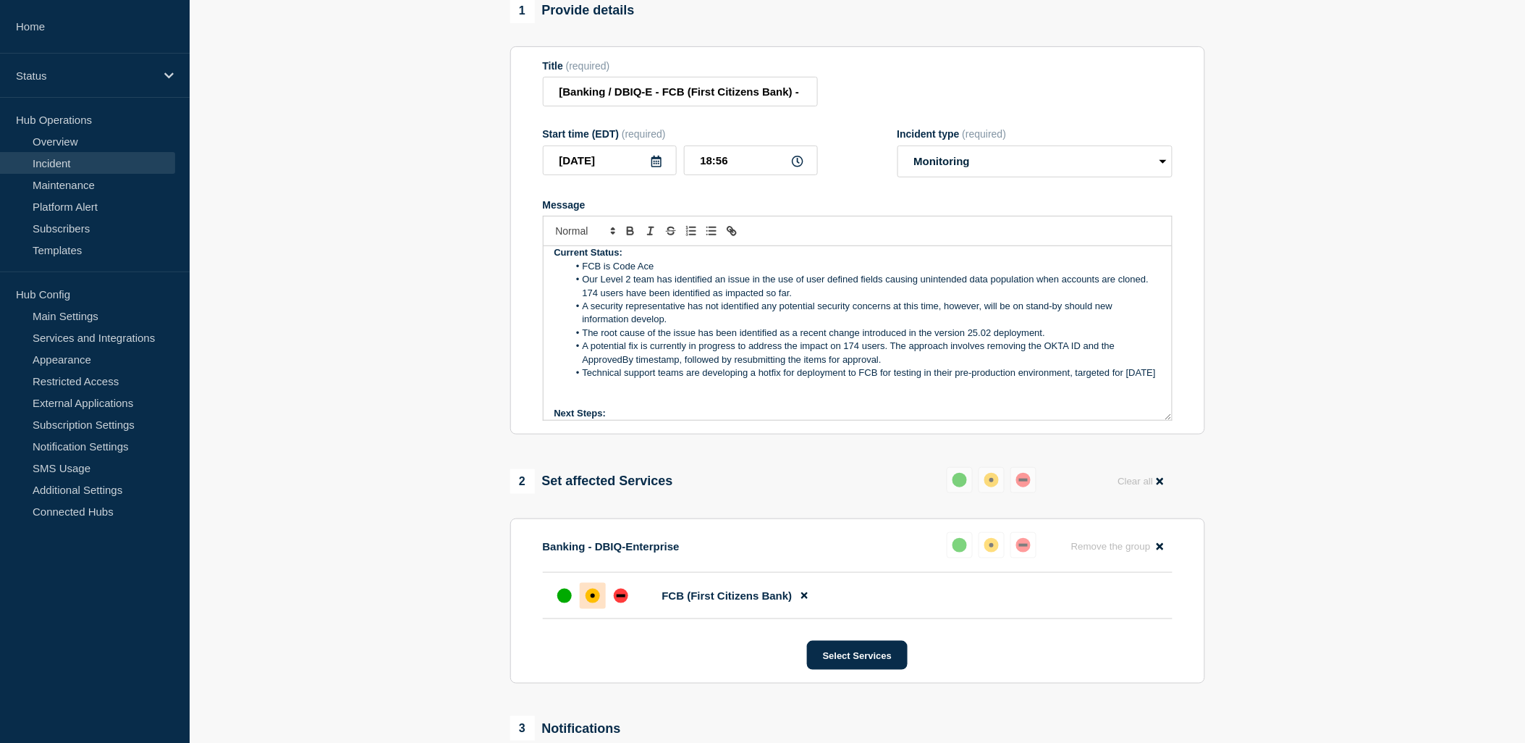
click at [584, 379] on li "Technical support teams are developing a hotfix for deployment to FCB for testi…" at bounding box center [864, 372] width 593 height 13
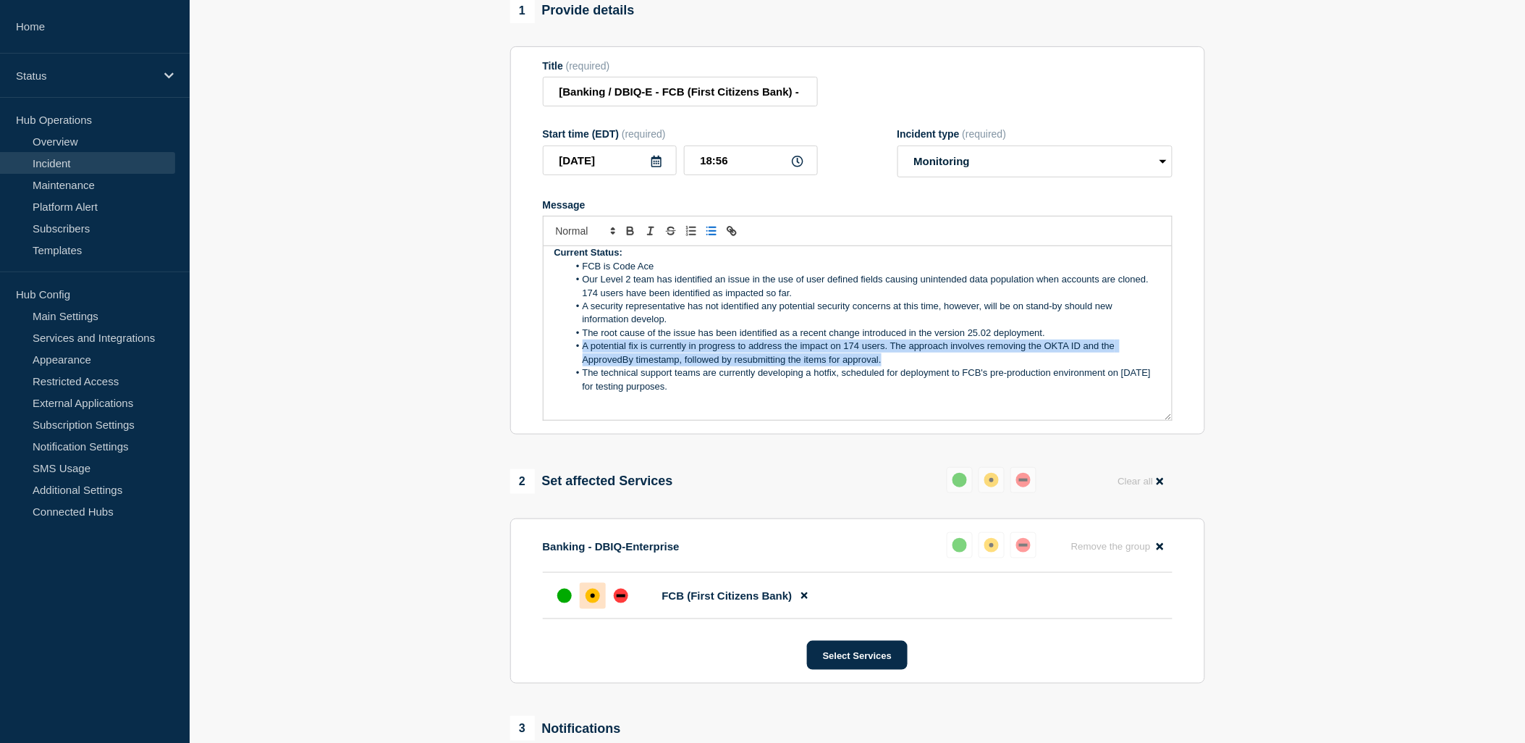
drag, startPoint x: 883, startPoint y: 376, endPoint x: 575, endPoint y: 358, distance: 308.2
click at [575, 358] on li "A potential fix is currently in progress to address the impact on 174 users. Th…" at bounding box center [864, 352] width 593 height 27
copy li "A potential fix is currently in progress to address the impact on 174 users. Th…"
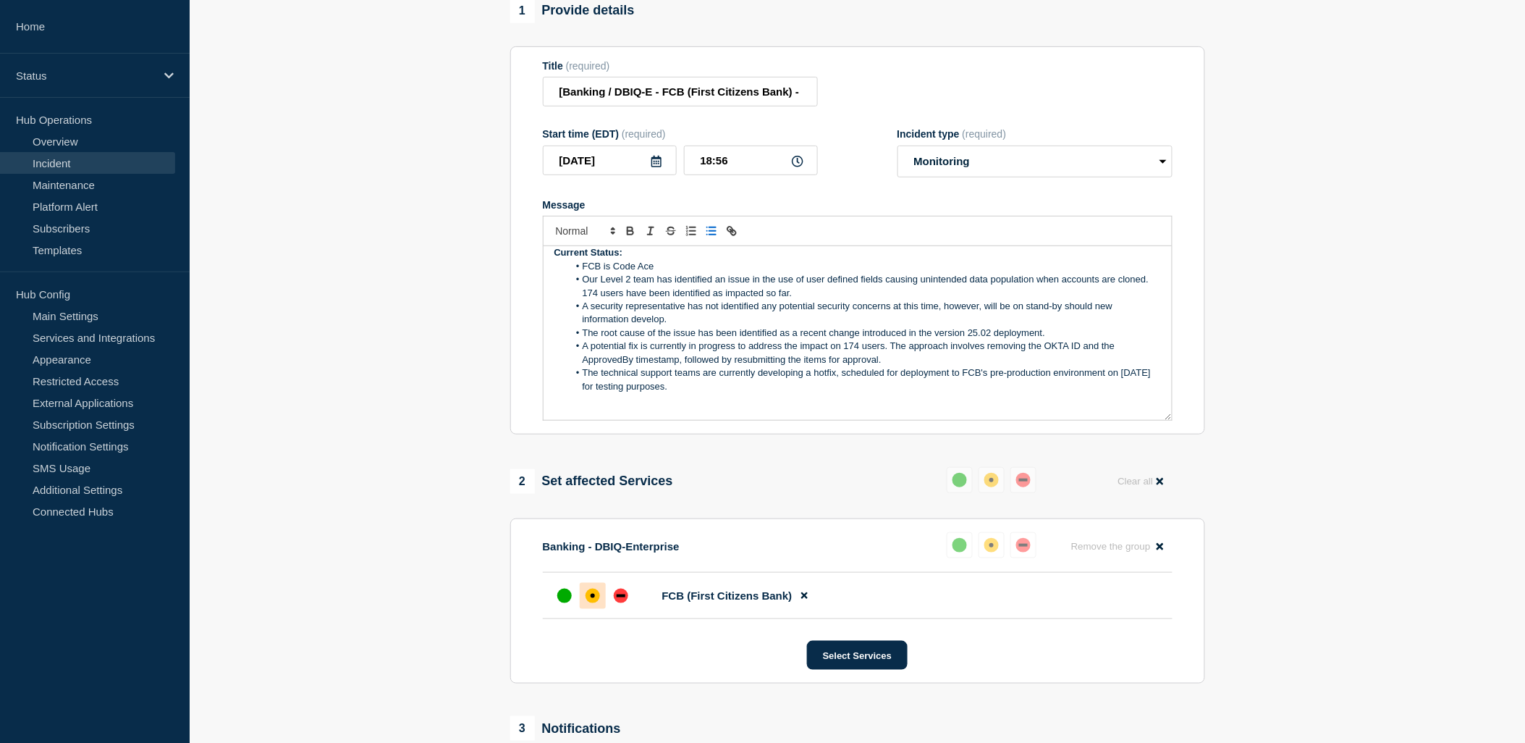
drag, startPoint x: 960, startPoint y: 457, endPoint x: 960, endPoint y: 432, distance: 25.3
click at [960, 420] on p "Message" at bounding box center [857, 413] width 606 height 13
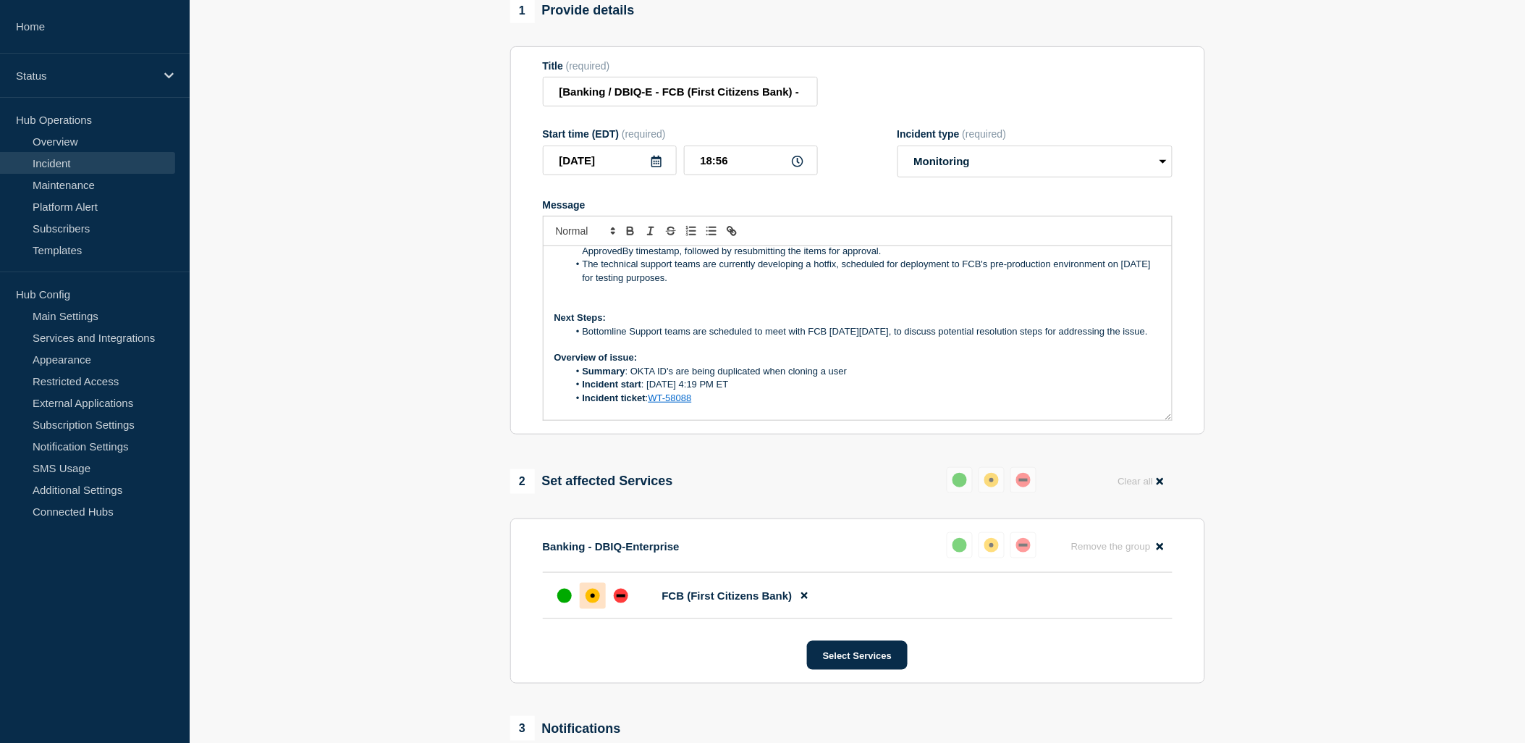
scroll to position [89, 0]
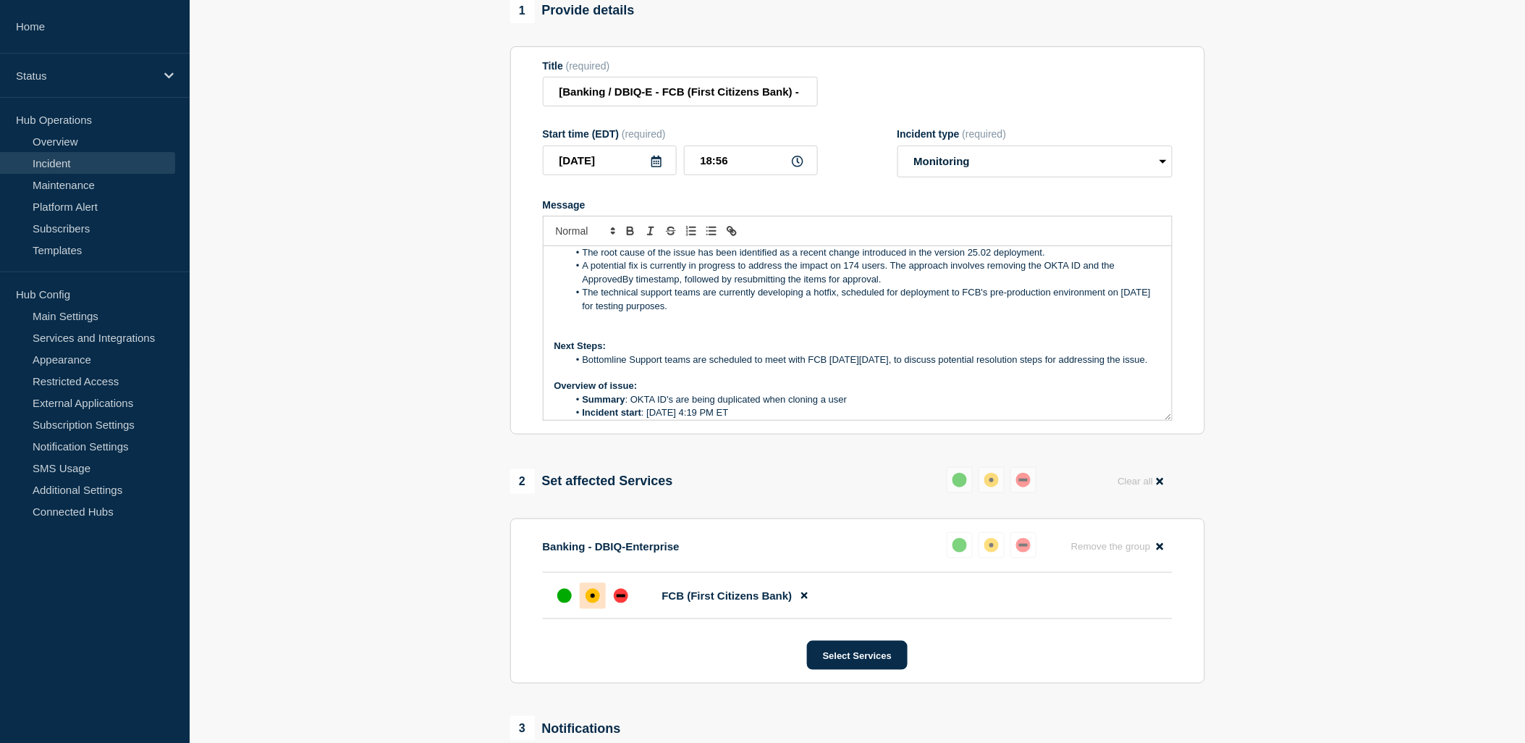
drag, startPoint x: 582, startPoint y: 374, endPoint x: 645, endPoint y: 389, distance: 64.8
click at [645, 366] on li "Bottomline Support teams are scheduled to meet with FCB [DATE][DATE], to discus…" at bounding box center [864, 359] width 593 height 13
click at [854, 366] on li "Deploying hotfix for testing in pre-production environment and" at bounding box center [864, 359] width 593 height 13
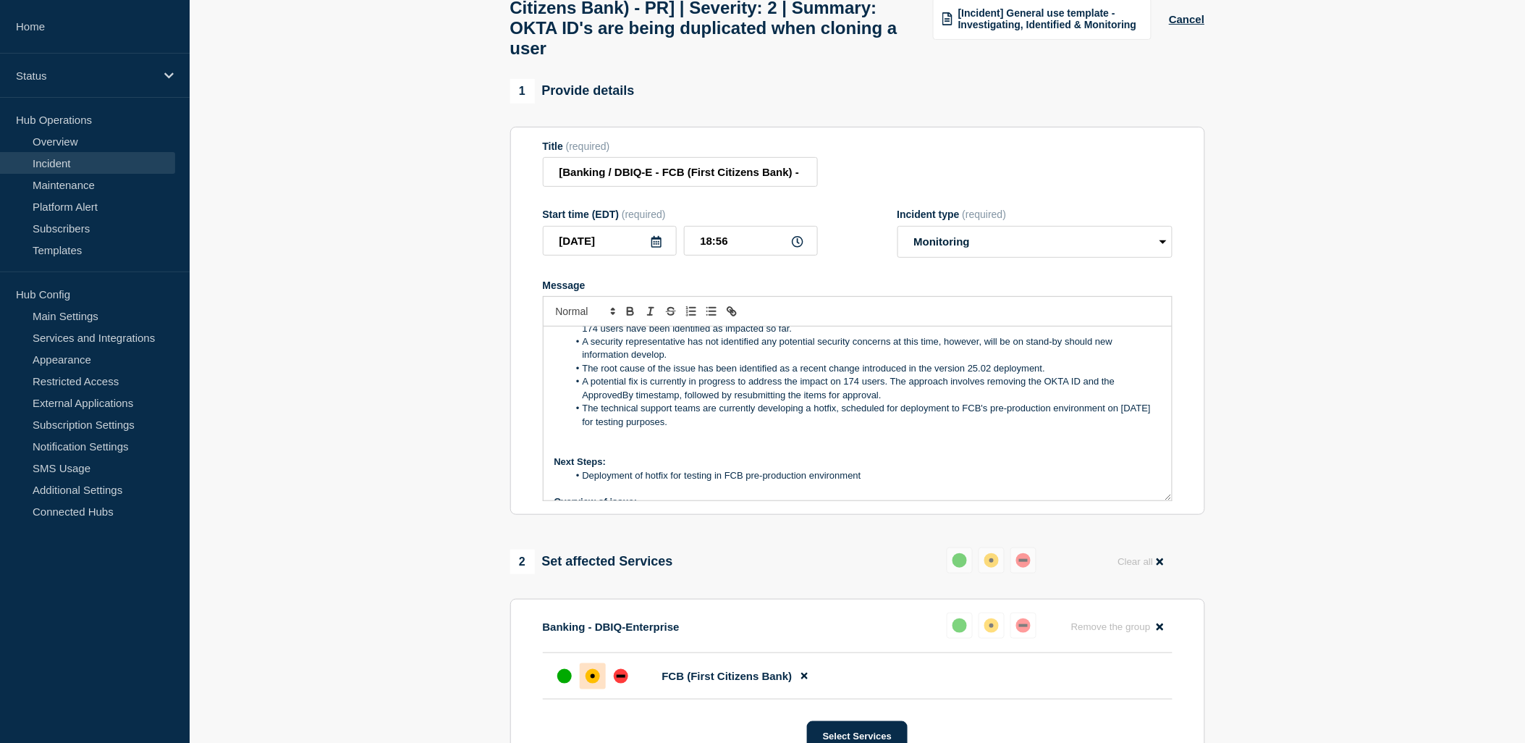
scroll to position [42, 0]
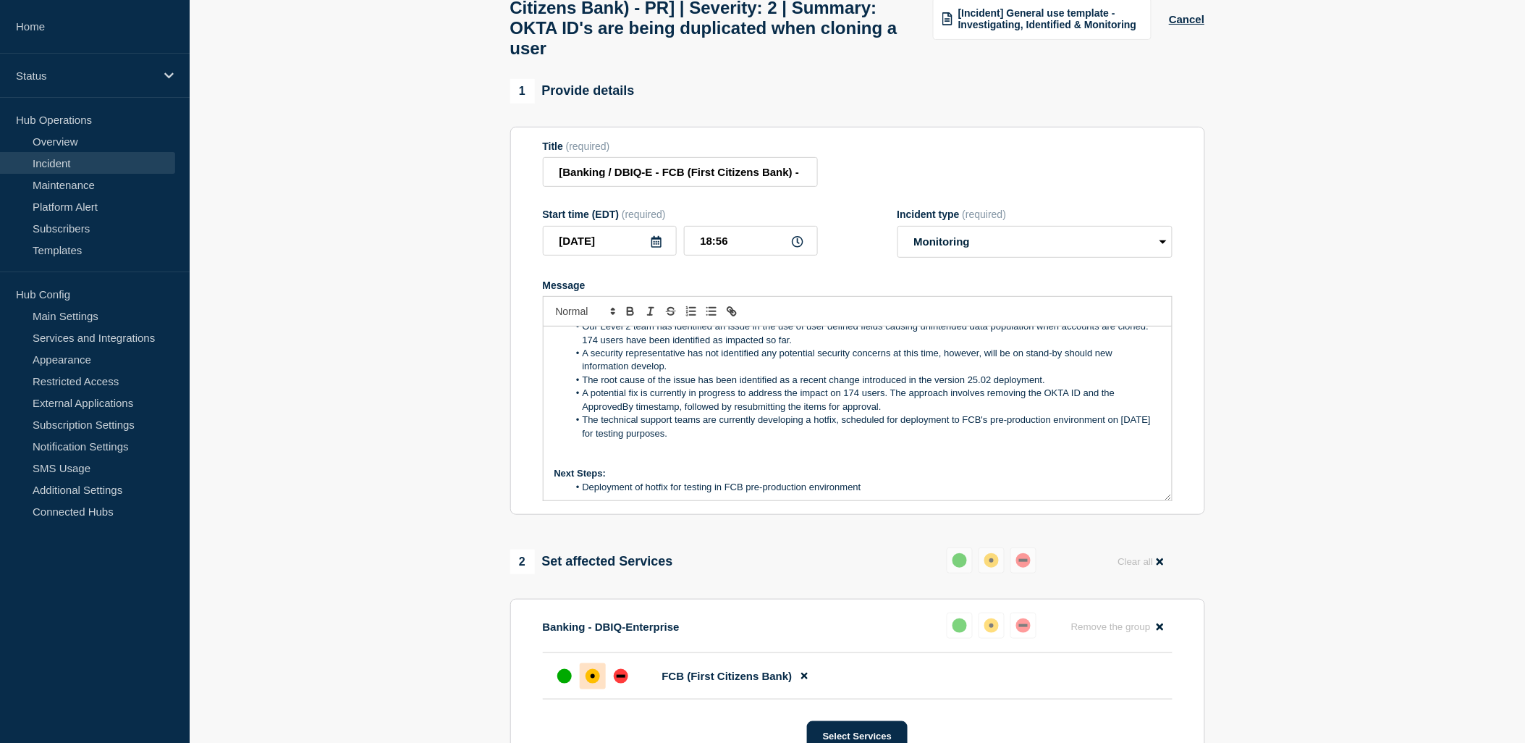
click at [864, 480] on p "Next Steps:" at bounding box center [857, 473] width 606 height 13
click at [870, 494] on li "Deployment of hotfix for testing in FCB pre-production environment" at bounding box center [864, 487] width 593 height 13
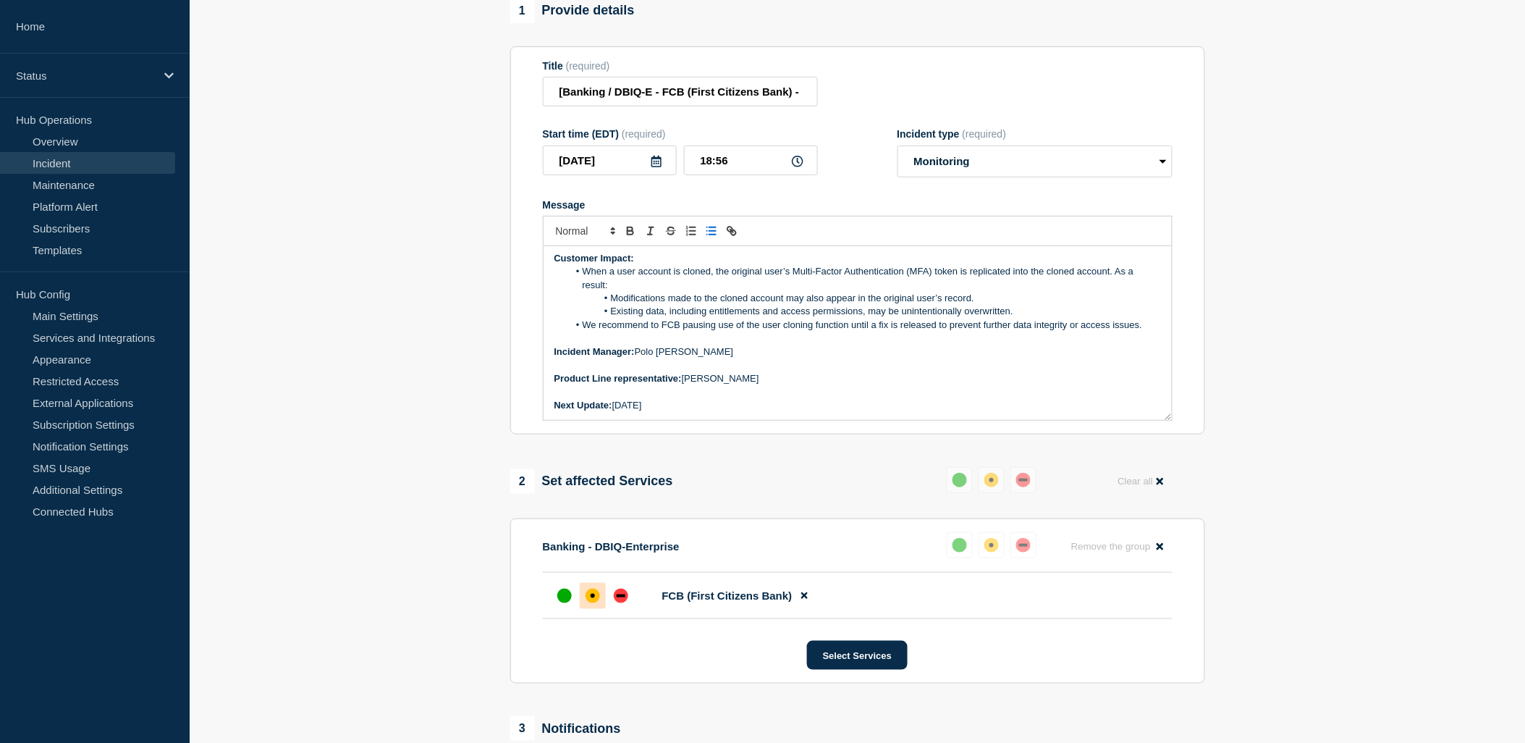
scroll to position [0, 0]
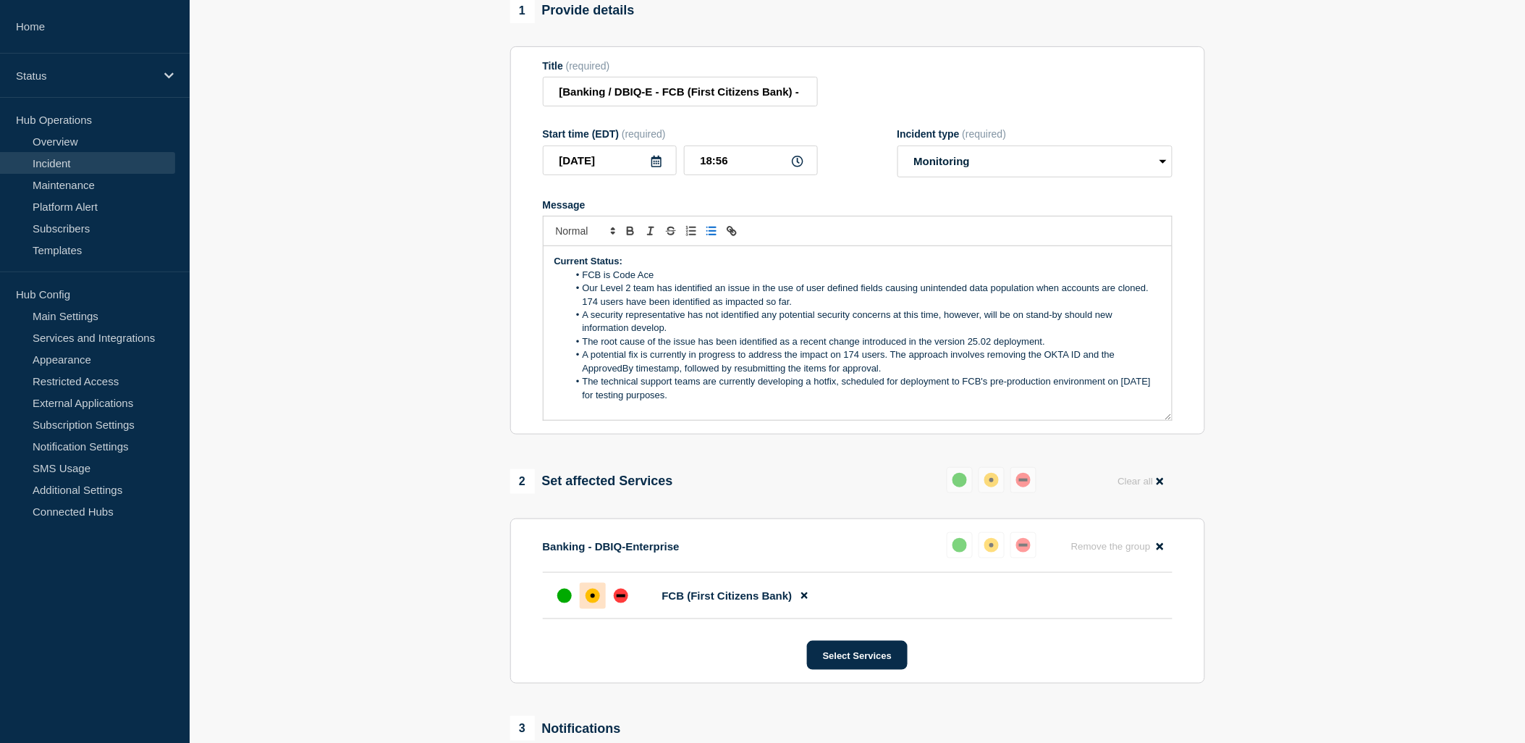
click at [847, 373] on li "A potential fix is currently in progress to address the impact on 174 users. Th…" at bounding box center [864, 361] width 593 height 27
click at [903, 366] on li "A potential fix is currently in progress to address the impact on the impacted …" at bounding box center [864, 361] width 593 height 27
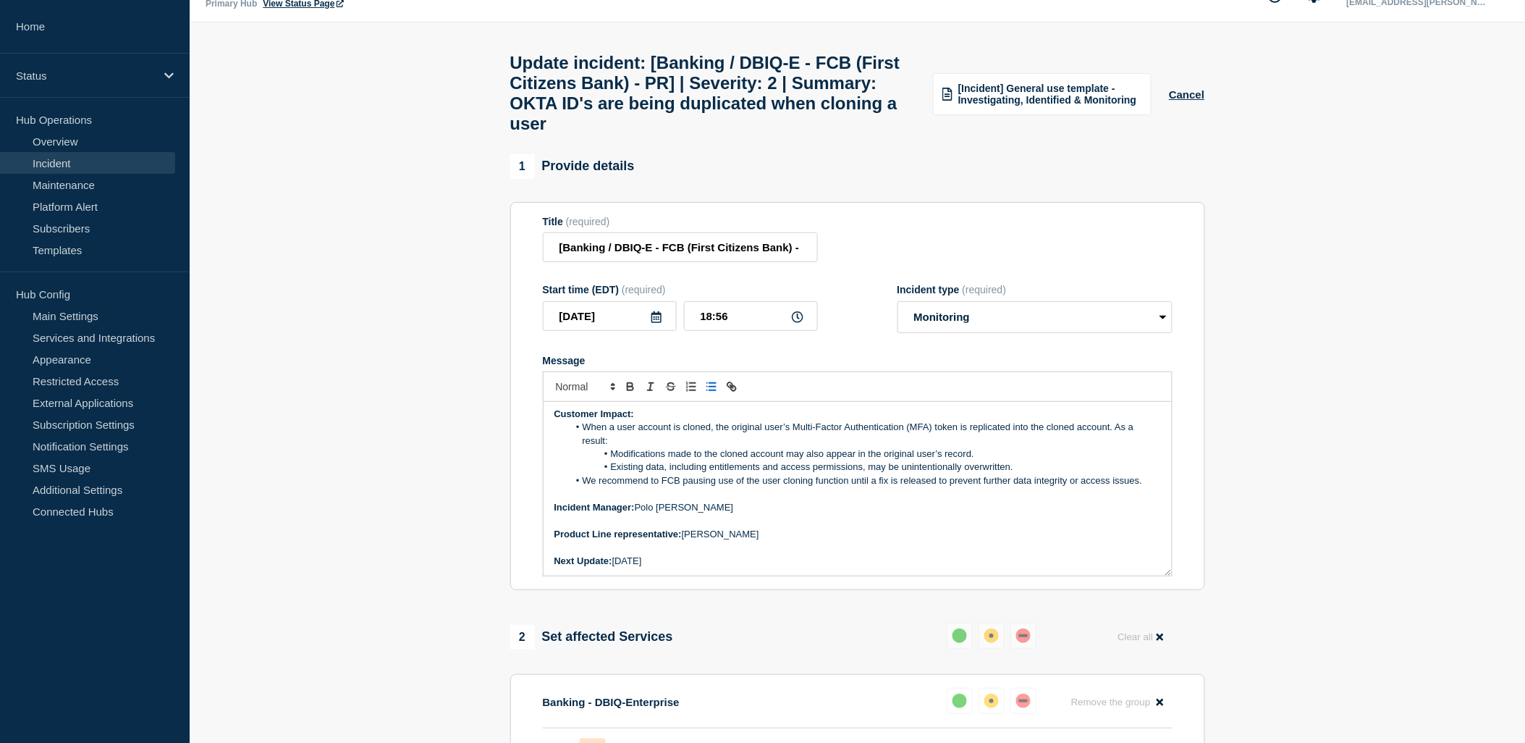
scroll to position [26, 0]
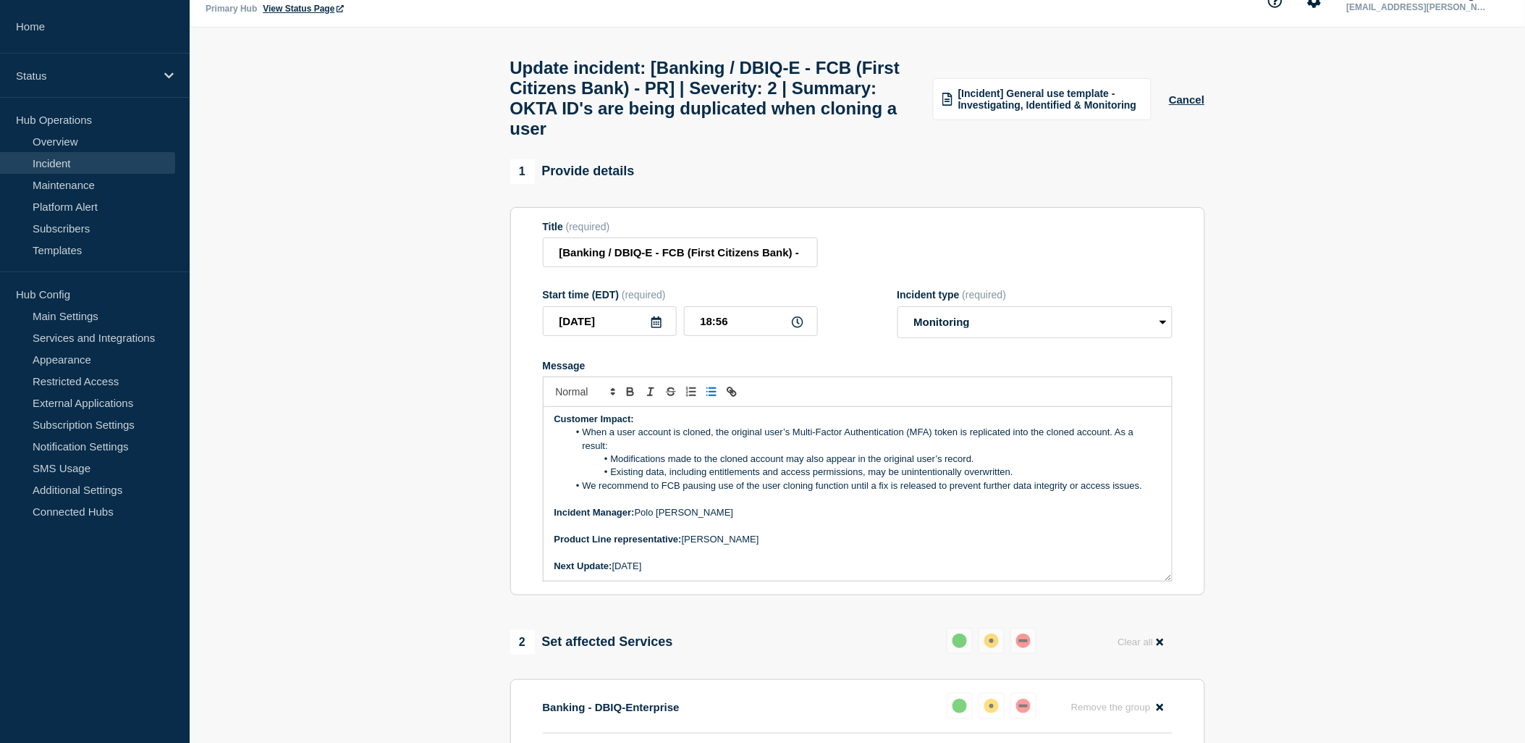
click at [858, 519] on p "Incident Manager: [PERSON_NAME]" at bounding box center [857, 512] width 606 height 13
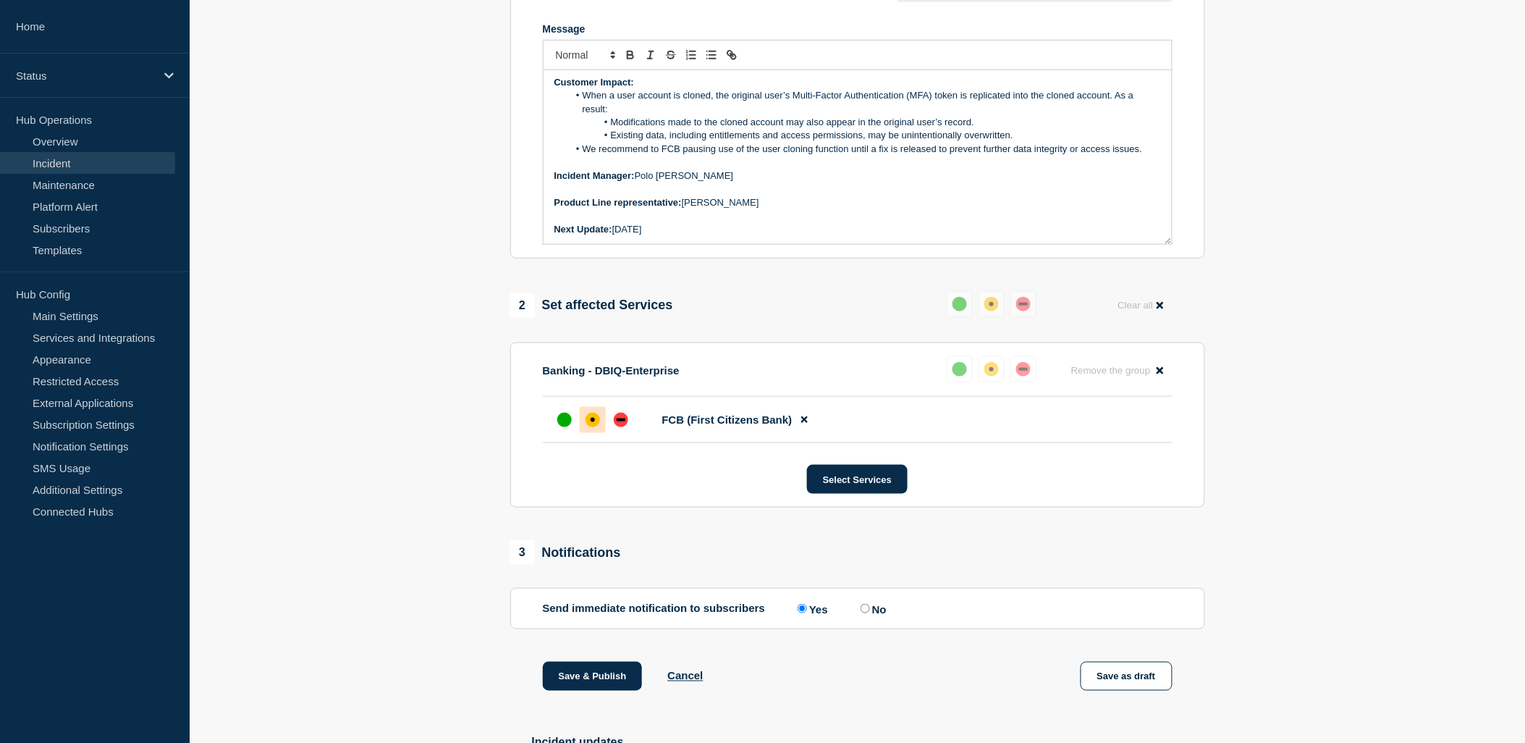
scroll to position [428, 0]
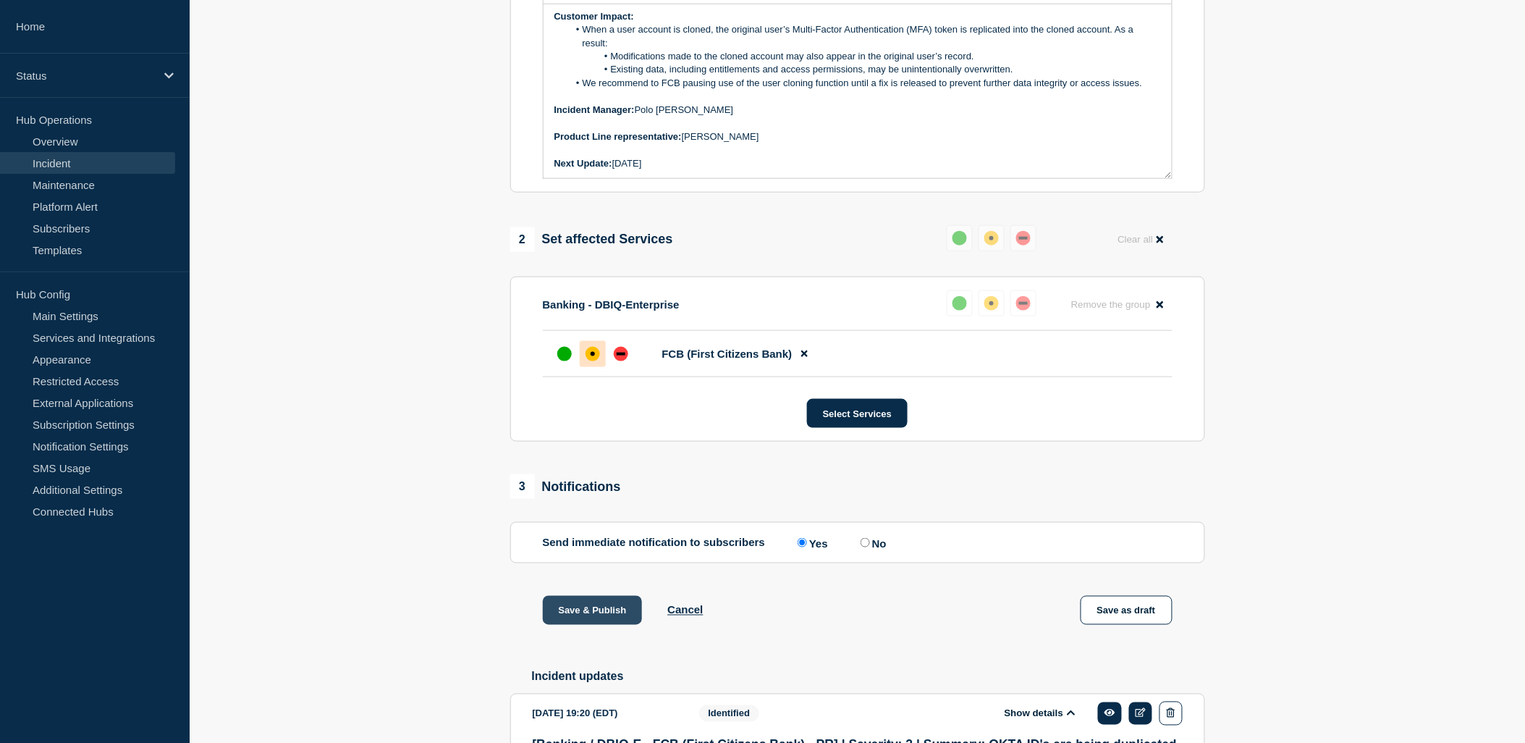
click at [587, 625] on button "Save & Publish" at bounding box center [593, 610] width 100 height 29
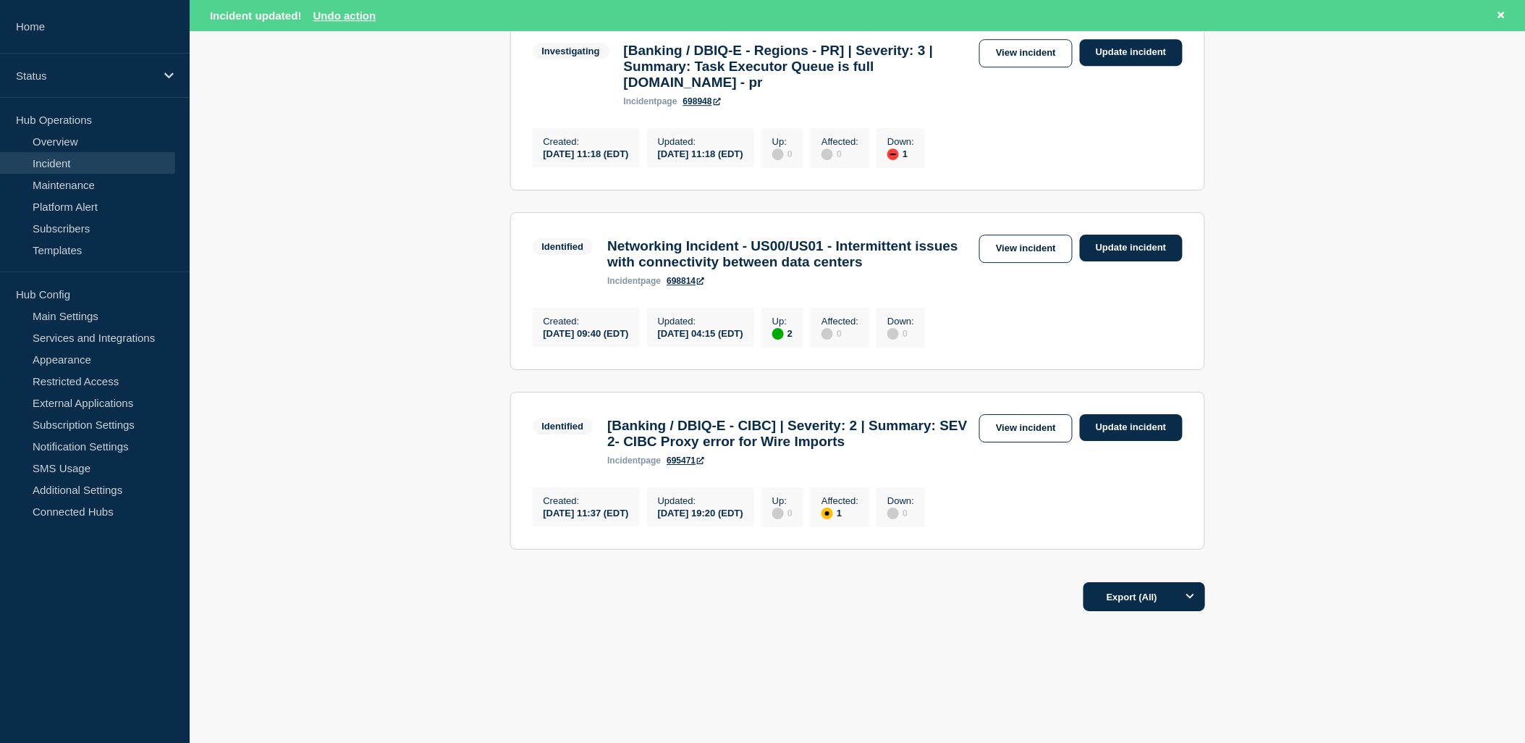
scroll to position [1659, 0]
click at [1037, 414] on link "View incident" at bounding box center [1025, 428] width 93 height 28
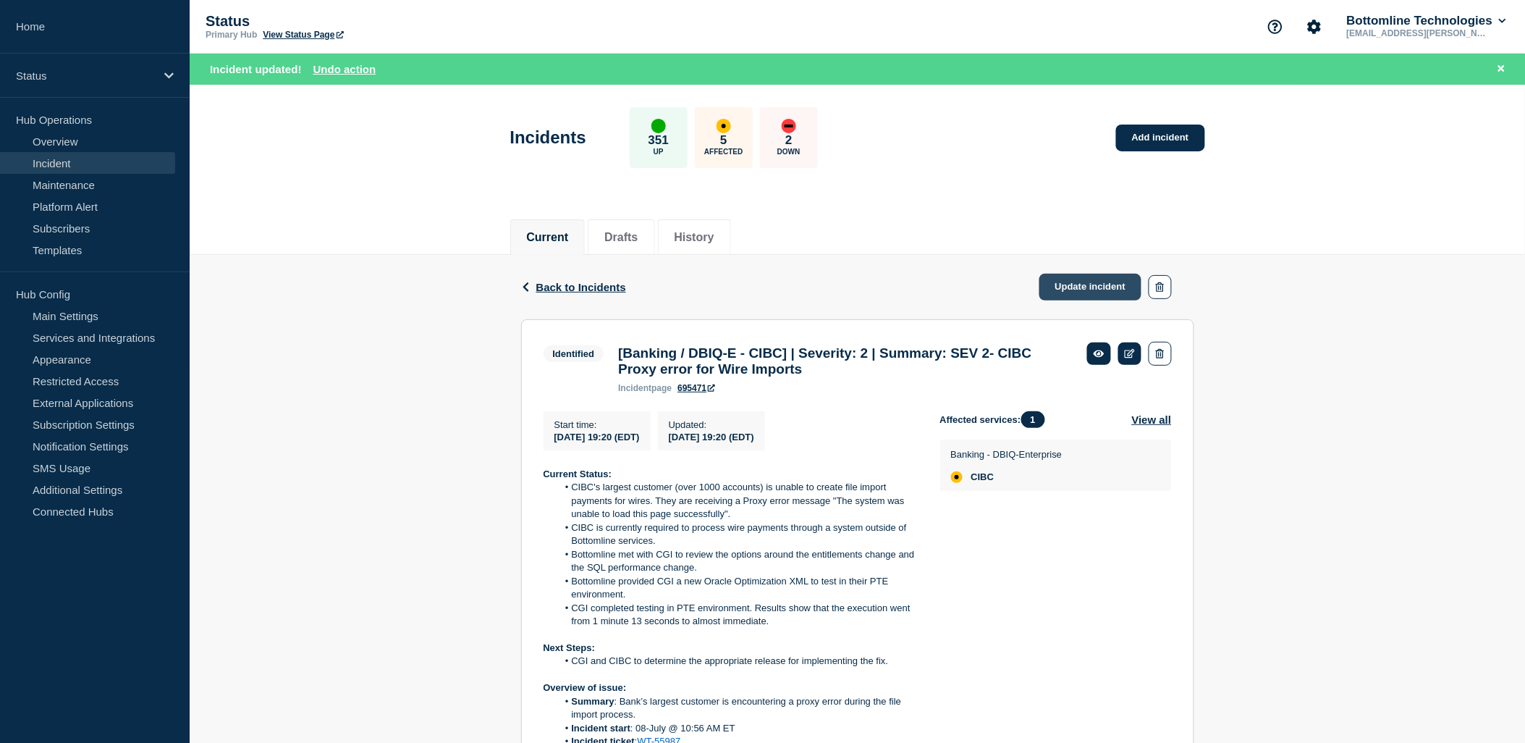
click at [1065, 284] on link "Update incident" at bounding box center [1090, 287] width 103 height 27
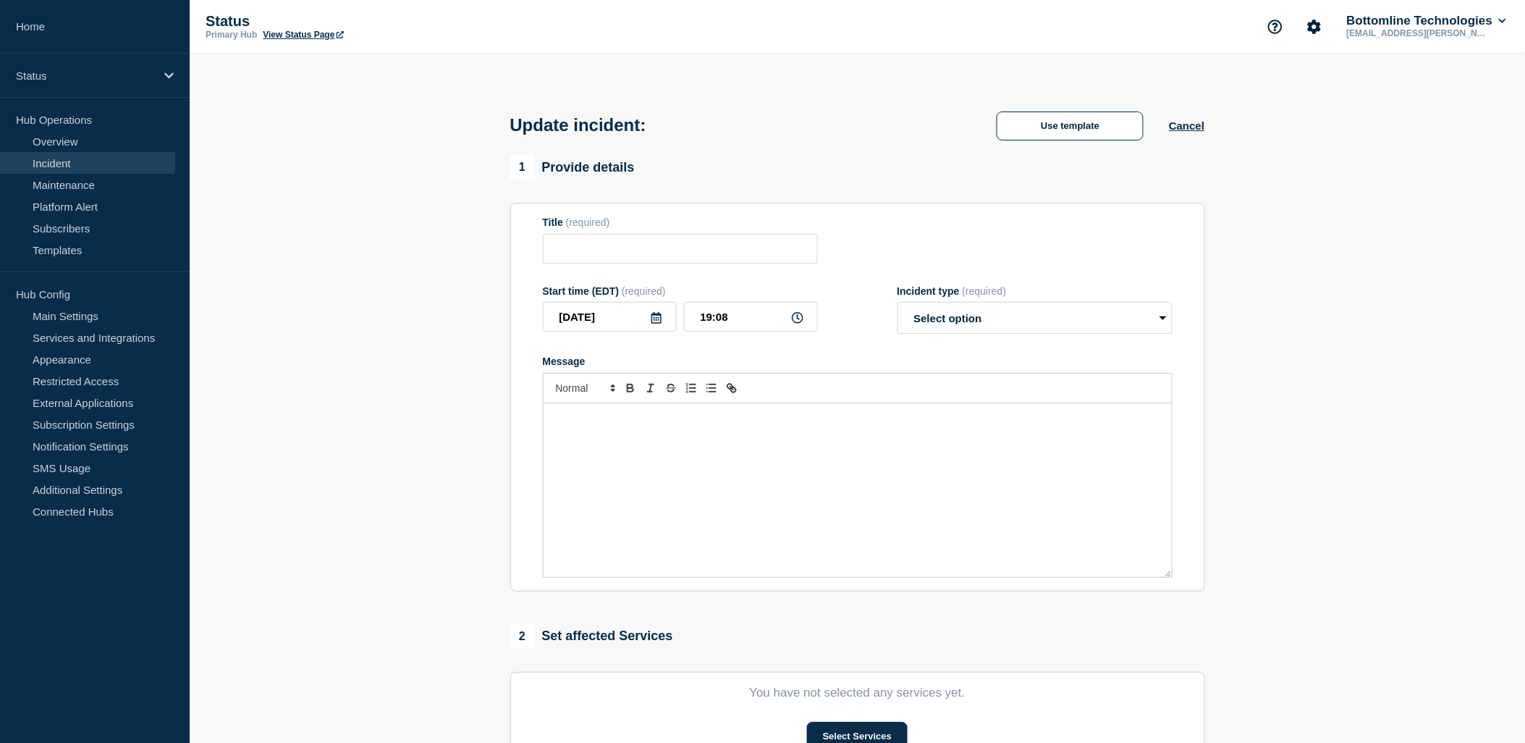
type input "[Banking / DBIQ-E - CIBC] | Severity: 2 | Summary: SEV 2- CIBC Proxy error for …"
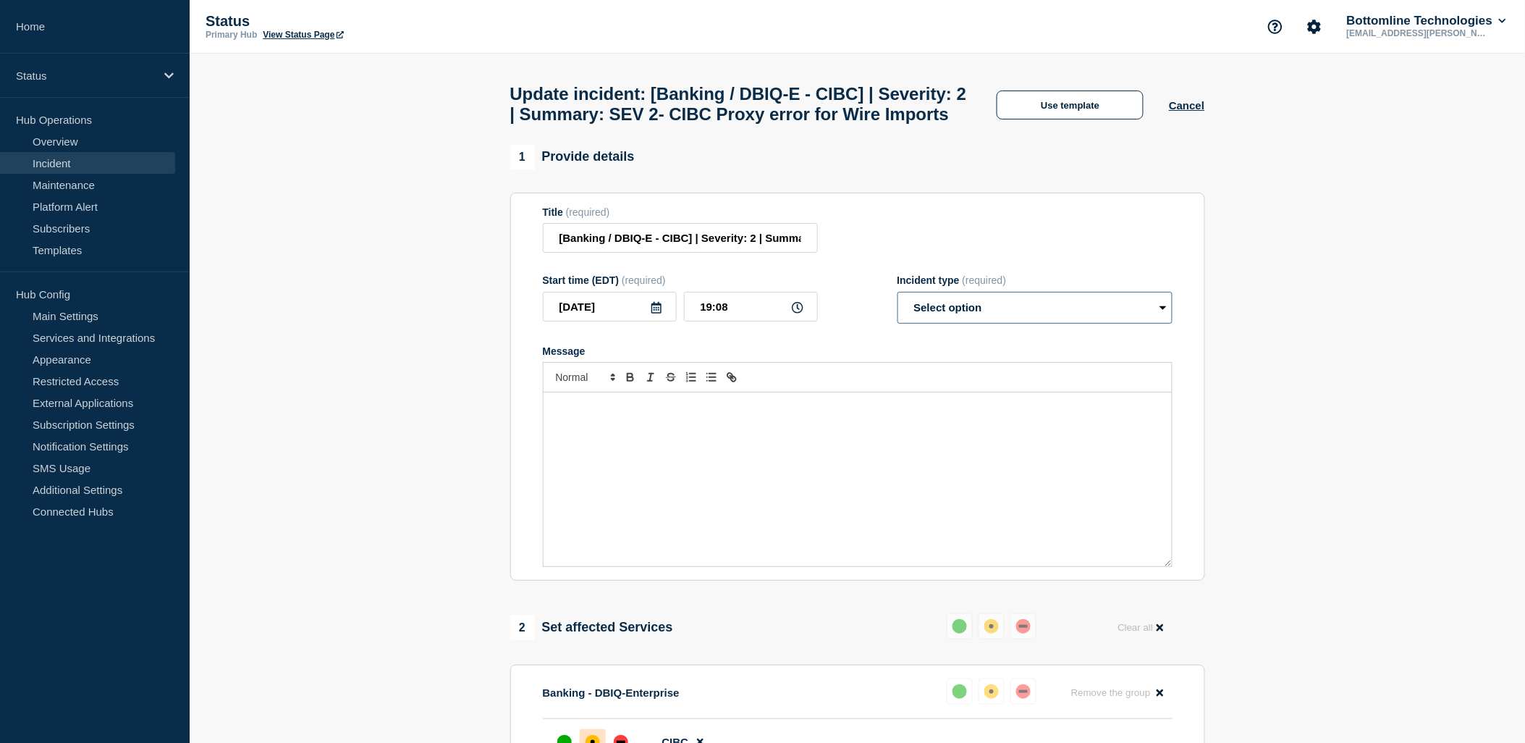
click at [1012, 324] on select "Select option Investigating Identified Monitoring Resolved" at bounding box center [1034, 308] width 275 height 32
click at [997, 253] on div "Title (required) [Banking / DBIQ-E - CIBC] | Severity: 2 | Summary: SEV 2- CIBC…" at bounding box center [858, 229] width 630 height 47
click at [1068, 119] on button "Use template" at bounding box center [1070, 104] width 147 height 29
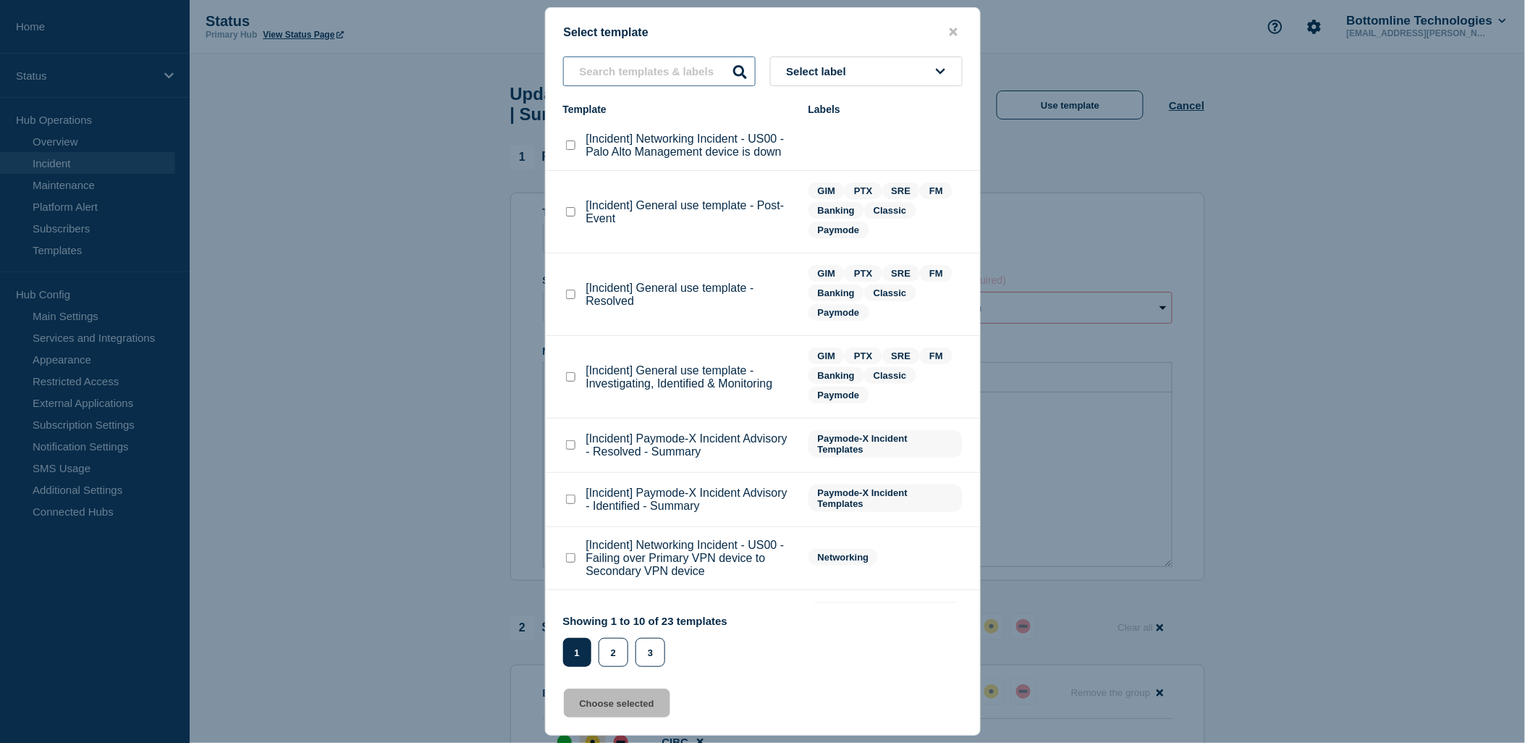
click at [677, 62] on input "text" at bounding box center [659, 71] width 193 height 30
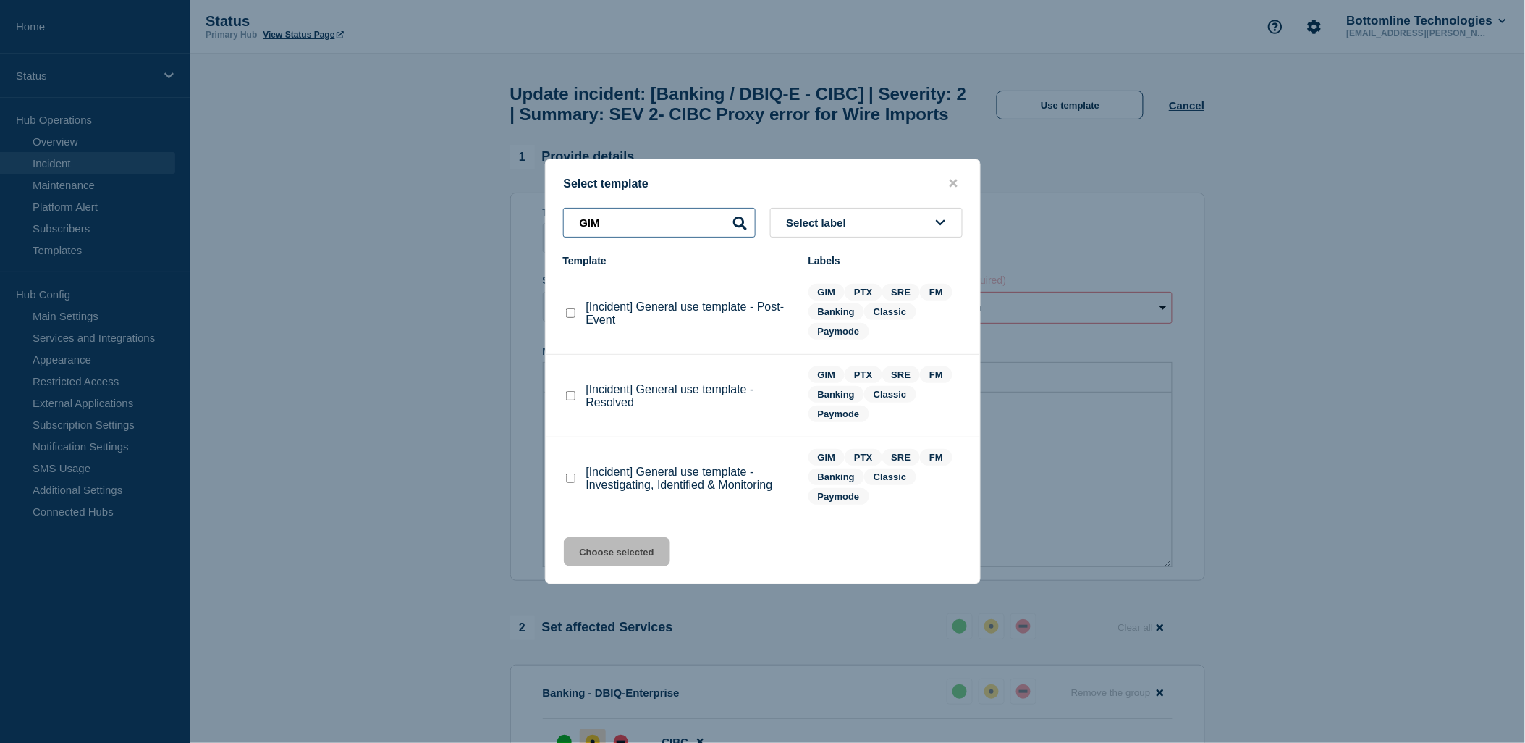
type input "GIM"
click at [570, 400] on checkbox"] "[Incident] General use template - Resolved checkbox" at bounding box center [570, 395] width 9 height 9
checkbox checkbox"] "true"
click at [630, 549] on button "Choose selected" at bounding box center [617, 551] width 106 height 29
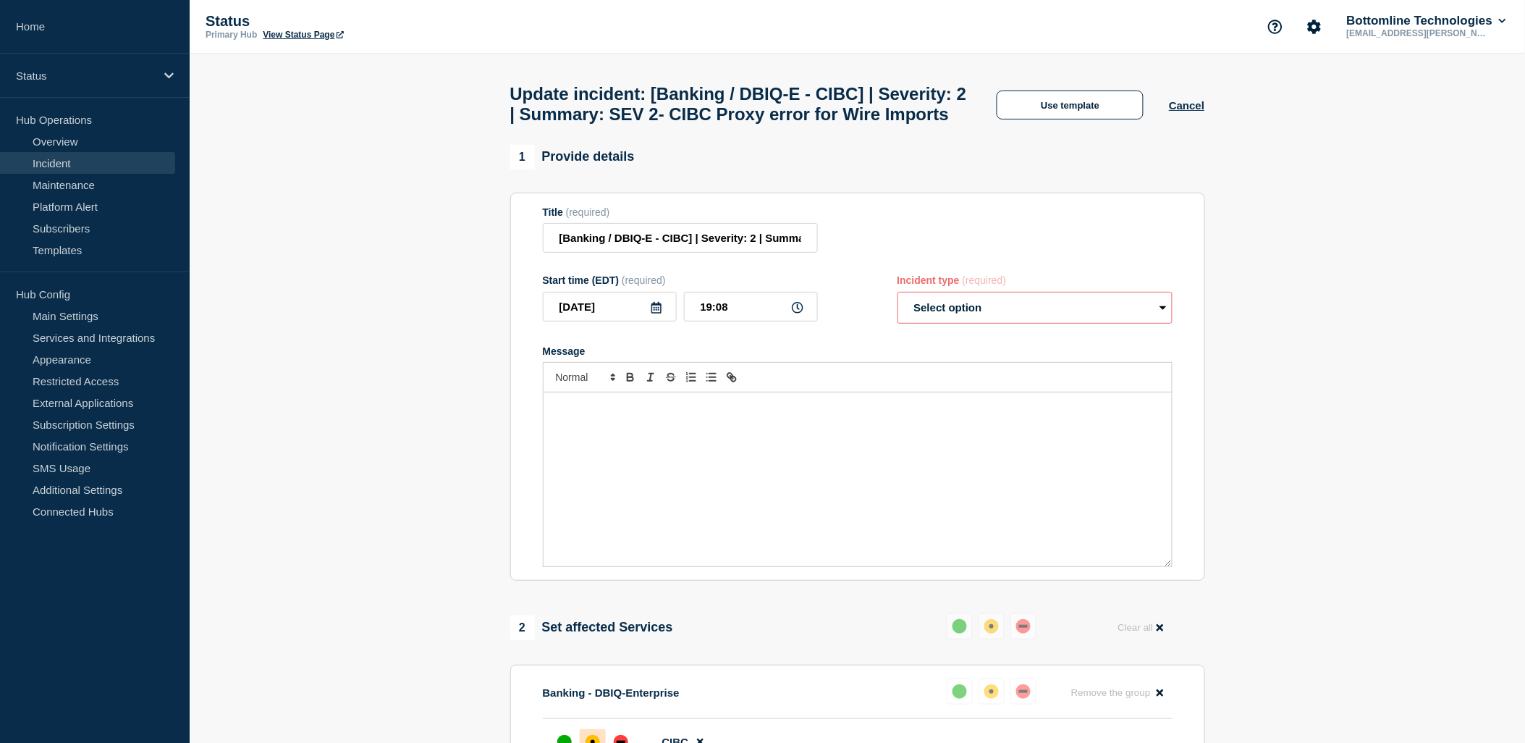
select select "resolved"
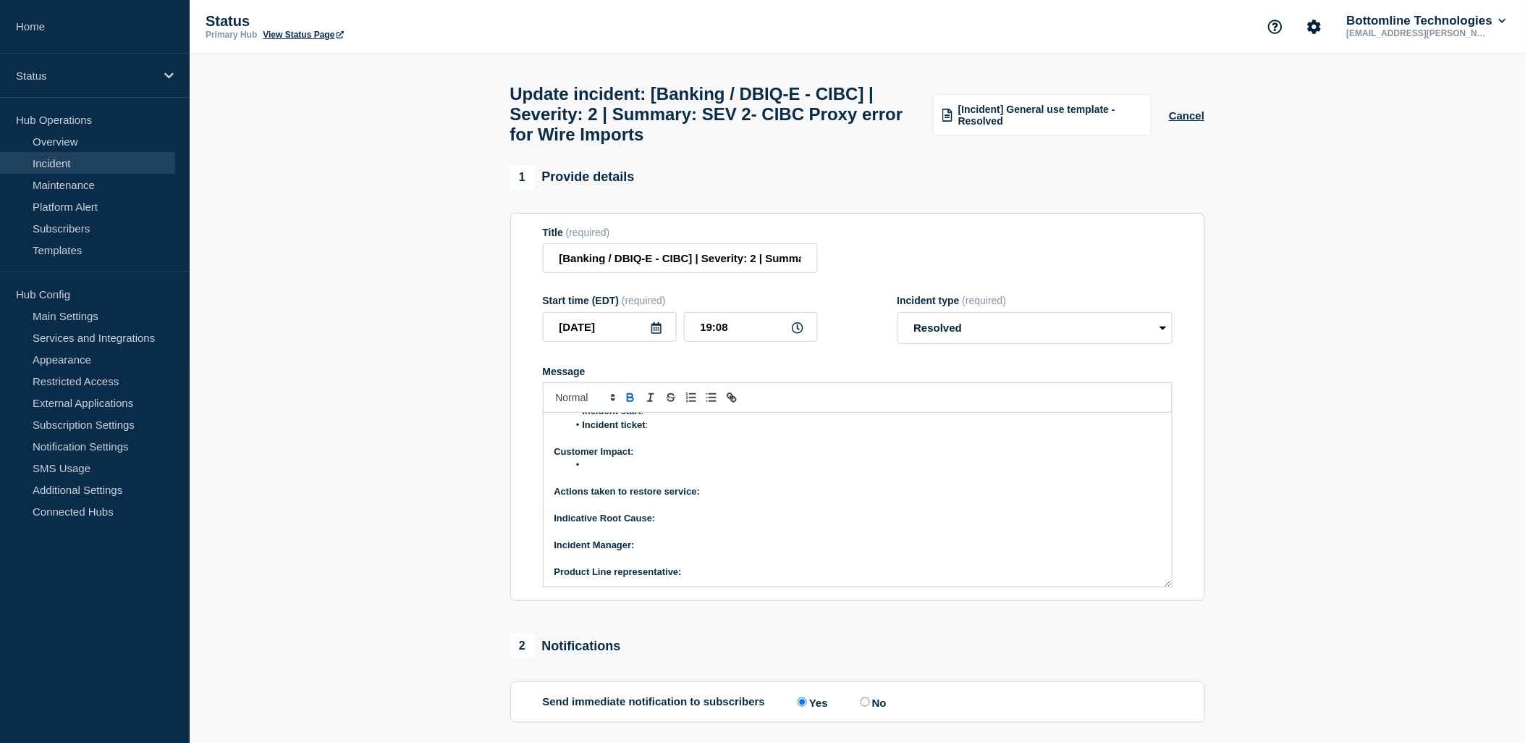
scroll to position [241, 0]
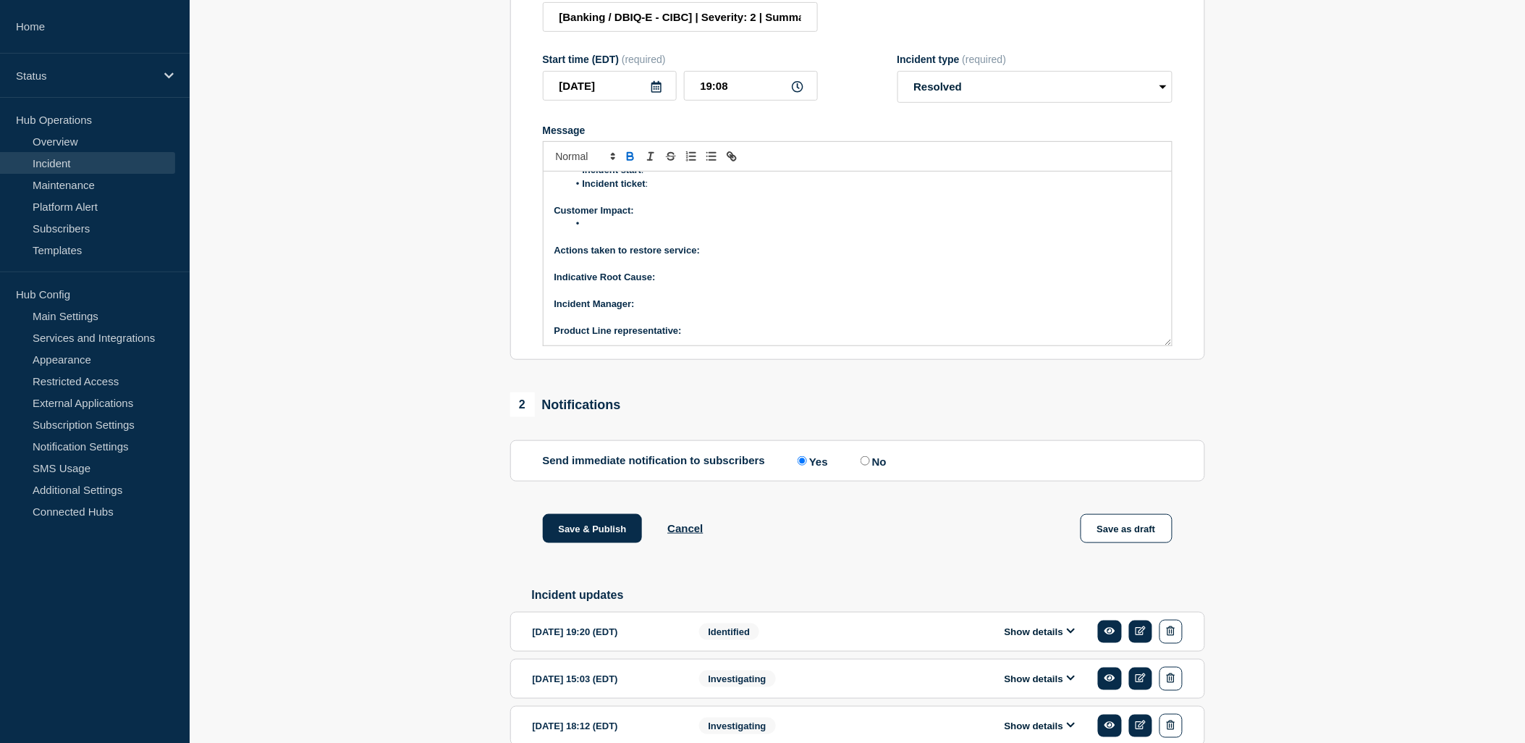
click at [873, 468] on label "No" at bounding box center [872, 461] width 30 height 14
click at [870, 465] on input "No" at bounding box center [865, 460] width 9 height 9
radio input "true"
radio input "false"
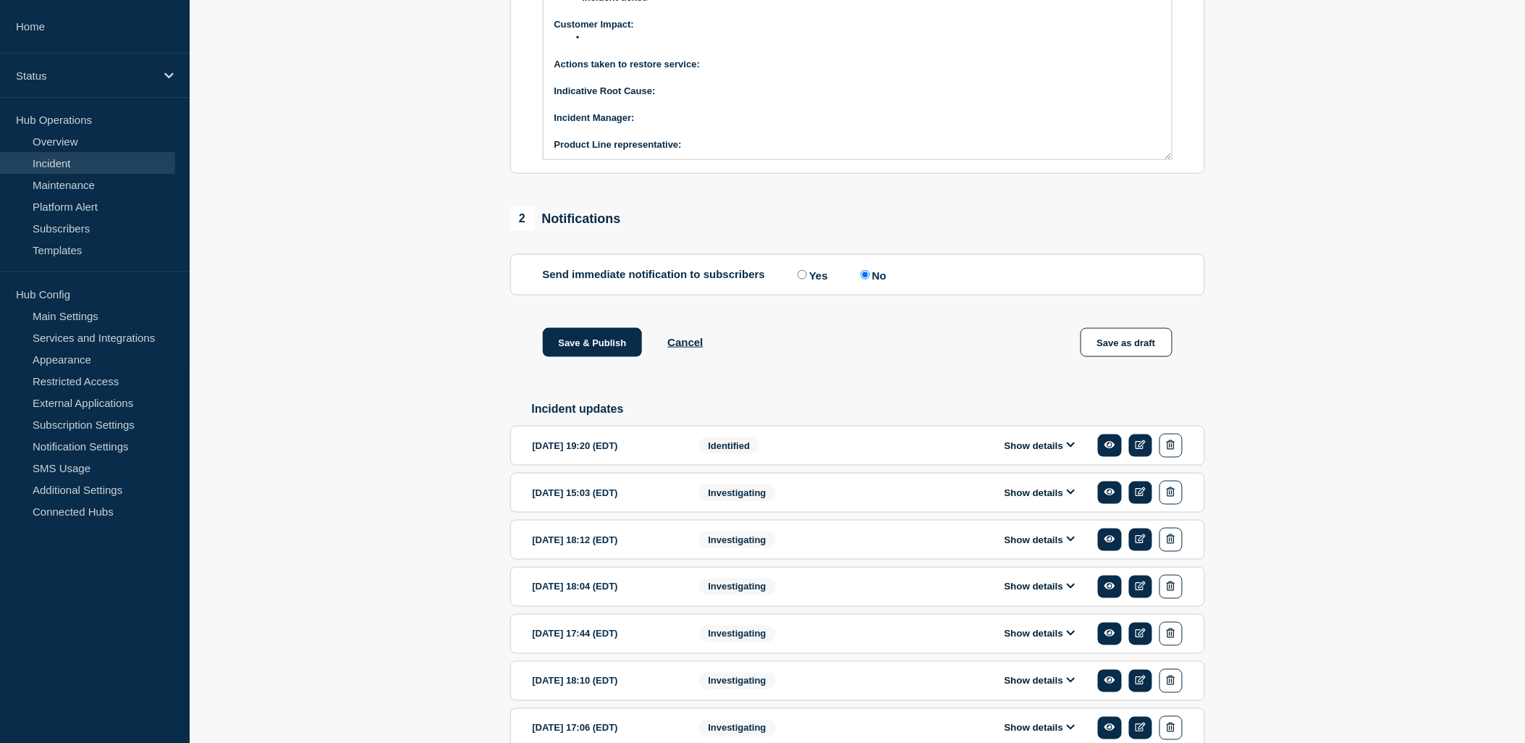
scroll to position [562, 0]
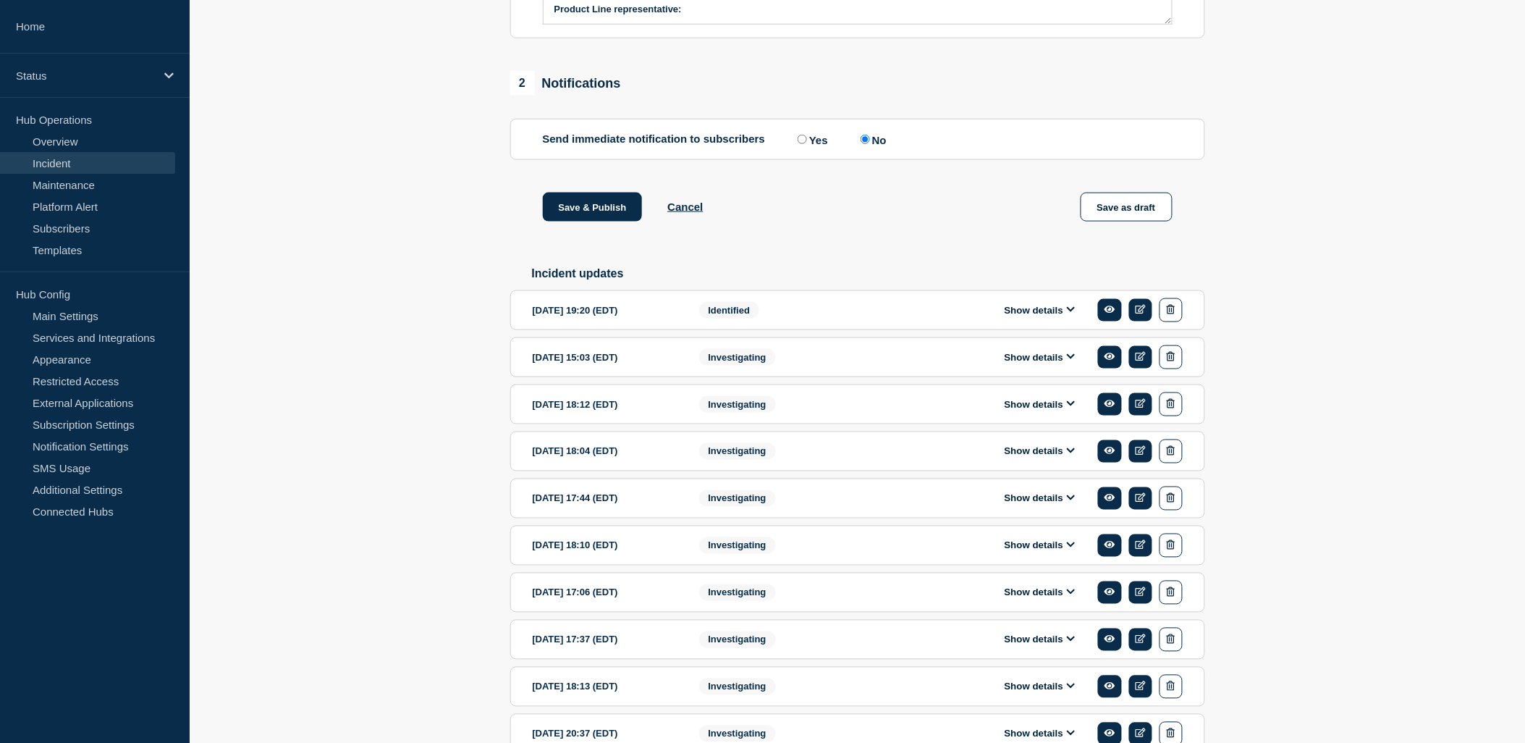
click at [1019, 316] on button "Show details" at bounding box center [1040, 310] width 80 height 12
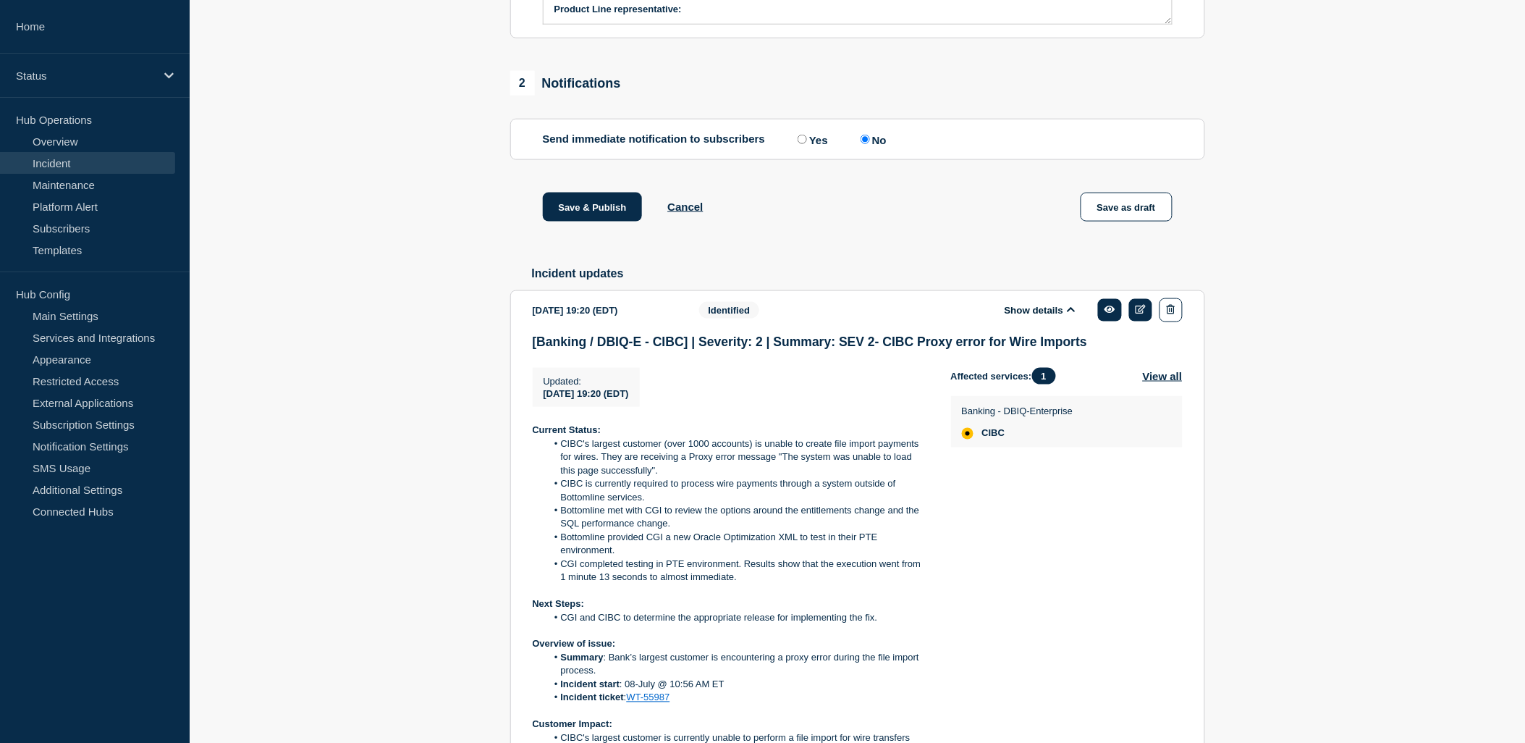
scroll to position [884, 0]
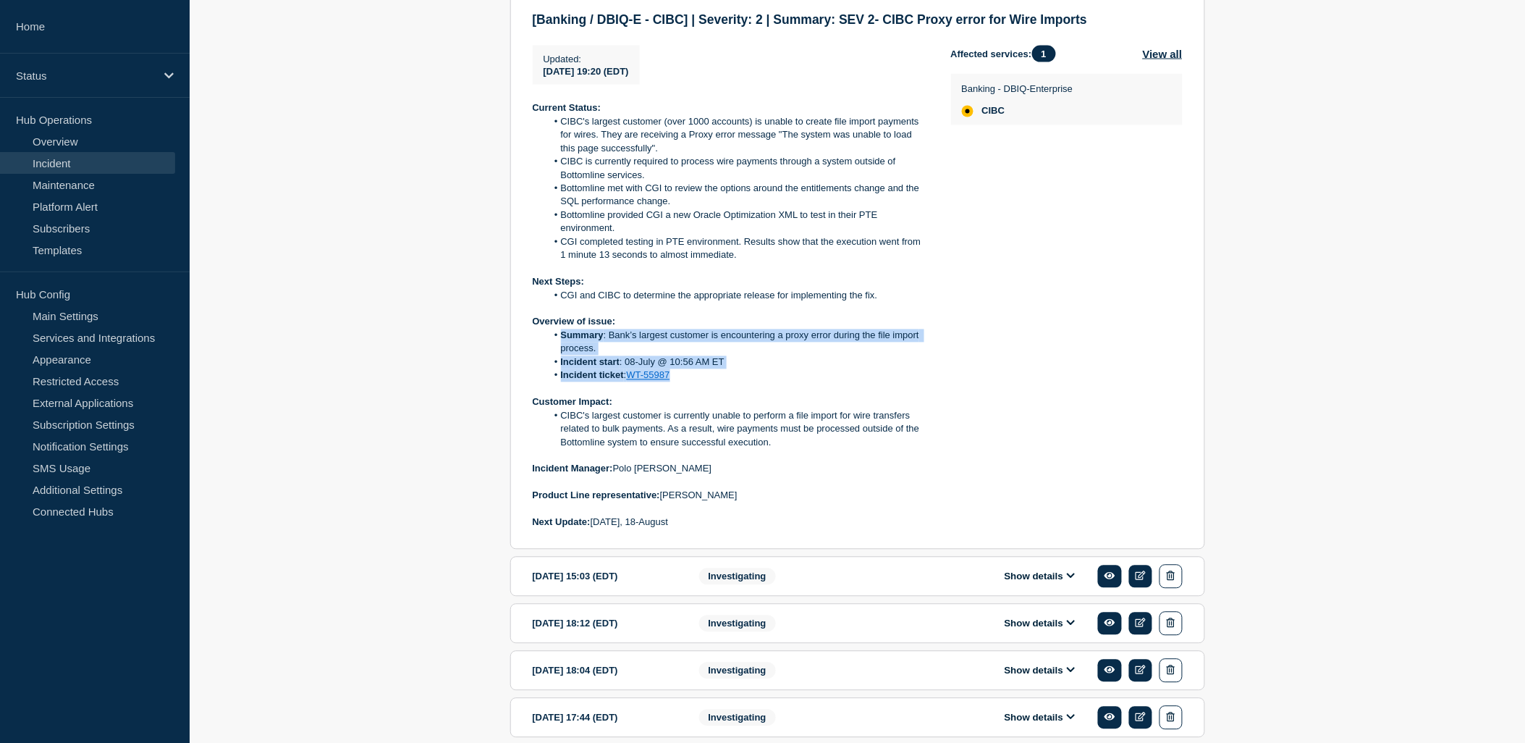
drag, startPoint x: 553, startPoint y: 349, endPoint x: 710, endPoint y: 397, distance: 164.2
click at [710, 383] on ol "Summary : Bank’s largest customer is encountering a proxy error during the file…" at bounding box center [730, 356] width 395 height 54
copy ol "Summary : Bank’s largest customer is encountering a proxy error during the file…"
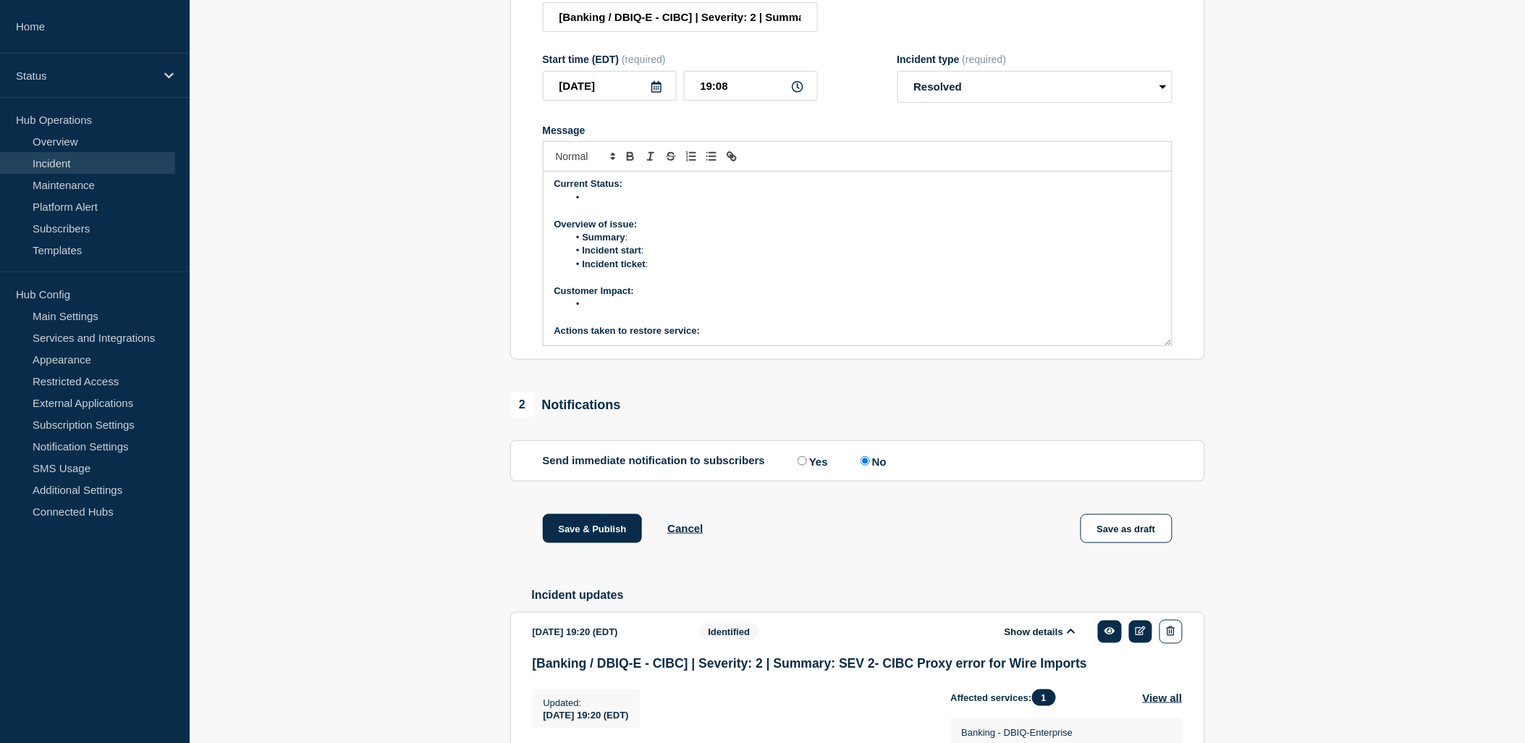
scroll to position [0, 0]
drag, startPoint x: 583, startPoint y: 254, endPoint x: 662, endPoint y: 285, distance: 84.1
click at [662, 274] on ol "Summary : Incident start : Incident ticket :" at bounding box center [857, 254] width 606 height 40
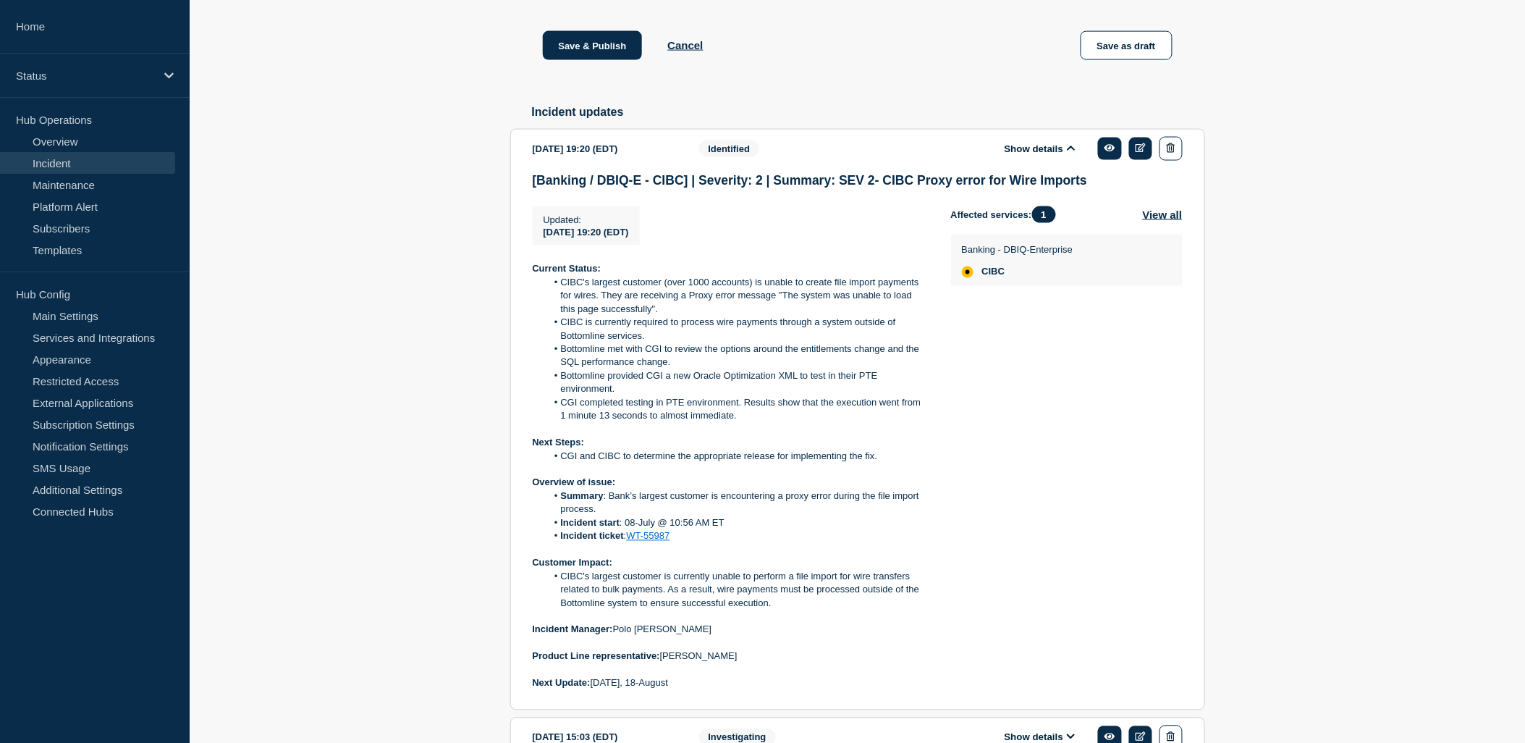
scroll to position [804, 0]
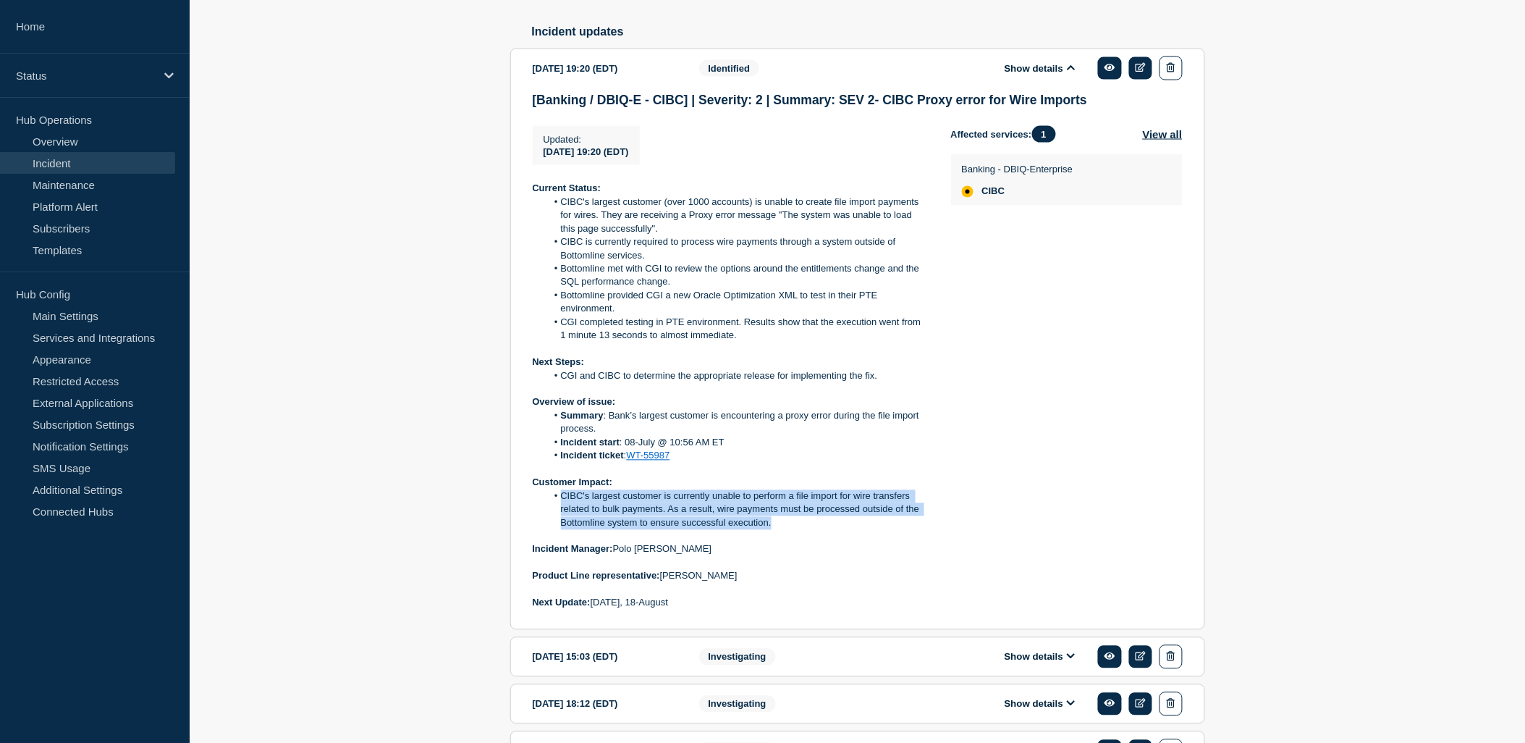
drag, startPoint x: 770, startPoint y: 537, endPoint x: 557, endPoint y: 514, distance: 214.0
click at [557, 514] on li "CIBC's largest customer is currently unable to perform a file import for wire t…" at bounding box center [736, 510] width 381 height 40
copy li "CIBC's largest customer is currently unable to perform a file import for wire t…"
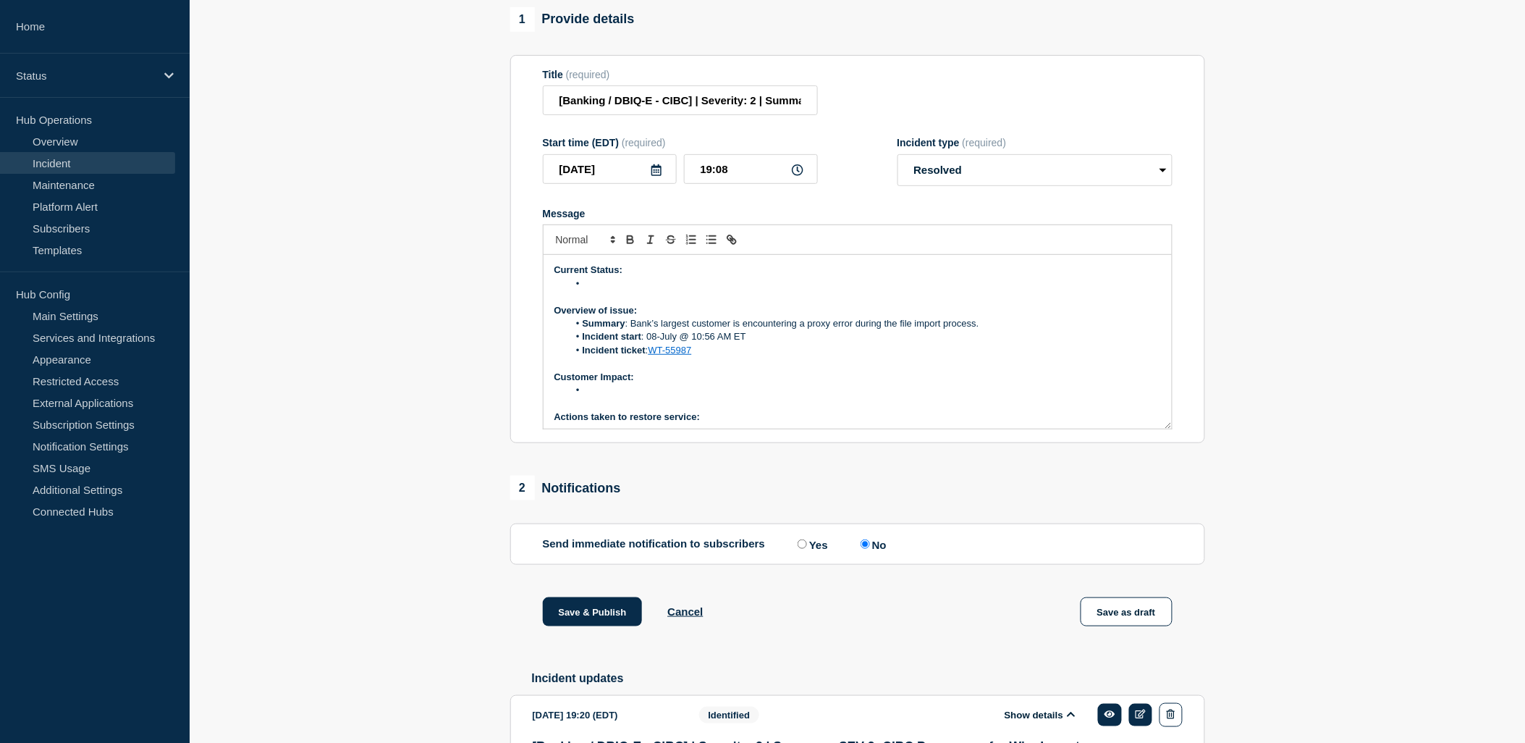
scroll to position [80, 0]
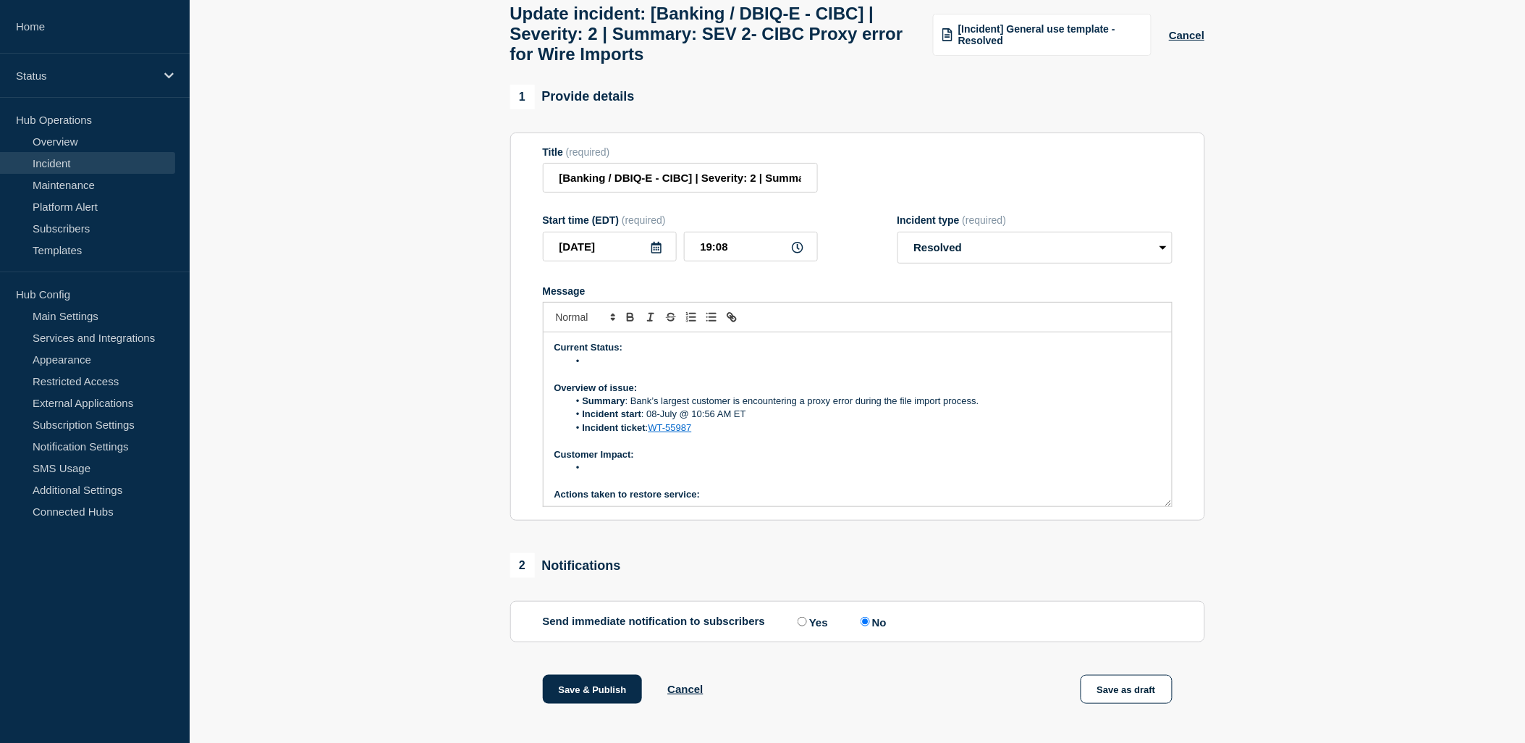
click at [612, 474] on li "Message" at bounding box center [864, 467] width 593 height 13
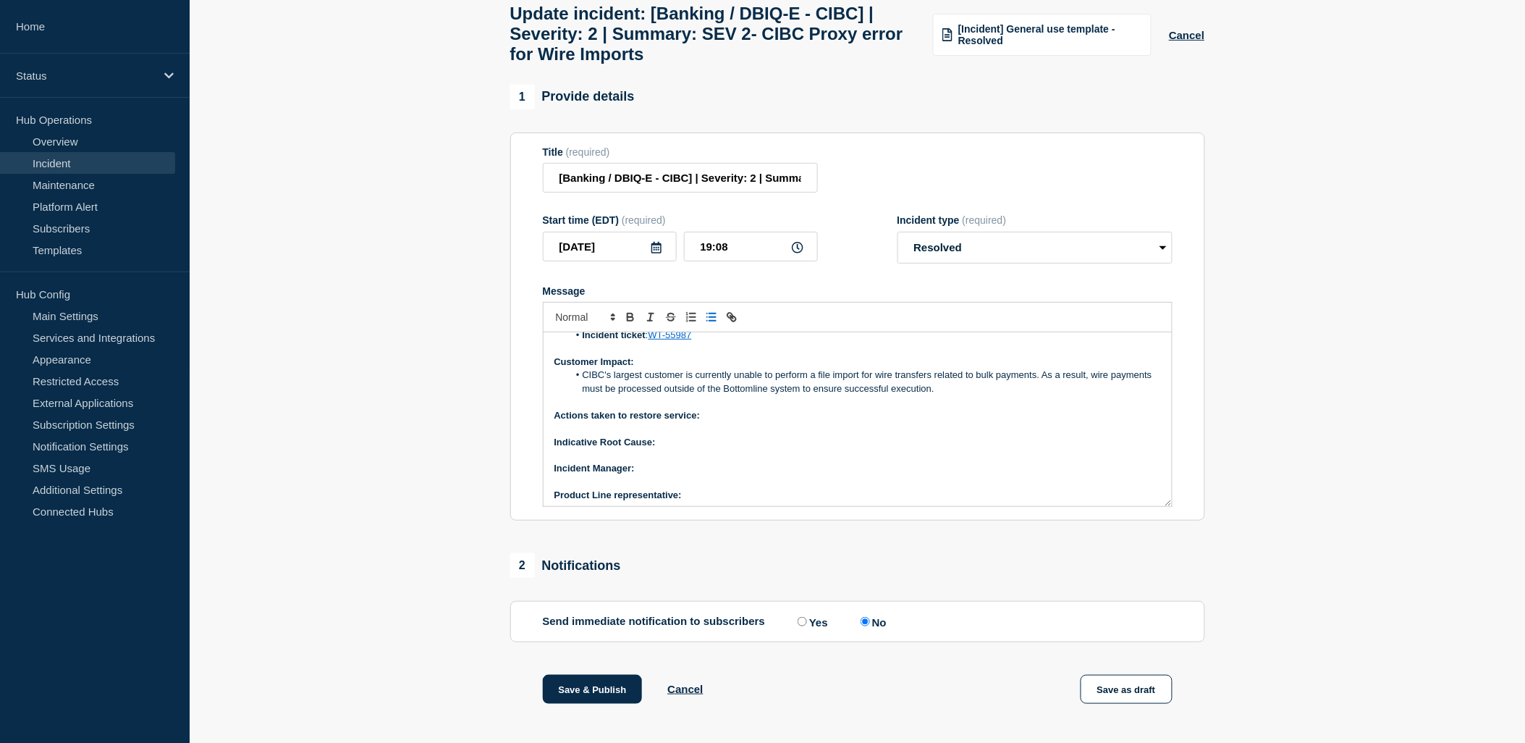
scroll to position [97, 0]
click at [693, 457] on p "Message" at bounding box center [857, 450] width 606 height 13
click at [664, 470] on p "﻿Incident Manager:" at bounding box center [857, 463] width 606 height 13
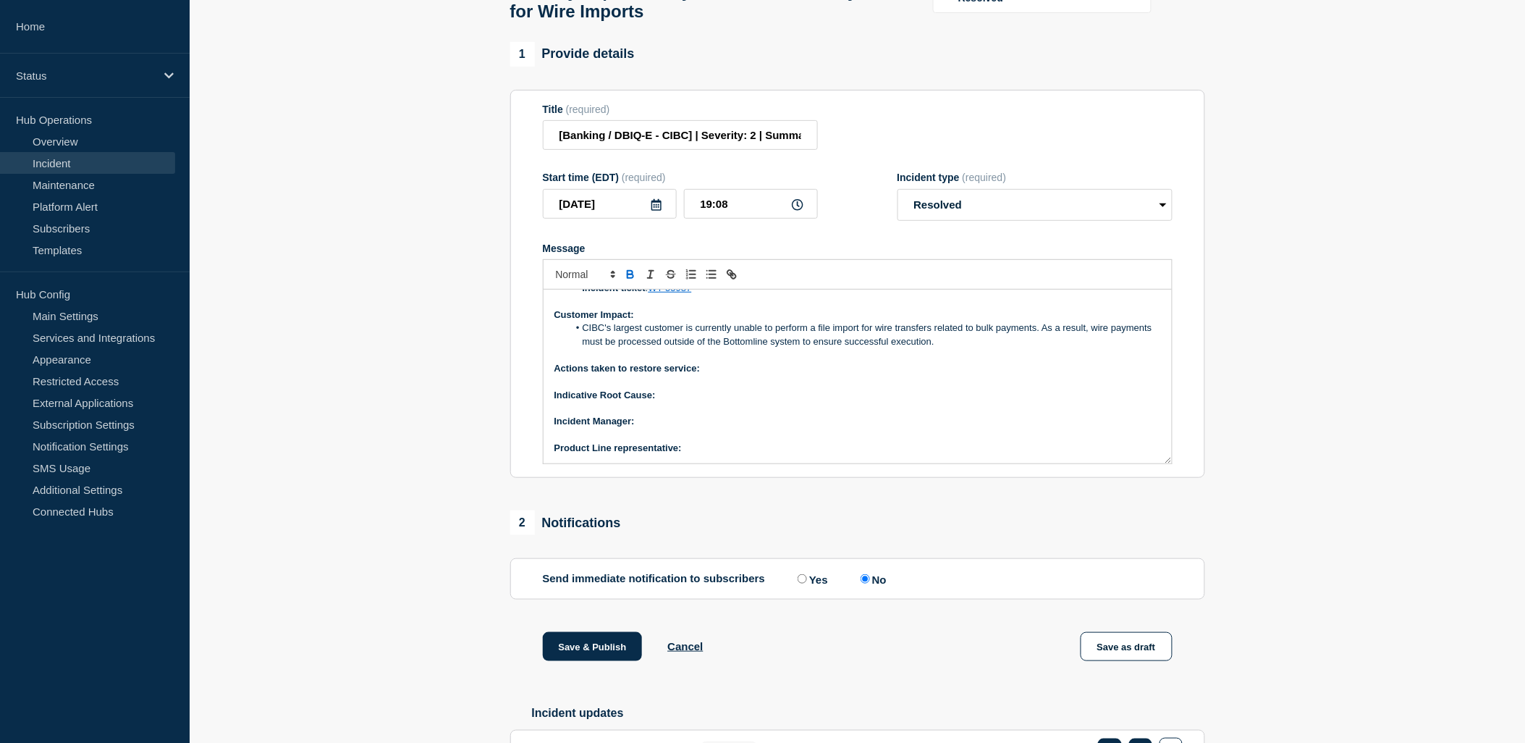
scroll to position [161, 0]
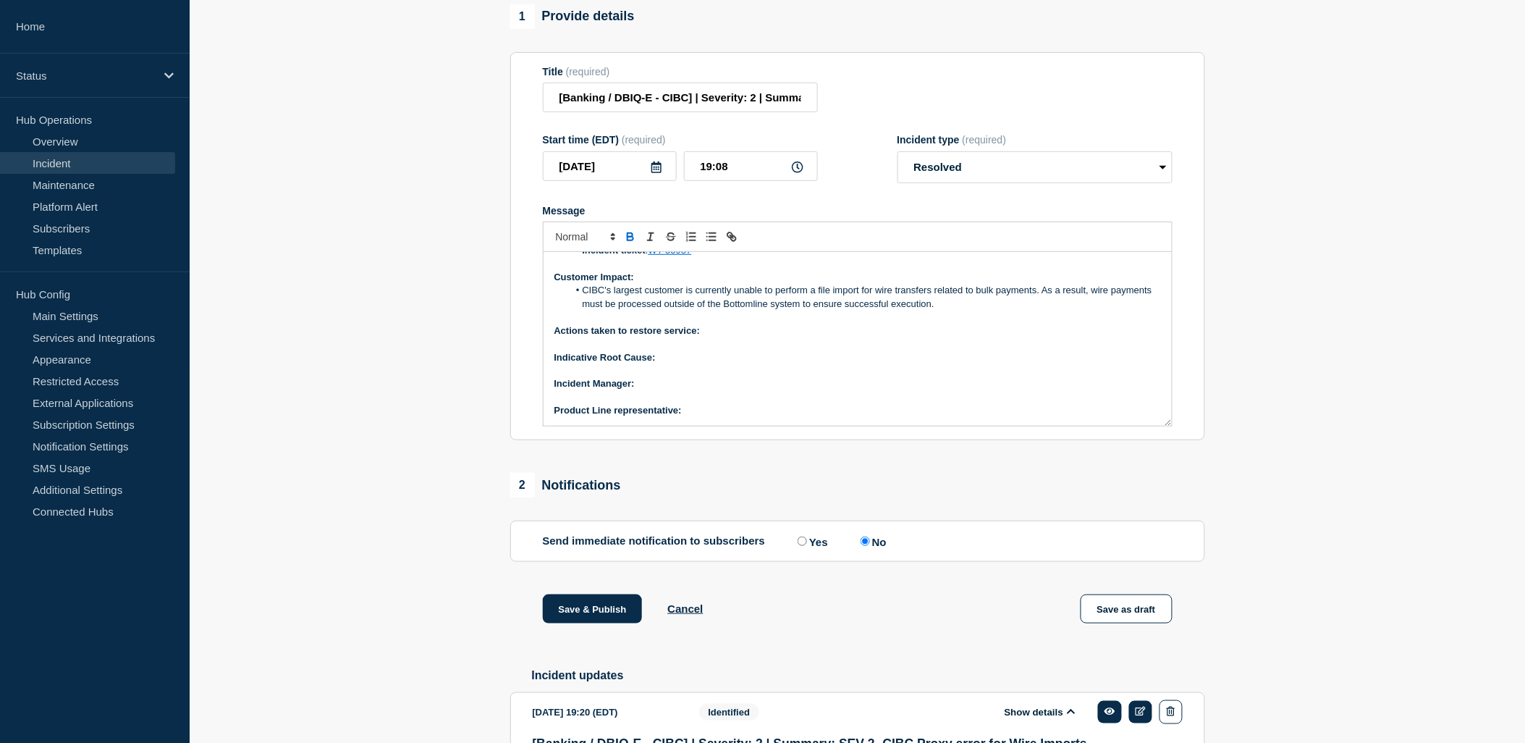
click at [673, 364] on p "Indicative Root Cause:" at bounding box center [857, 357] width 606 height 13
click at [659, 390] on p "﻿Incident Manager:" at bounding box center [857, 383] width 606 height 13
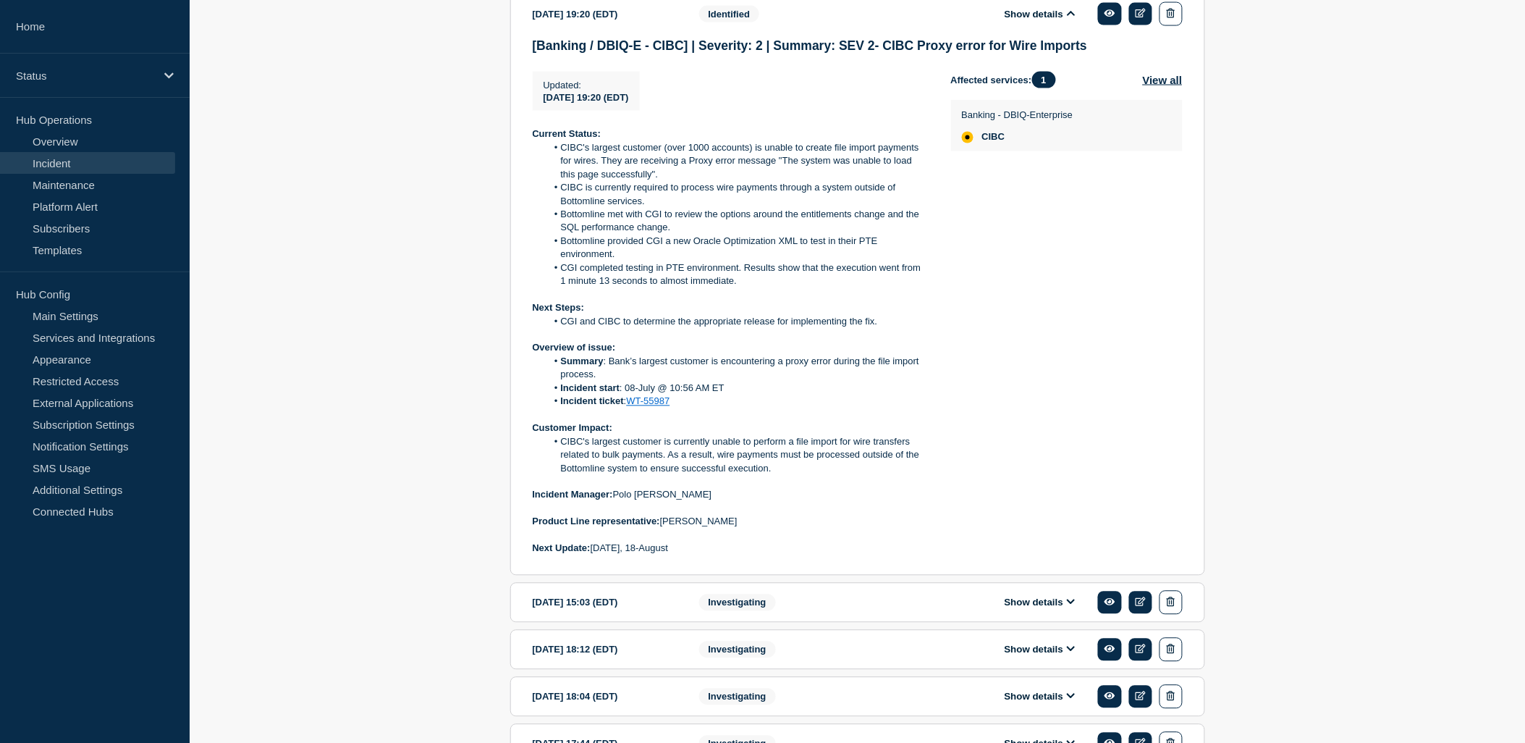
scroll to position [965, 0]
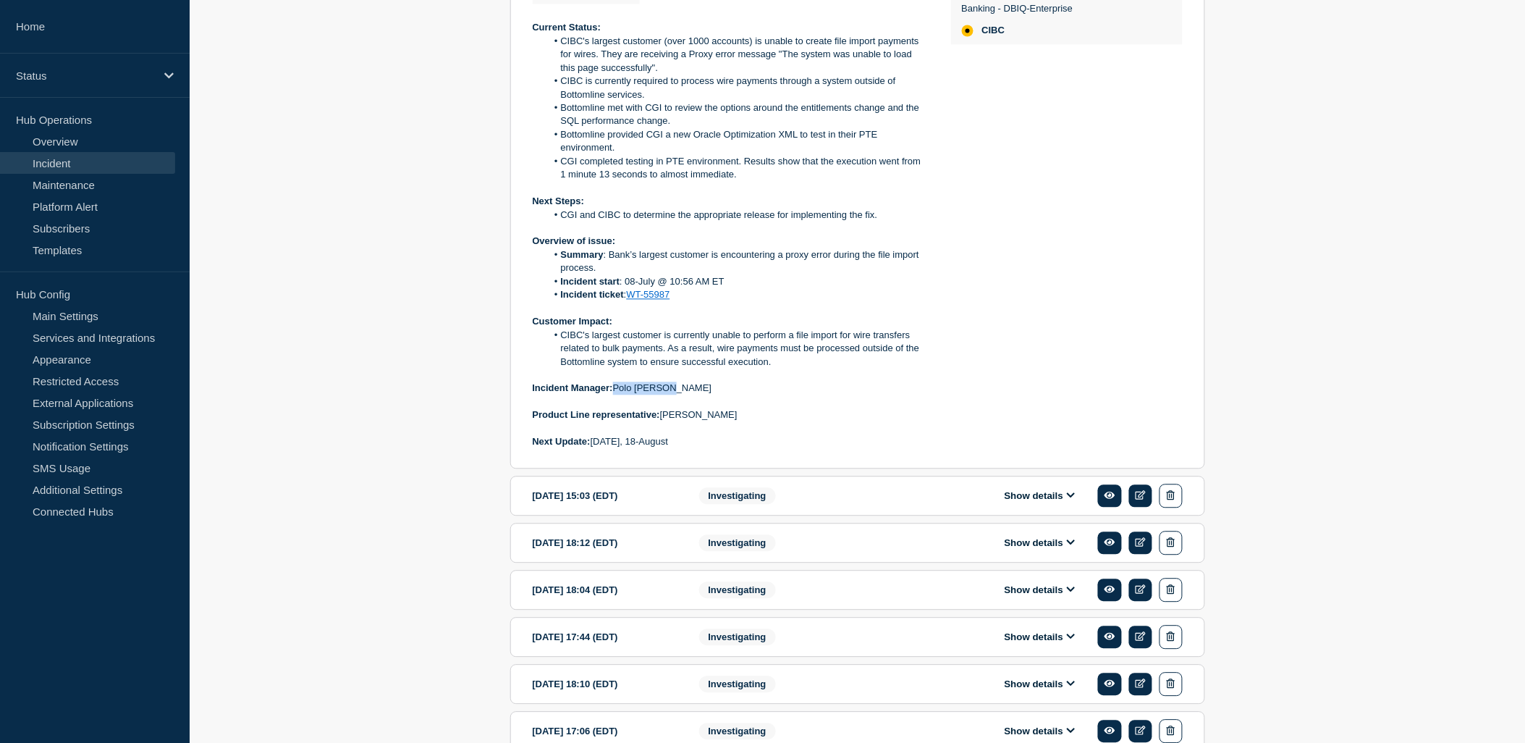
drag, startPoint x: 685, startPoint y: 410, endPoint x: 615, endPoint y: 411, distance: 70.2
click at [615, 395] on p "Incident Manager: [PERSON_NAME]" at bounding box center [730, 388] width 395 height 13
drag, startPoint x: 616, startPoint y: 411, endPoint x: 630, endPoint y: 407, distance: 14.9
copy p "Polo [PERSON_NAME]"
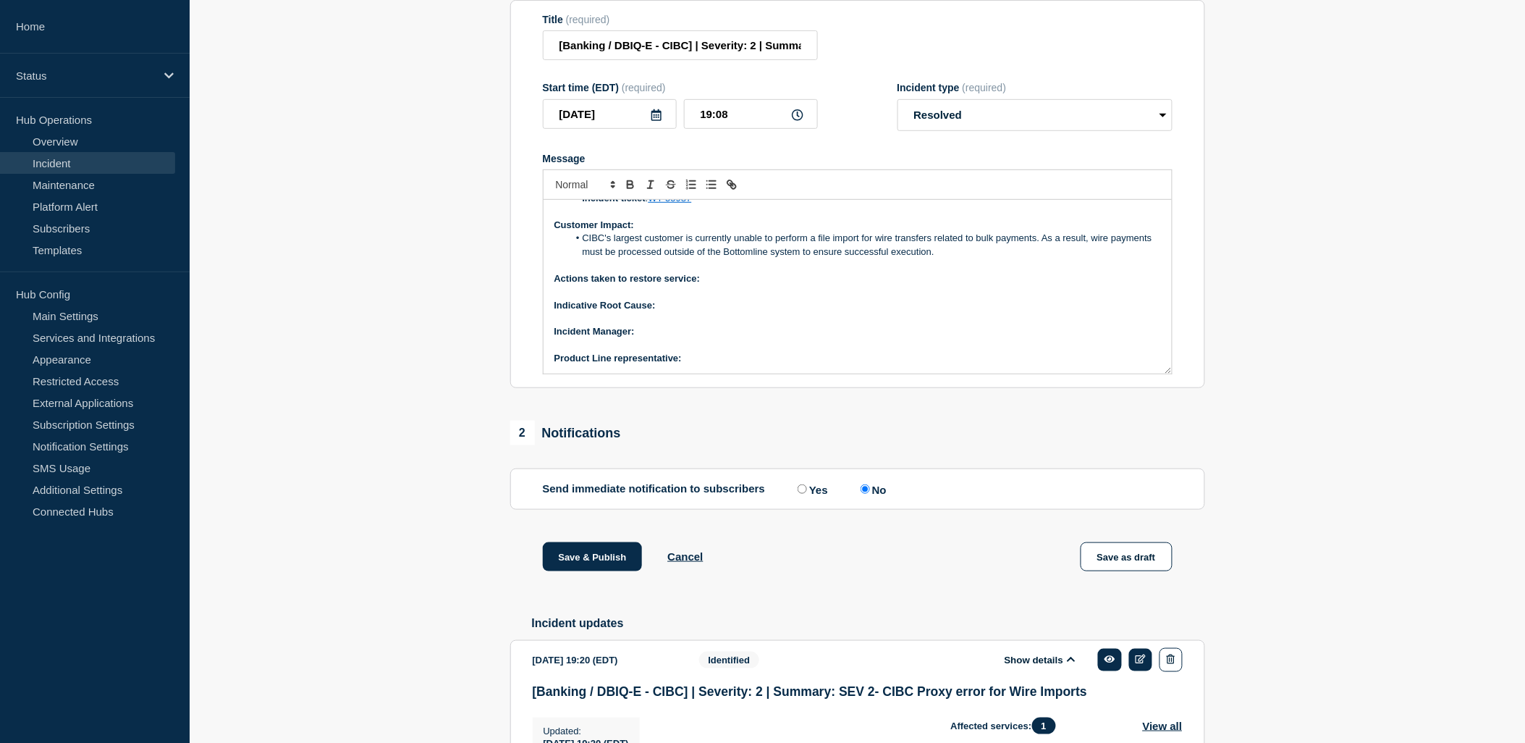
scroll to position [80, 0]
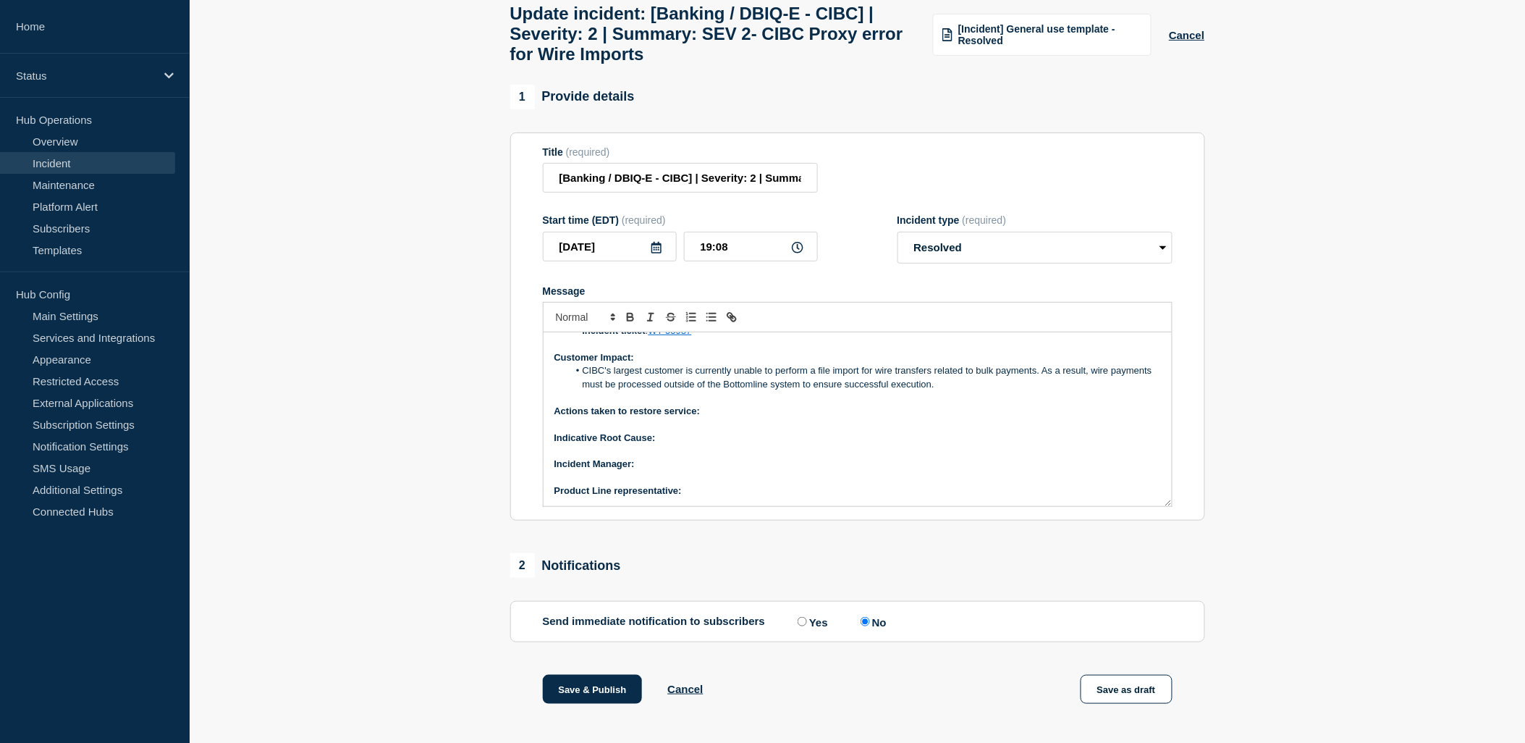
drag, startPoint x: 648, startPoint y: 473, endPoint x: 655, endPoint y: 473, distance: 7.3
click at [650, 470] on p "﻿Incident Manager:" at bounding box center [857, 463] width 606 height 13
click at [688, 497] on p "Product Line representative:" at bounding box center [857, 490] width 606 height 13
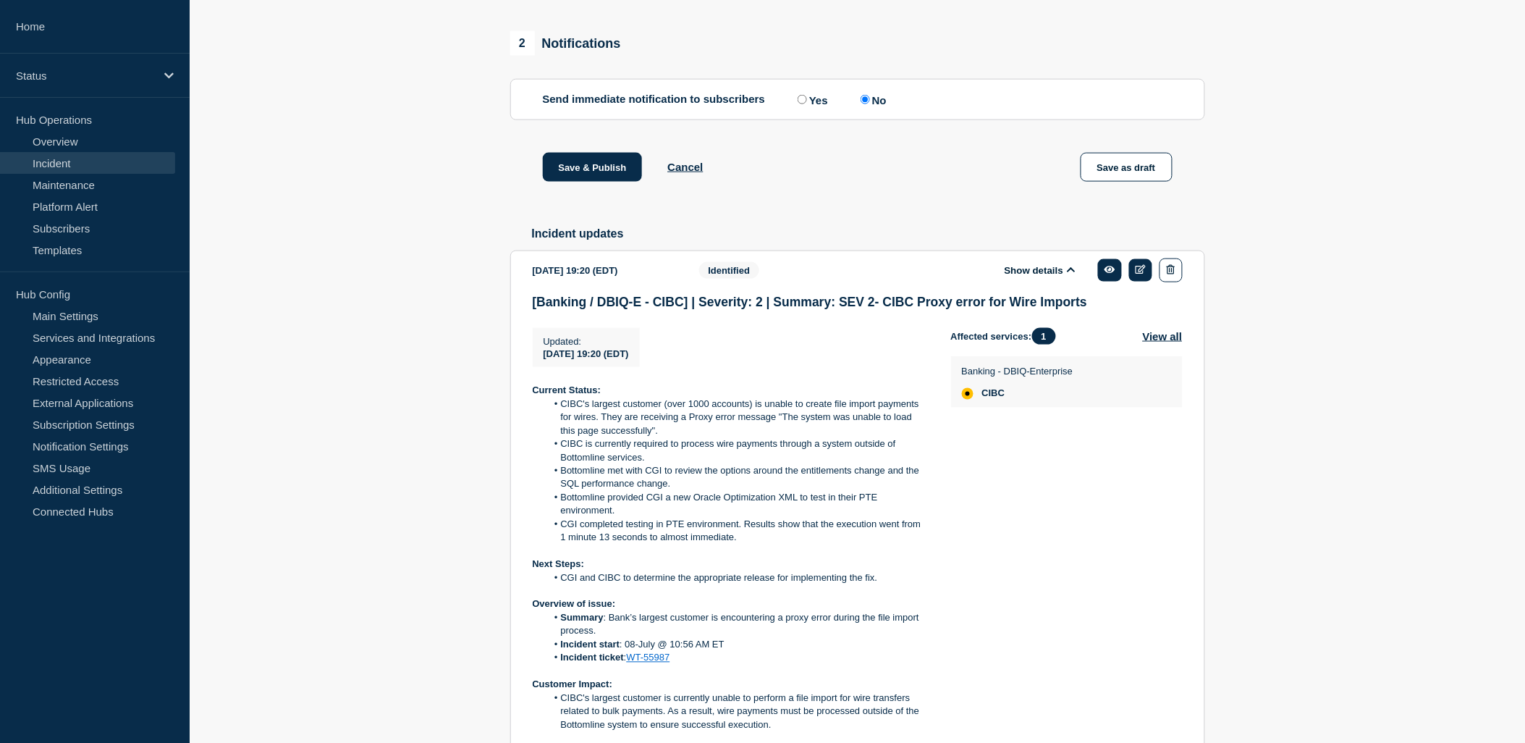
scroll to position [804, 0]
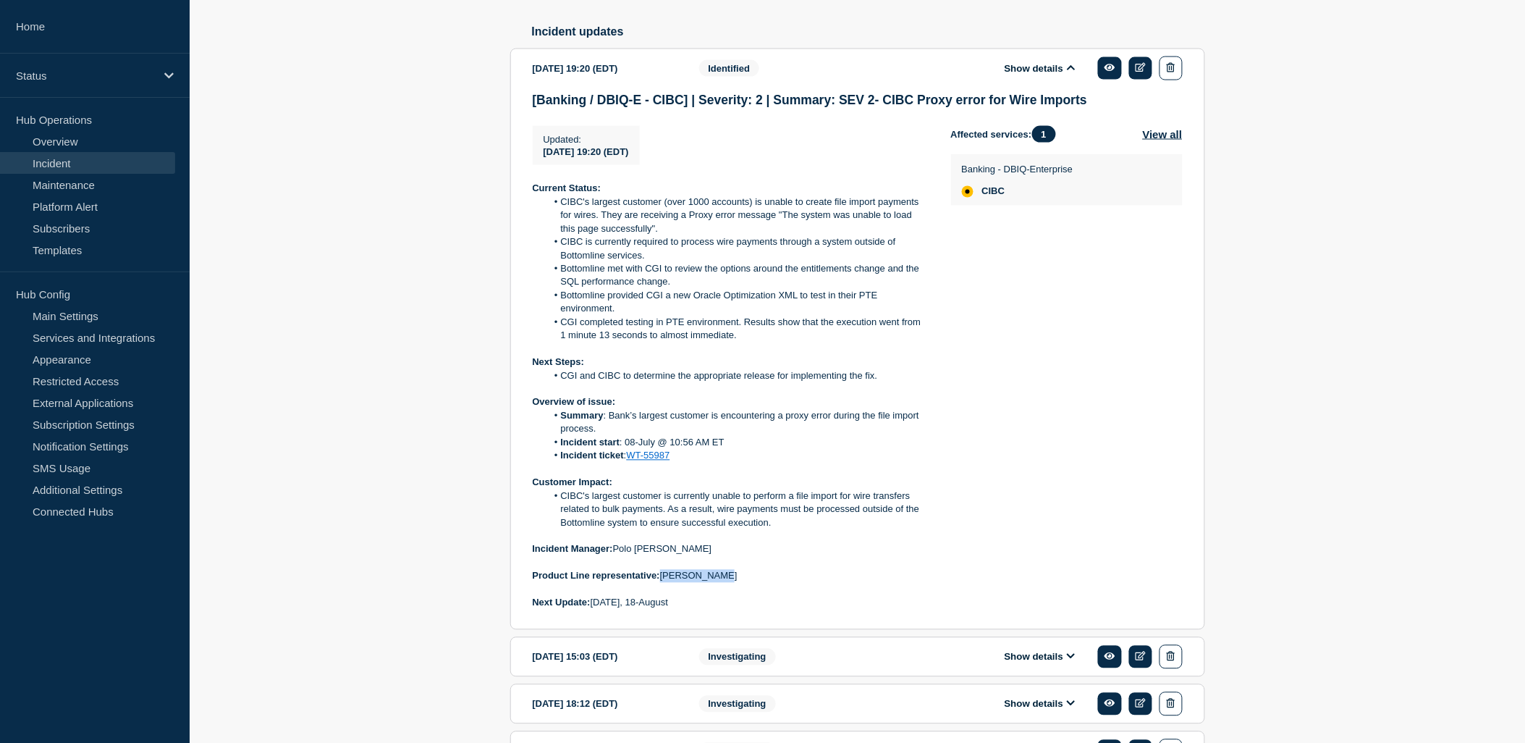
drag, startPoint x: 711, startPoint y: 592, endPoint x: 662, endPoint y: 593, distance: 48.5
click at [662, 583] on p "Product Line representative: [PERSON_NAME]" at bounding box center [730, 576] width 395 height 13
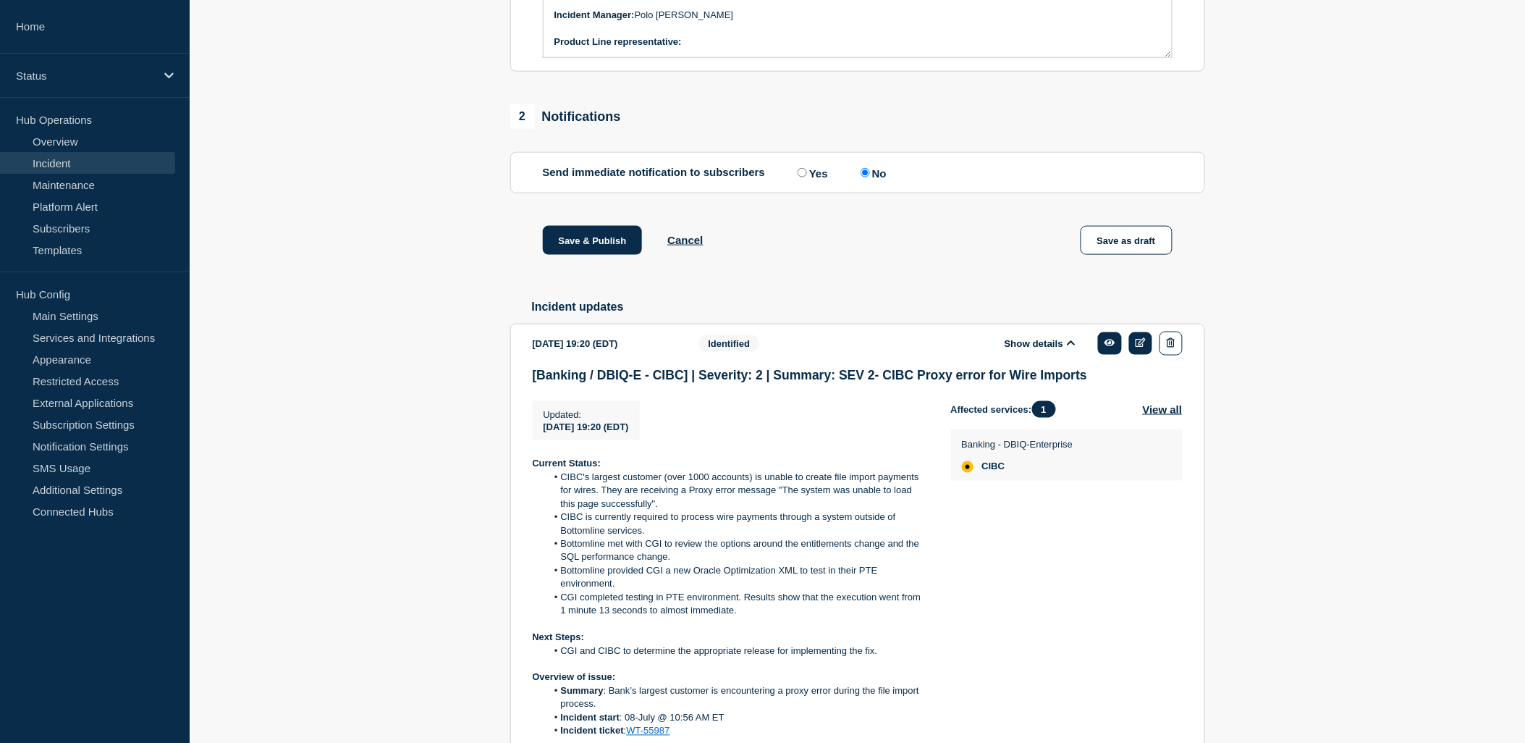
scroll to position [321, 0]
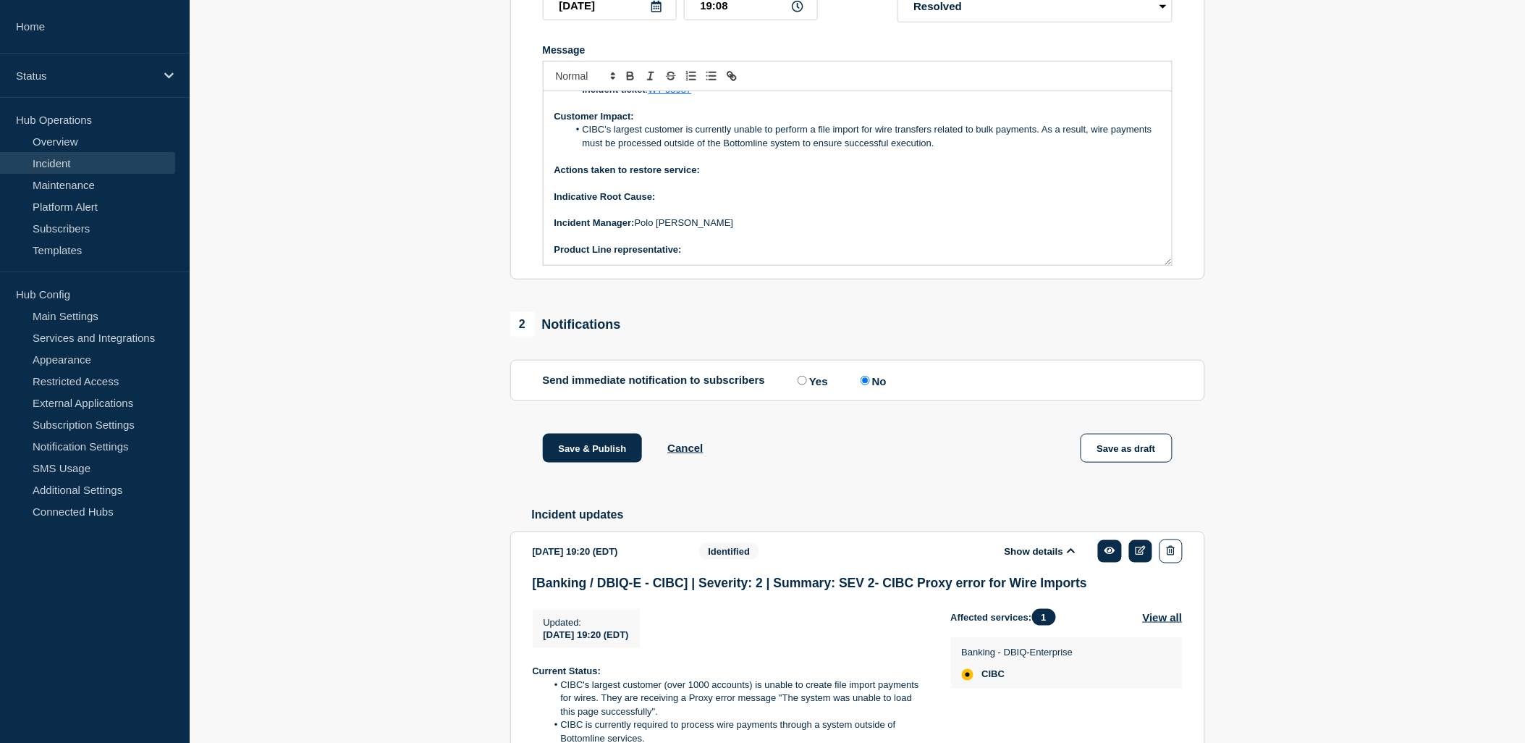
click at [729, 256] on p "Product Line representative:" at bounding box center [857, 249] width 606 height 13
click at [667, 203] on p "Indicative Root Cause:" at bounding box center [857, 196] width 606 height 13
drag, startPoint x: 678, startPoint y: 206, endPoint x: 659, endPoint y: 206, distance: 19.6
click at [659, 203] on p "Indicative Root Cause: TBD" at bounding box center [857, 196] width 606 height 13
click at [630, 83] on icon "Toggle bold text" at bounding box center [630, 75] width 13 height 13
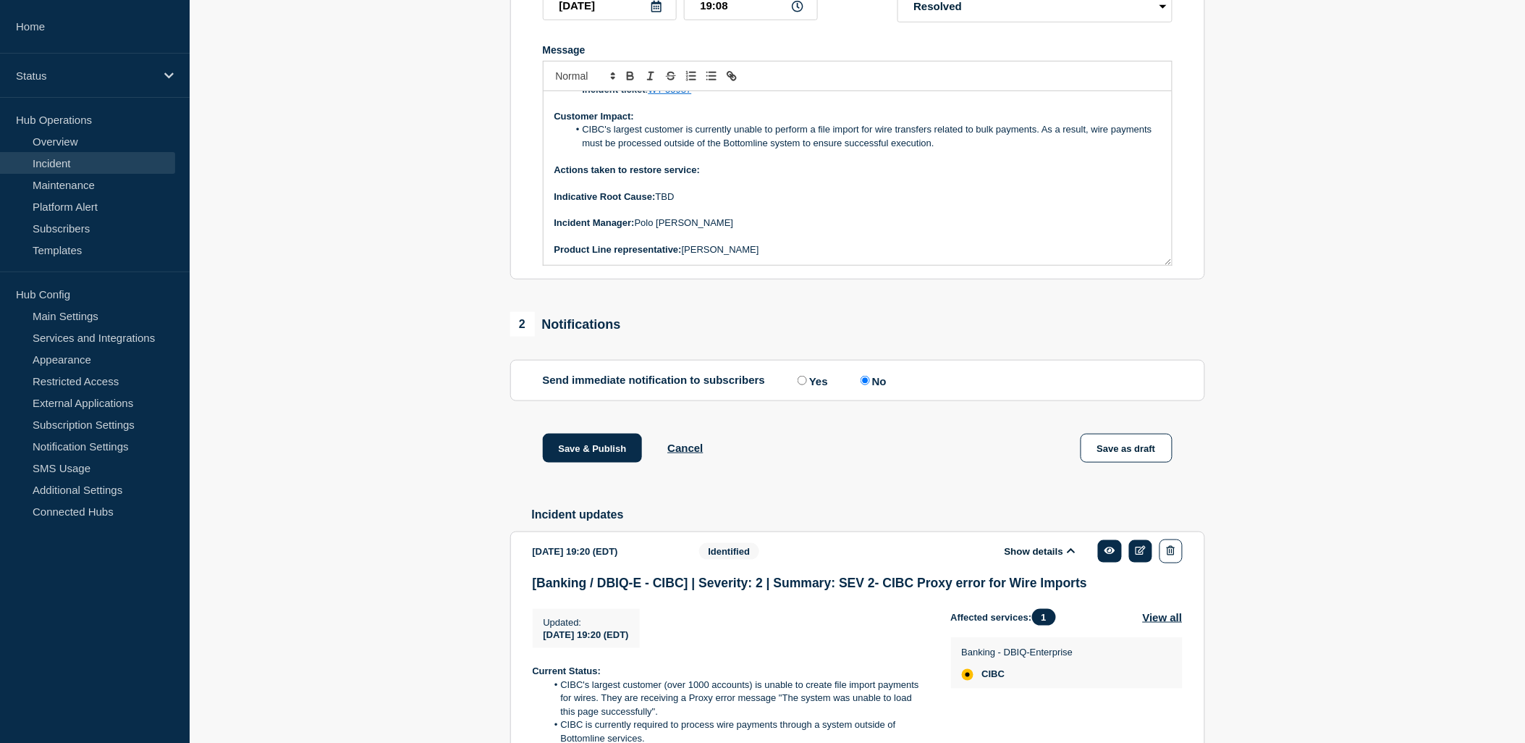
click at [740, 203] on p "Indicative Root Cause: TBD" at bounding box center [857, 196] width 606 height 13
click at [711, 163] on p "Message" at bounding box center [857, 156] width 606 height 13
click at [717, 177] on p "Actions taken to restore service:" at bounding box center [857, 170] width 606 height 13
click at [633, 83] on icon "Toggle bold text" at bounding box center [630, 75] width 13 height 13
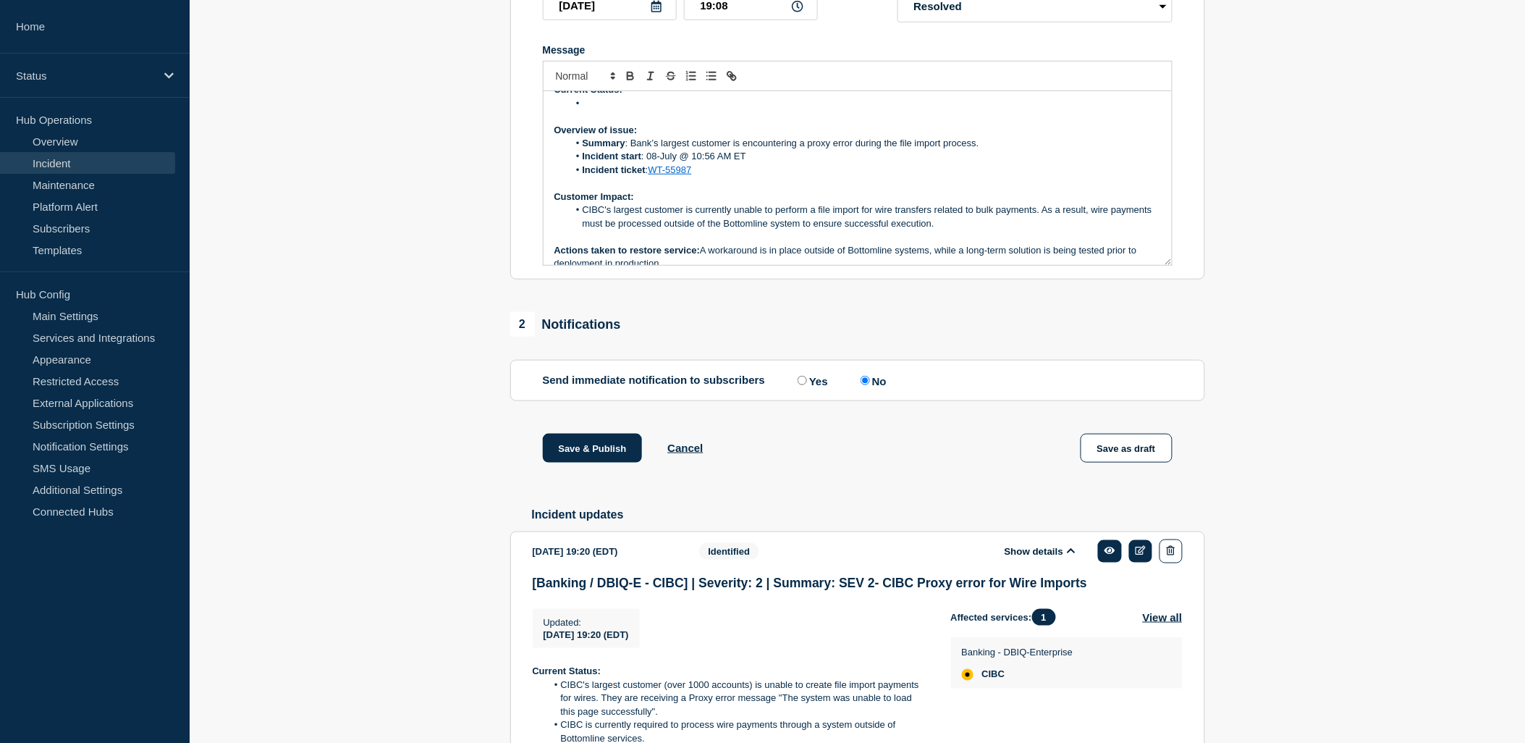
scroll to position [0, 0]
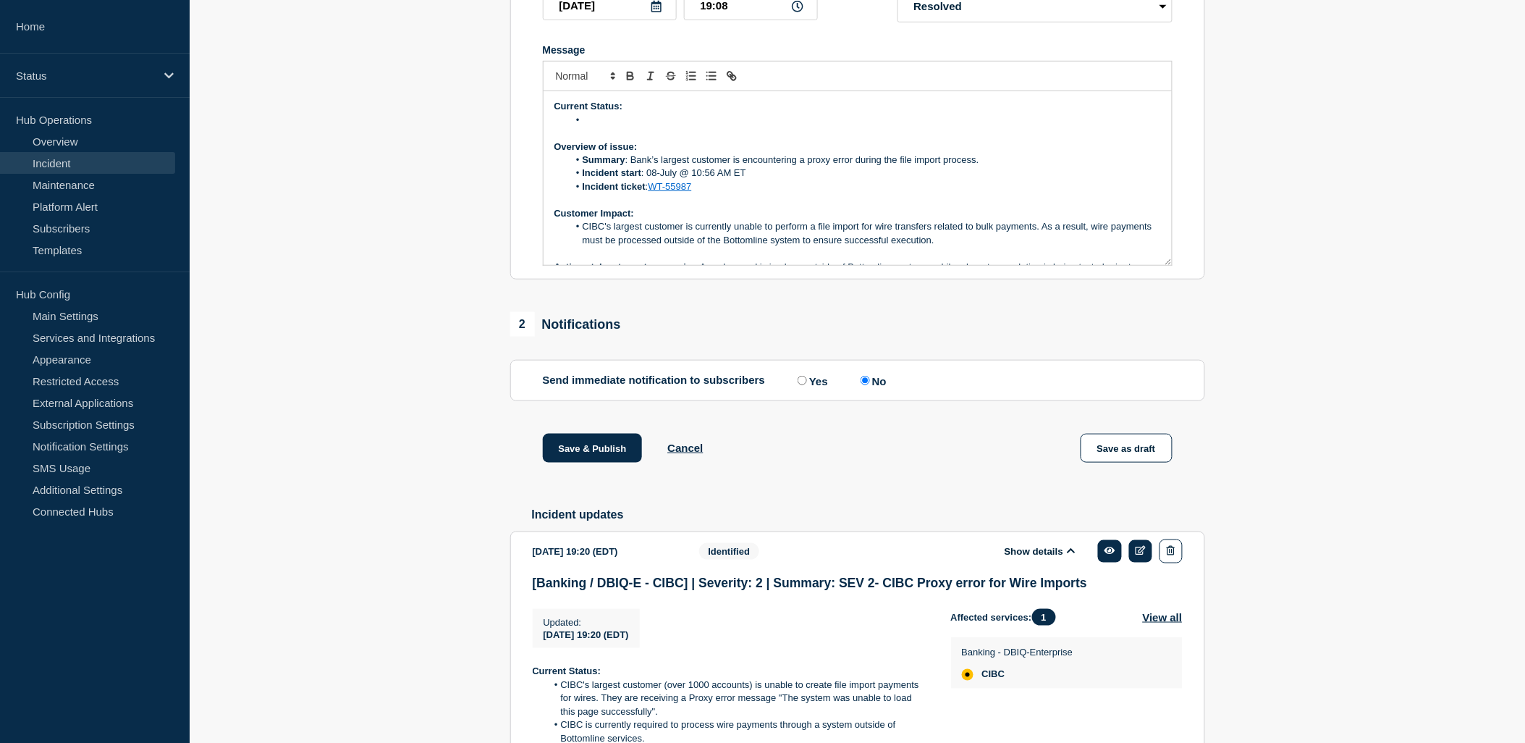
drag, startPoint x: 585, startPoint y: 135, endPoint x: 601, endPoint y: 135, distance: 15.9
click at [586, 127] on li "Message" at bounding box center [864, 120] width 593 height 13
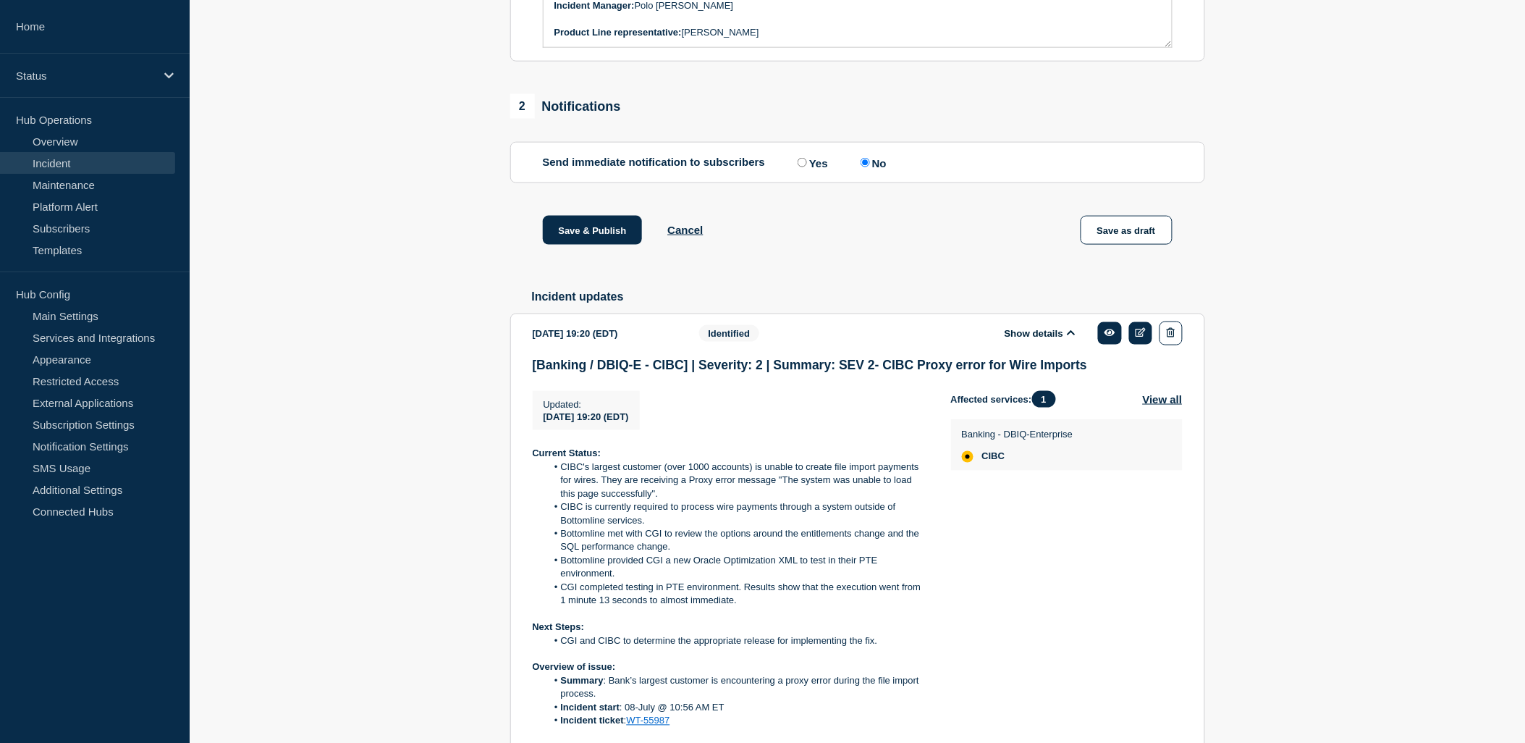
scroll to position [562, 0]
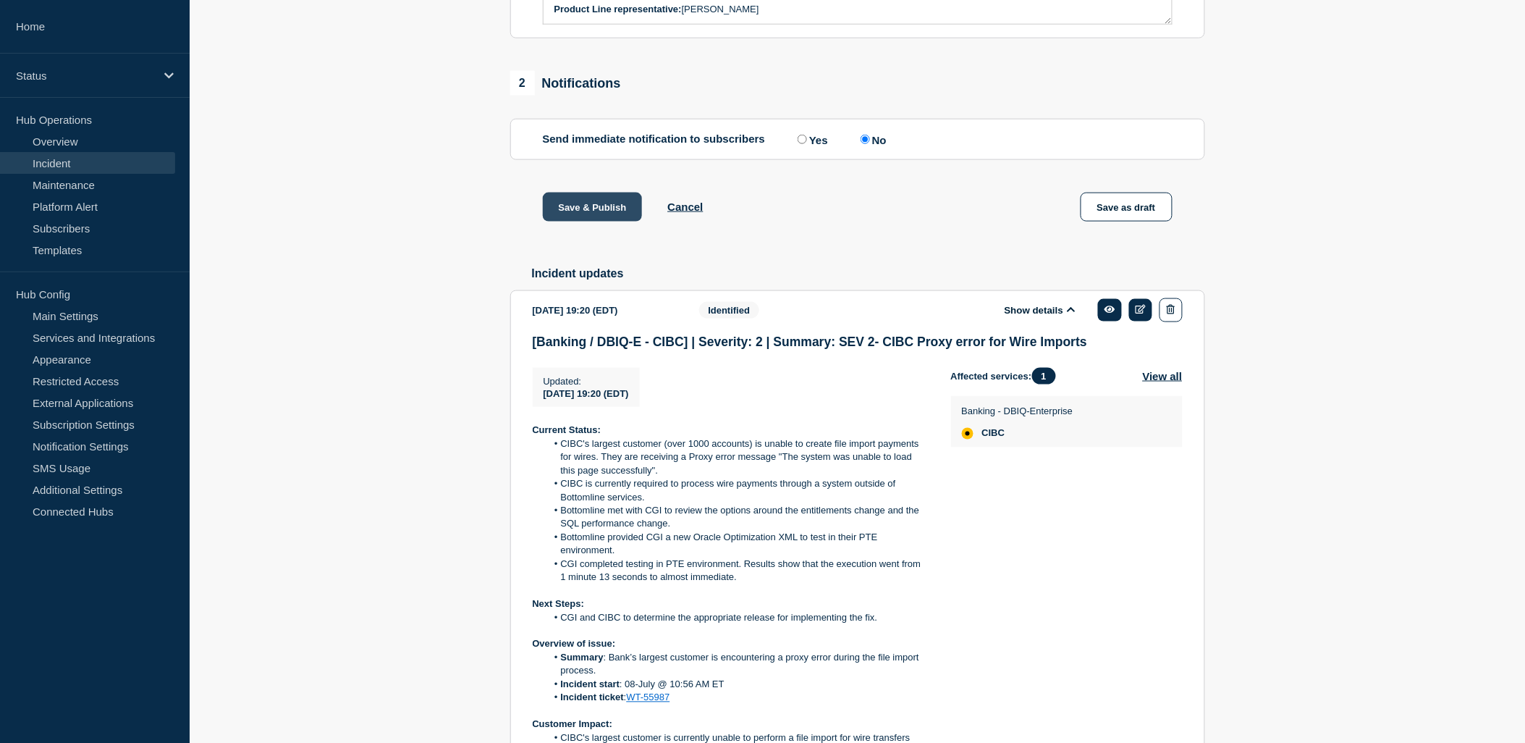
click at [601, 220] on button "Save & Publish" at bounding box center [593, 207] width 100 height 29
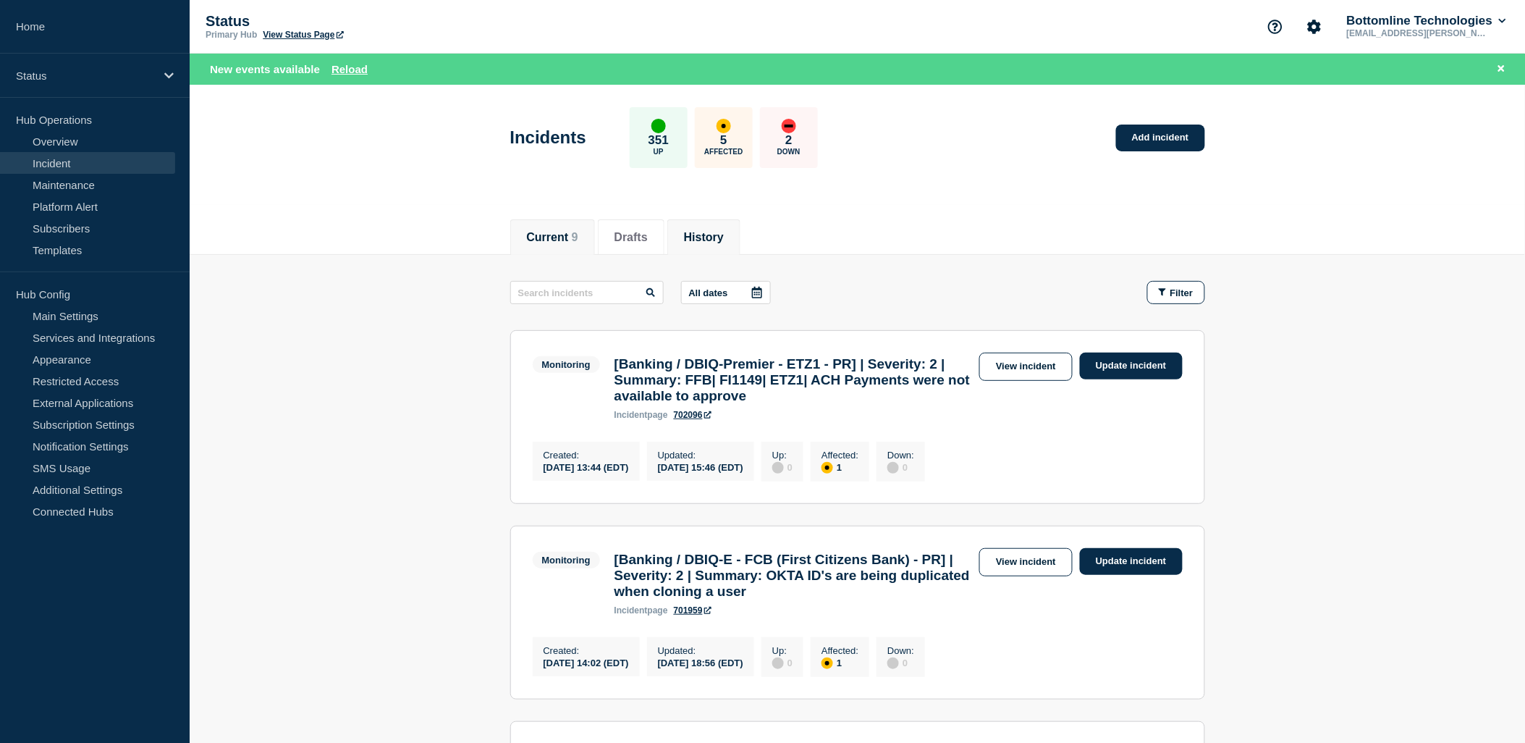
click at [724, 241] on button "History" at bounding box center [704, 237] width 40 height 13
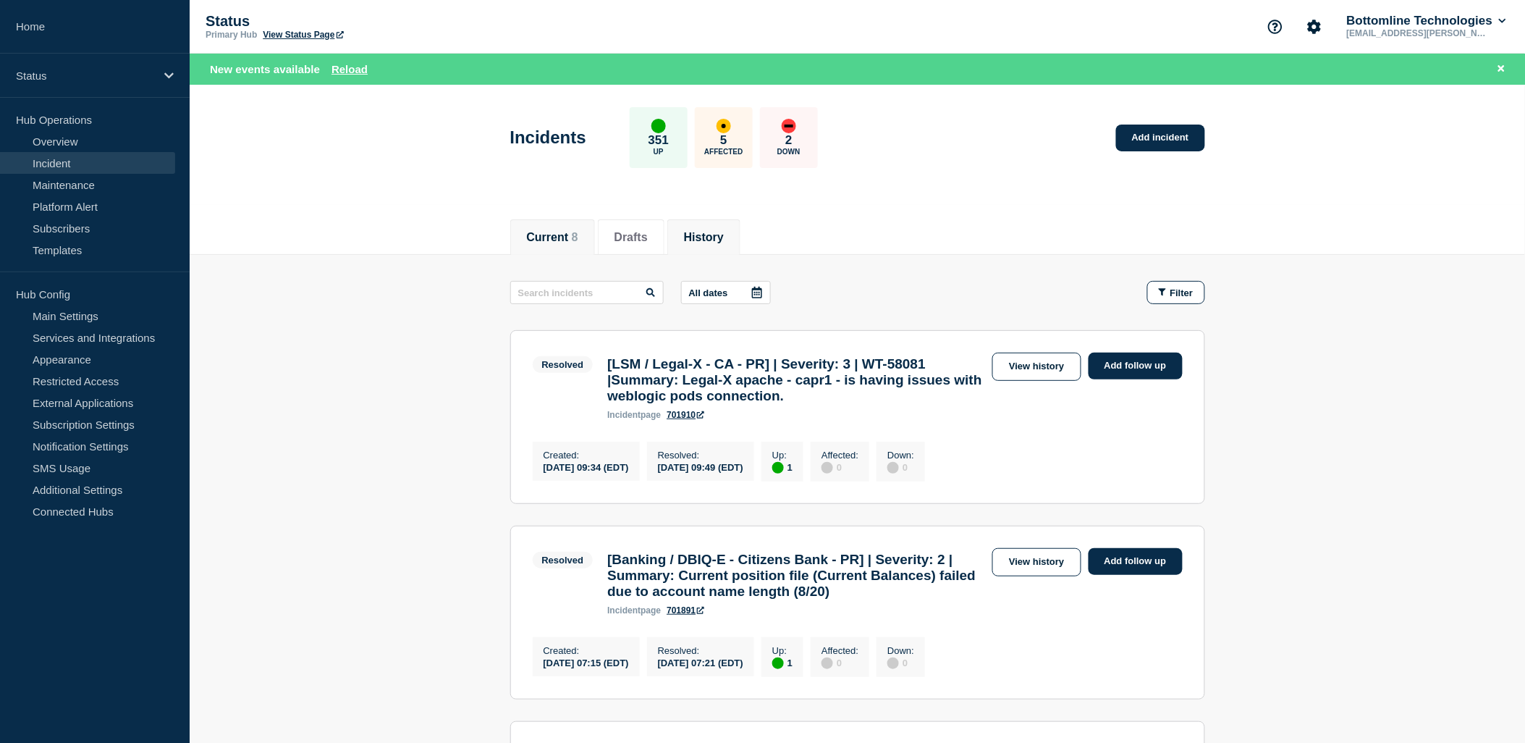
click at [551, 240] on button "Current 8" at bounding box center [552, 237] width 51 height 13
